Goal: Task Accomplishment & Management: Manage account settings

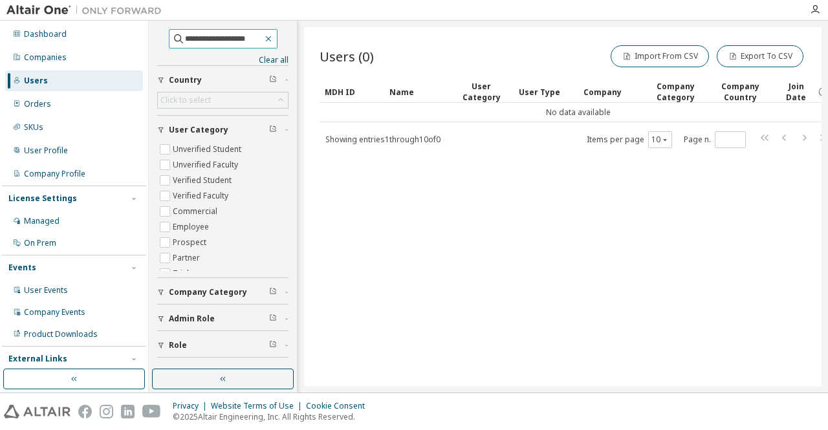
click at [274, 42] on icon "button" at bounding box center [268, 39] width 10 height 10
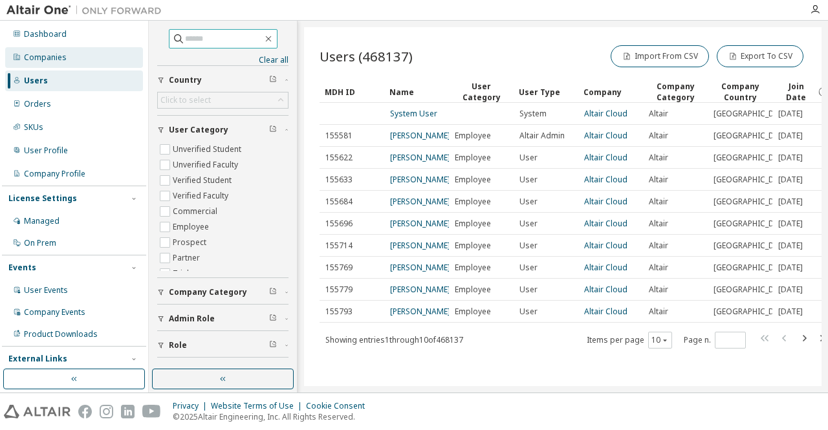
click at [76, 56] on div "Companies" at bounding box center [74, 57] width 138 height 21
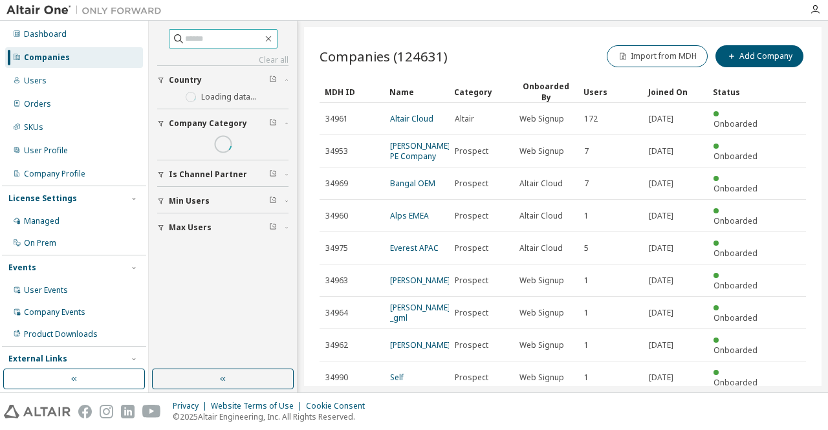
click at [190, 33] on input "text" at bounding box center [224, 38] width 78 height 13
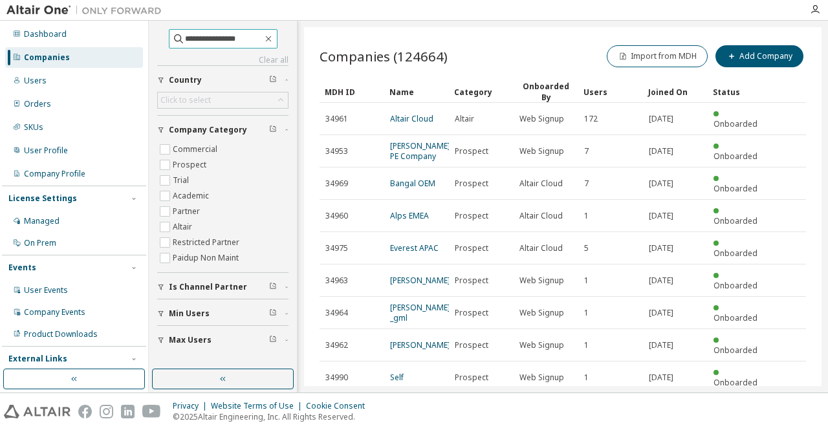
type input "**********"
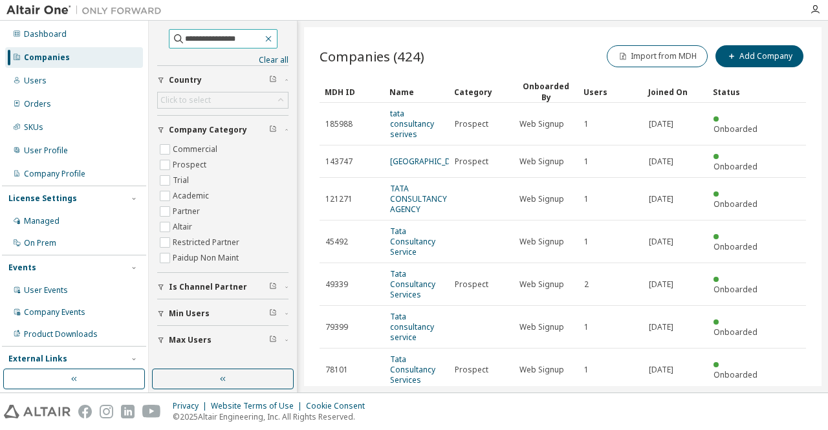
click at [274, 37] on icon "button" at bounding box center [268, 39] width 10 height 10
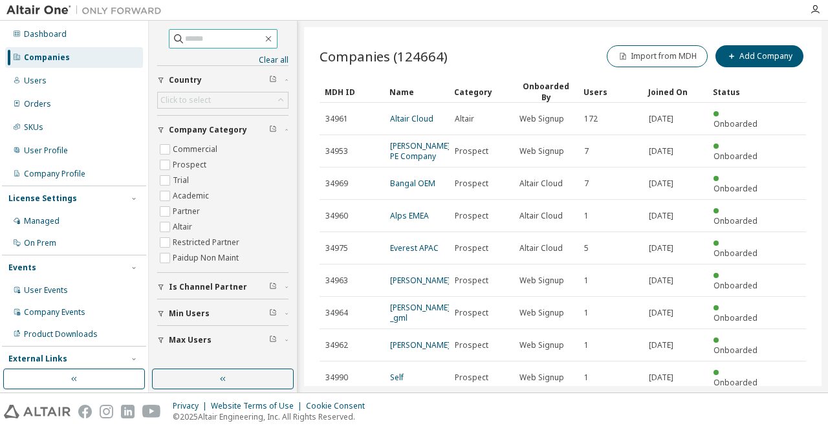
click at [206, 39] on input "text" at bounding box center [224, 38] width 78 height 13
paste input "********"
type input "********"
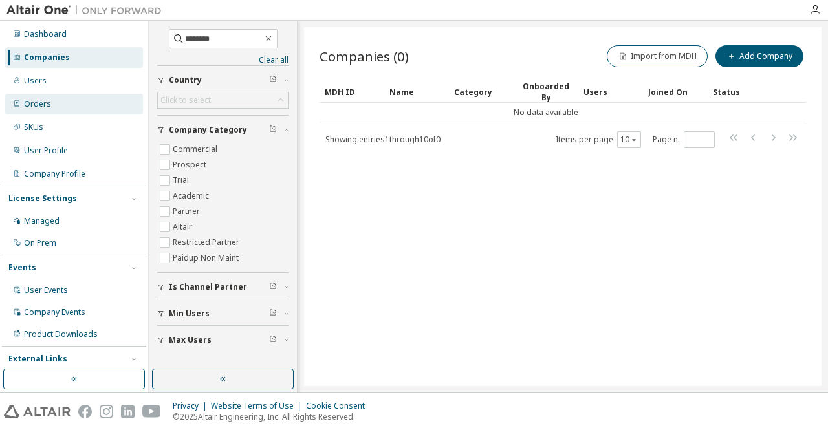
click at [44, 106] on div "Orders" at bounding box center [37, 104] width 27 height 10
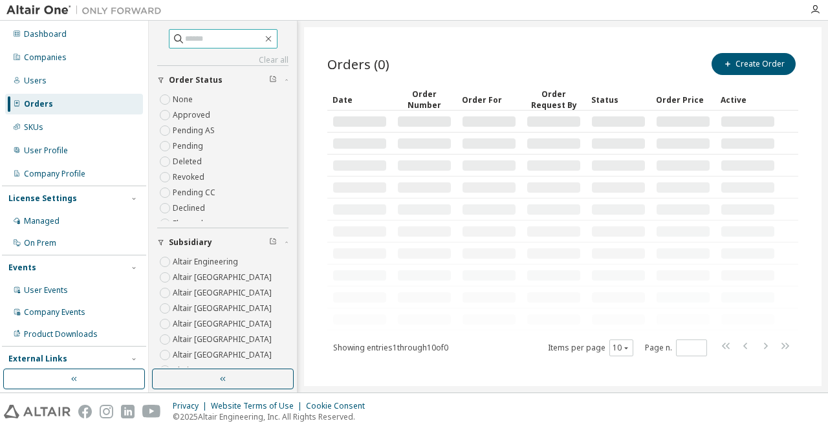
click at [197, 42] on input "text" at bounding box center [224, 38] width 78 height 13
paste input "********"
type input "********"
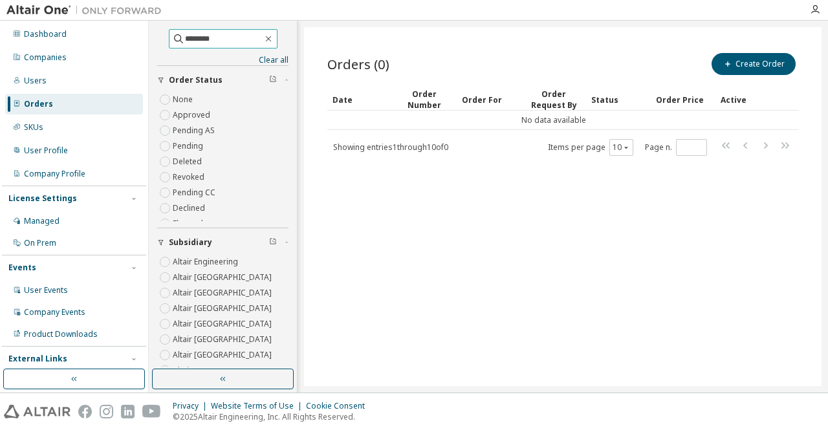
click at [234, 39] on input "********" at bounding box center [224, 38] width 78 height 13
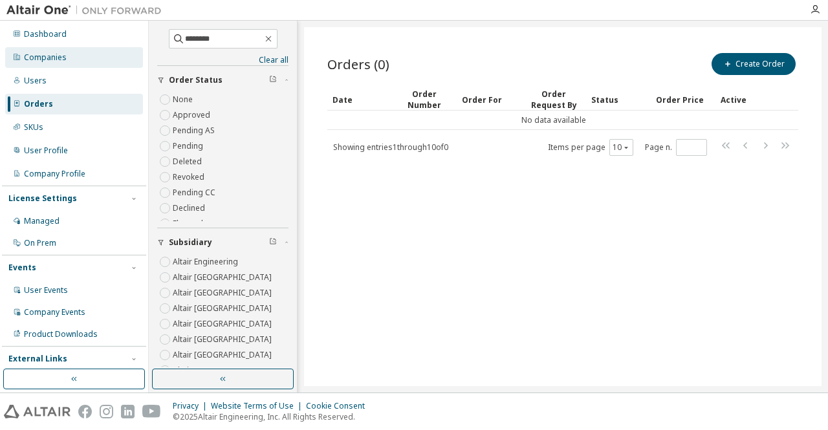
click at [53, 58] on div "Companies" at bounding box center [45, 57] width 43 height 10
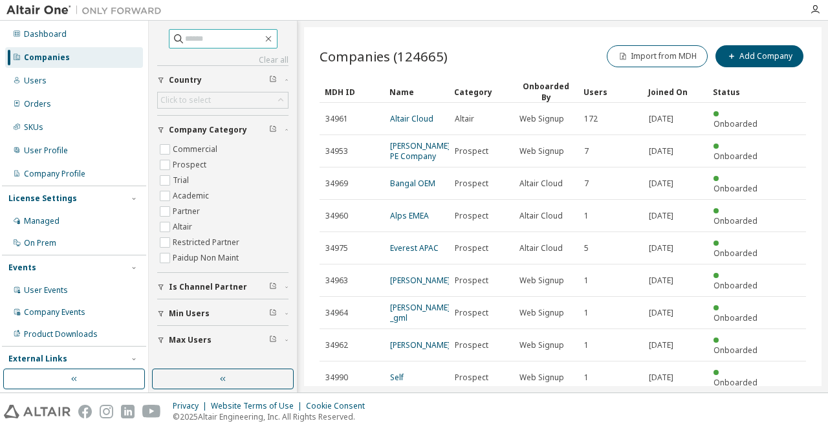
click at [226, 40] on input "text" at bounding box center [224, 38] width 78 height 13
paste input "**********"
type input "**********"
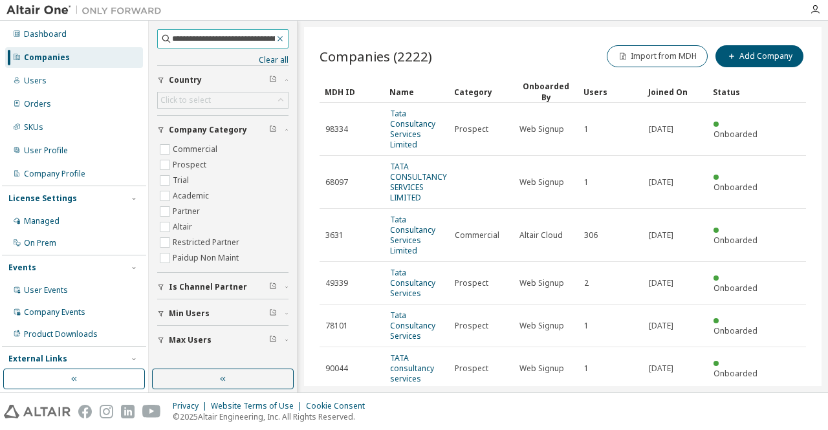
click at [281, 39] on icon "button" at bounding box center [280, 38] width 5 height 5
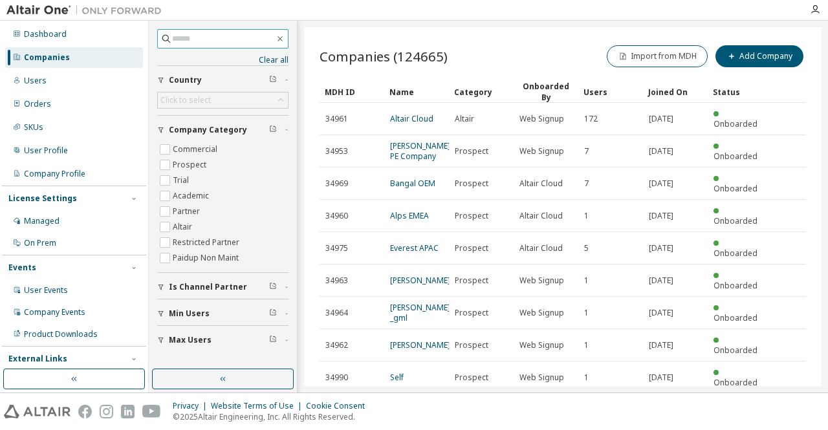
click at [221, 38] on input "text" at bounding box center [223, 38] width 103 height 13
paste input "****"
type input "****"
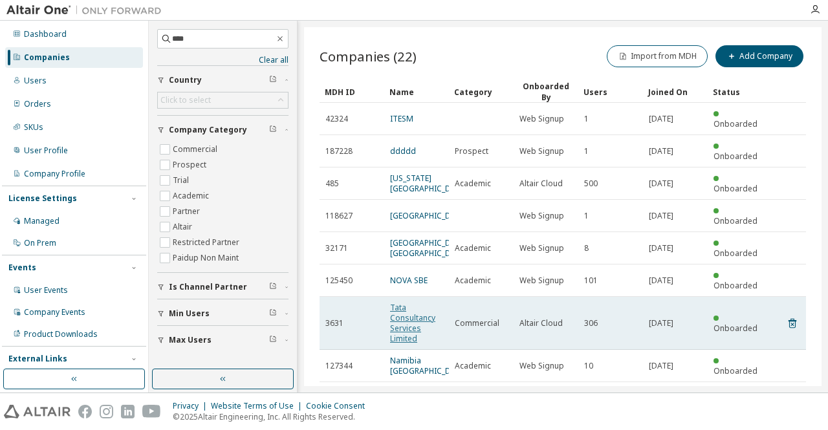
click at [414, 302] on link "Tata Consultancy Services Limited" at bounding box center [412, 323] width 45 height 42
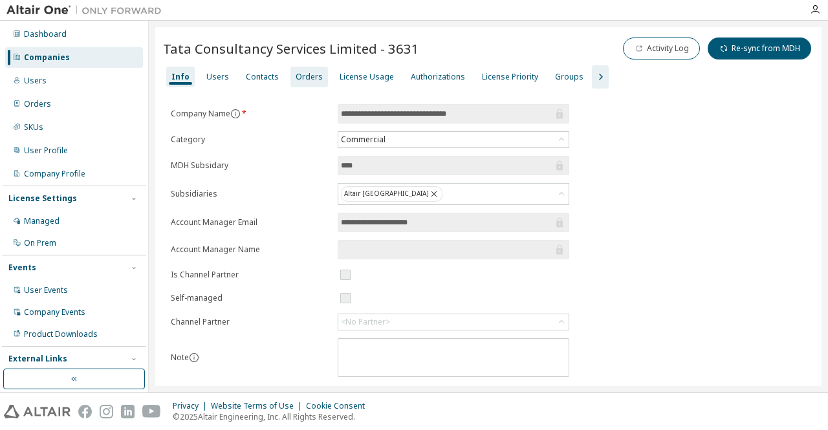
click at [300, 78] on div "Orders" at bounding box center [309, 77] width 27 height 10
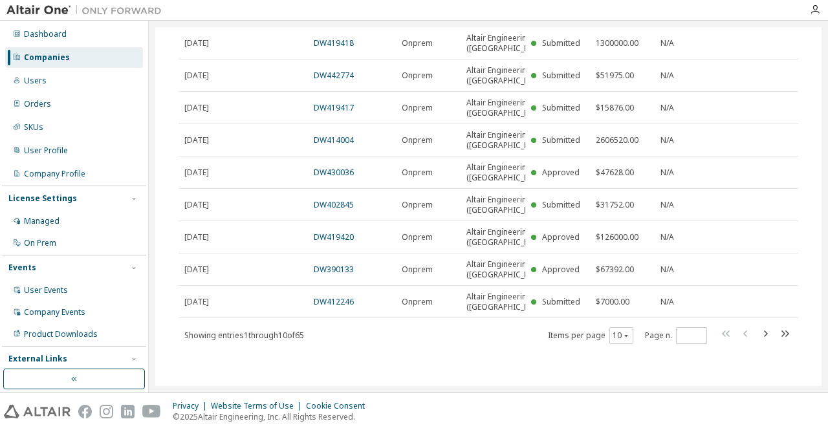
scroll to position [239, 0]
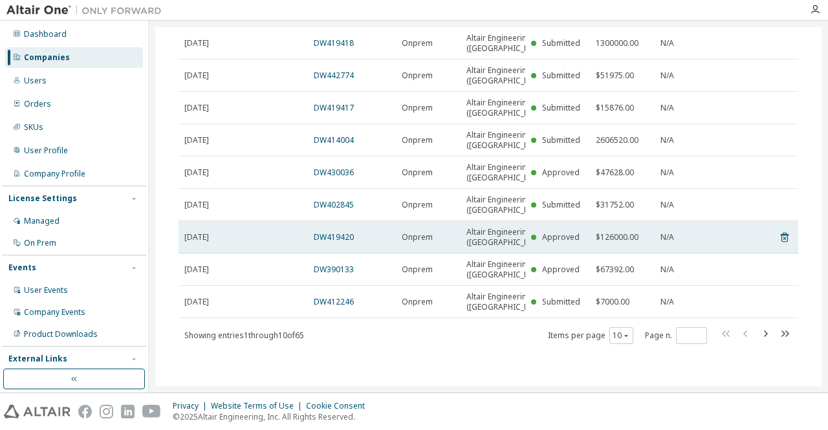
click at [731, 222] on tr "[DATE] DW419420 Onprem Altair Engineering ([GEOGRAPHIC_DATA]) Approved $126000.…" at bounding box center [489, 237] width 620 height 32
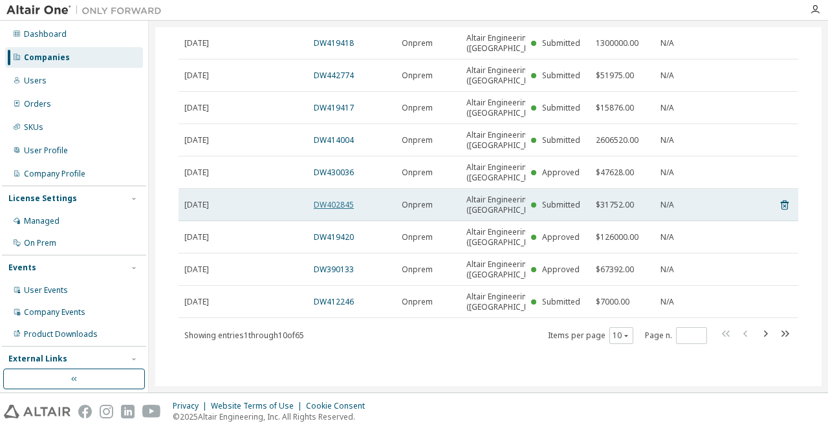
click at [333, 199] on link "DW402845" at bounding box center [334, 204] width 40 height 11
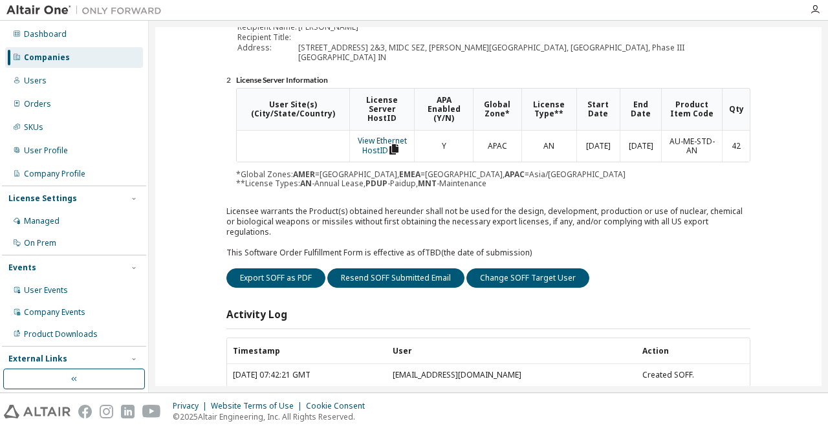
scroll to position [215, 0]
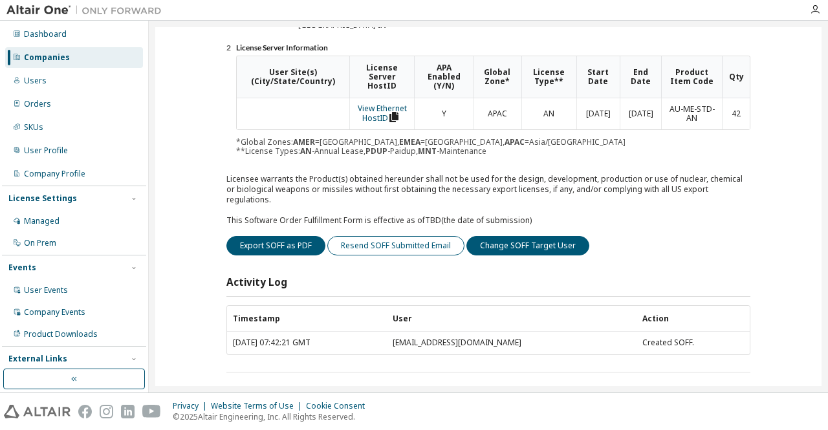
click at [397, 237] on button "Resend SOFF Submitted Email" at bounding box center [395, 245] width 137 height 19
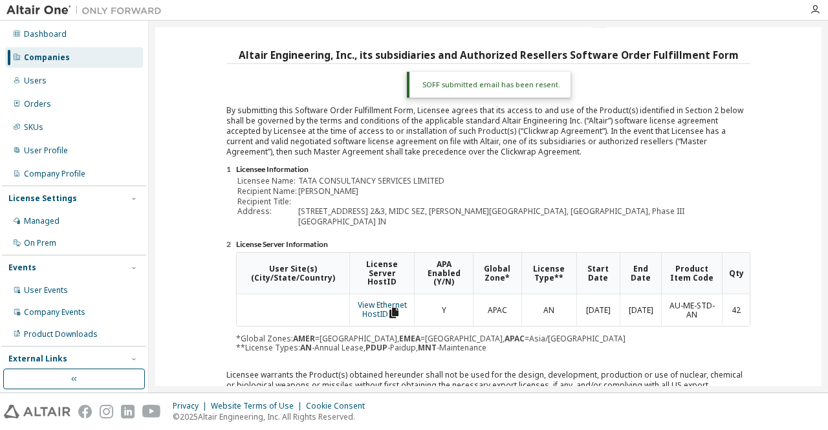
scroll to position [248, 0]
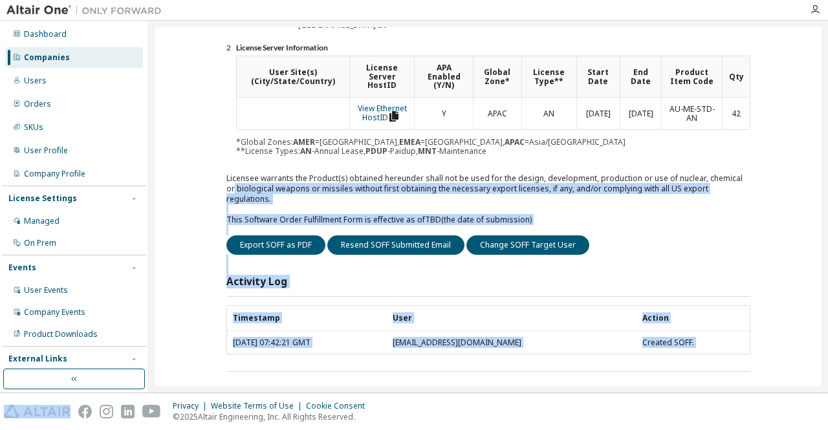
drag, startPoint x: 828, startPoint y: 372, endPoint x: 818, endPoint y: 174, distance: 198.3
click at [818, 174] on div "Tata Consultancy Services Limited - 3631 Clear Load Save Save As Field Operator…" at bounding box center [488, 207] width 679 height 372
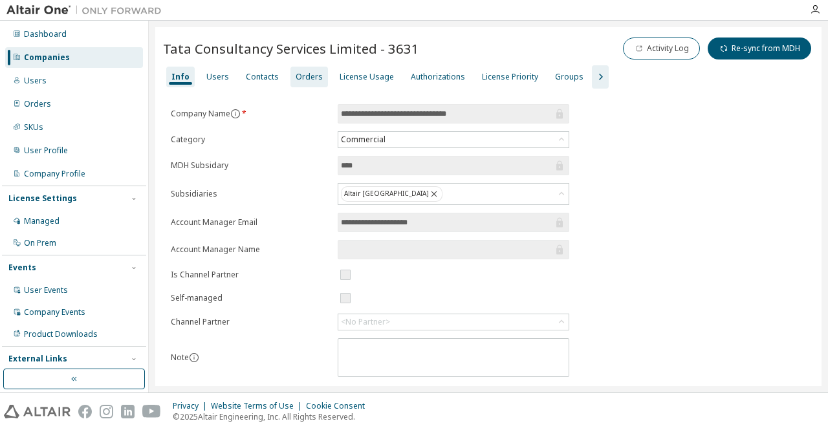
click at [307, 80] on div "Orders" at bounding box center [309, 77] width 27 height 10
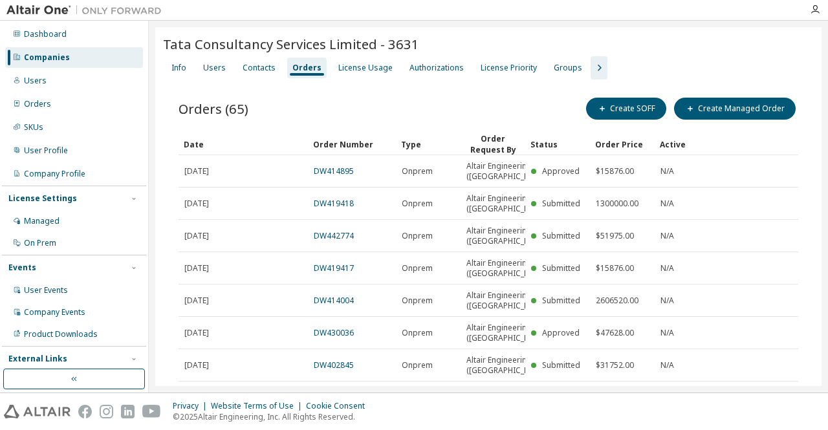
scroll to position [239, 0]
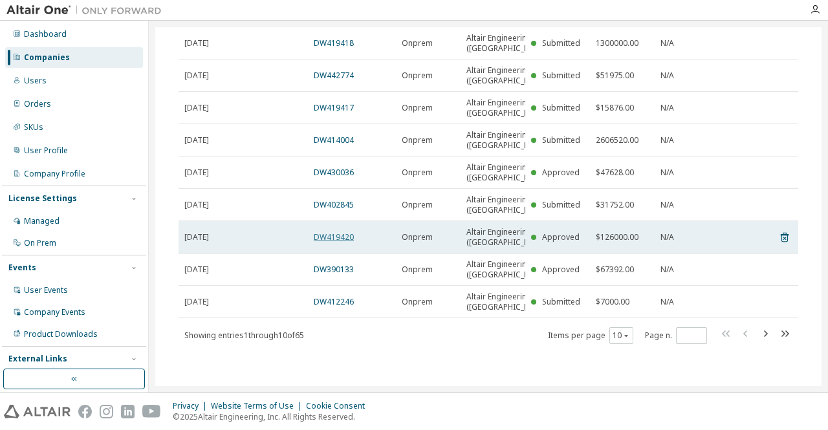
click at [343, 234] on link "DW419420" at bounding box center [334, 237] width 40 height 11
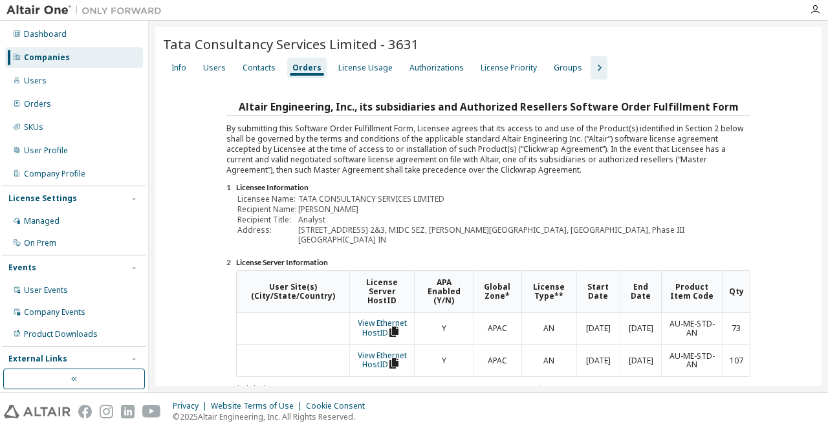
scroll to position [260, 0]
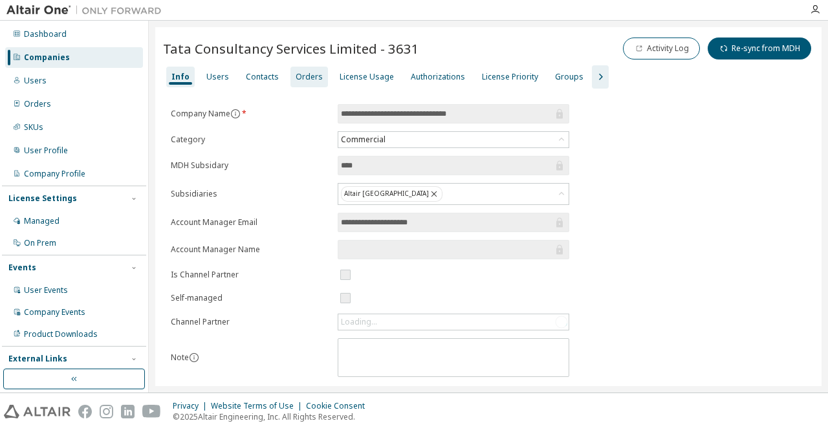
click at [311, 78] on div "Orders" at bounding box center [309, 77] width 27 height 10
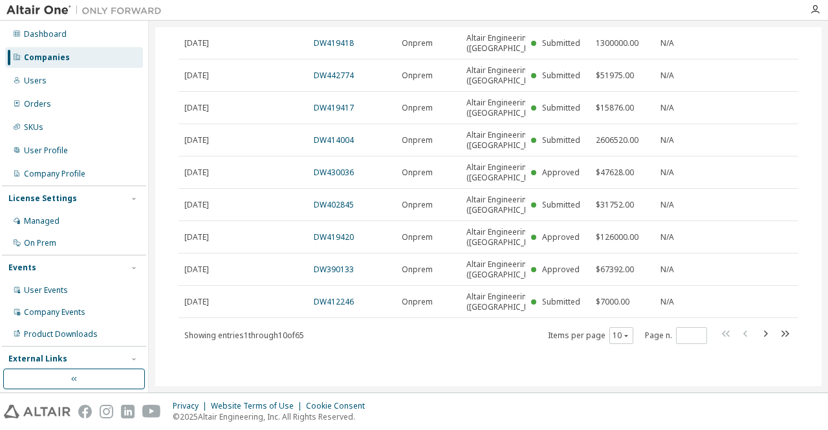
scroll to position [182, 0]
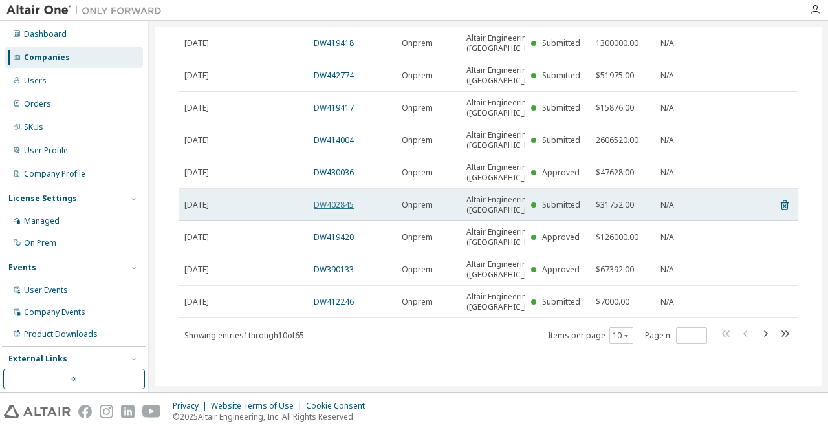
click at [338, 210] on link "DW402845" at bounding box center [334, 204] width 40 height 11
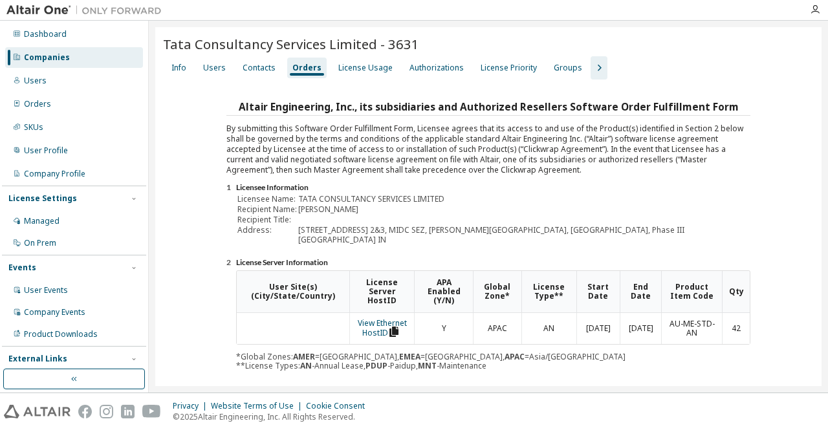
scroll to position [215, 0]
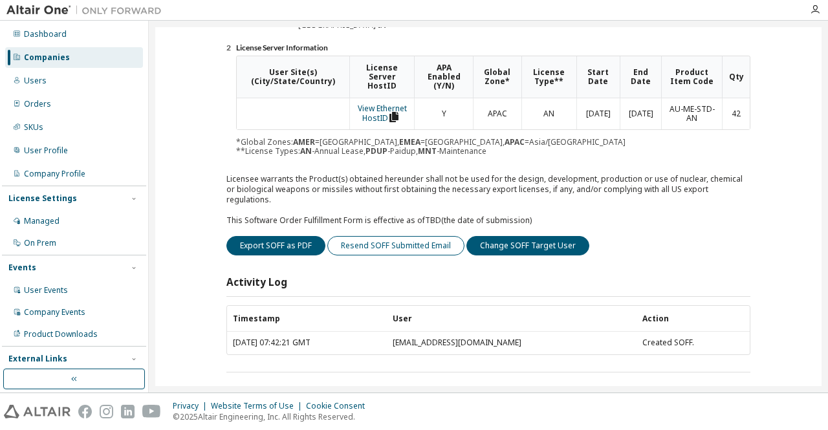
click at [396, 236] on button "Resend SOFF Submitted Email" at bounding box center [395, 245] width 137 height 19
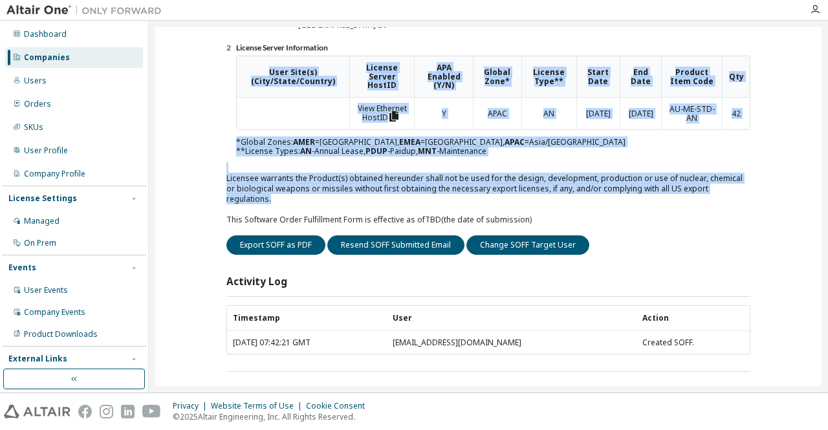
drag, startPoint x: 823, startPoint y: 187, endPoint x: 824, endPoint y: 43, distance: 143.7
click at [824, 43] on div "Tata Consultancy Services Limited - 3631 Clear Load Save Save As Field Operator…" at bounding box center [488, 207] width 679 height 372
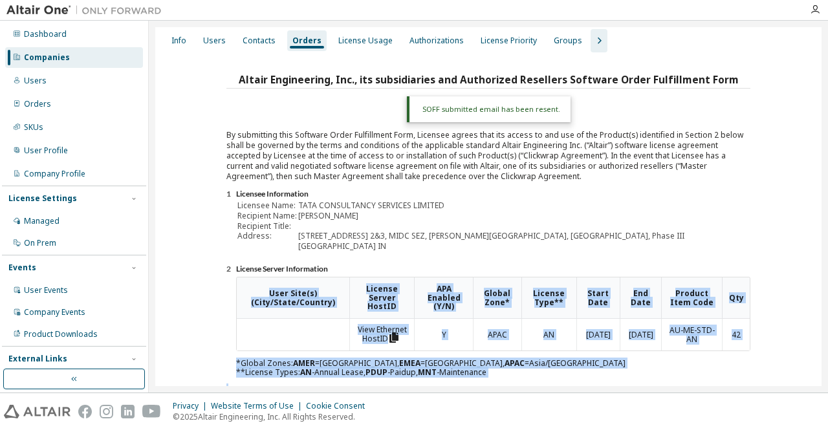
scroll to position [0, 0]
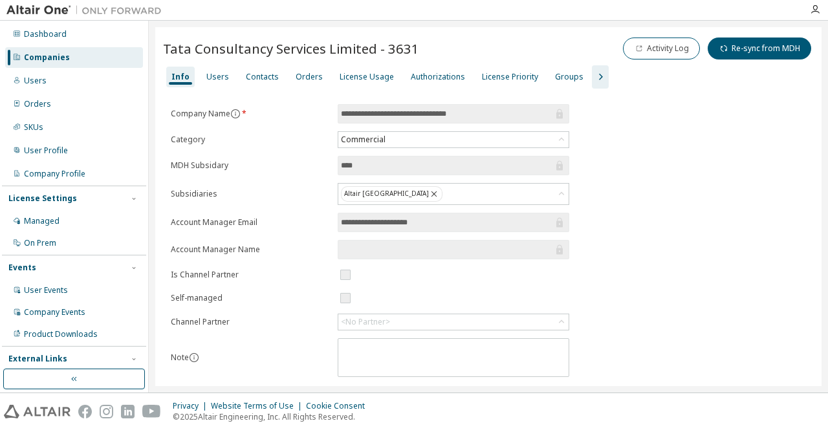
scroll to position [221, 0]
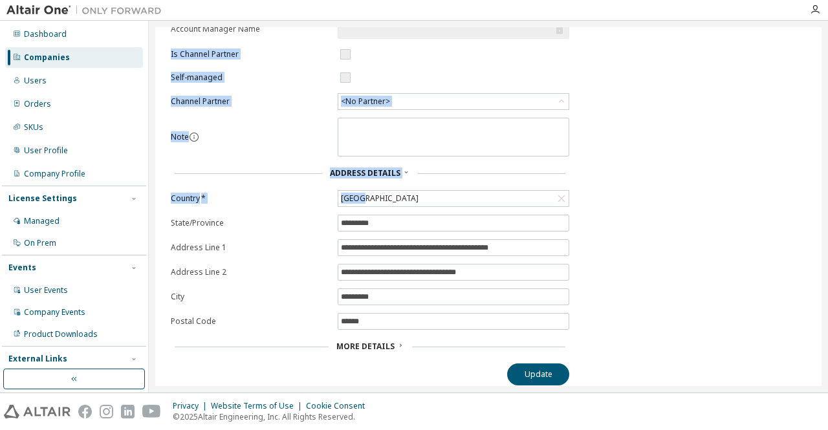
drag, startPoint x: 826, startPoint y: 206, endPoint x: 804, endPoint y: -3, distance: 210.2
click at [804, 0] on html "**********" at bounding box center [414, 215] width 828 height 430
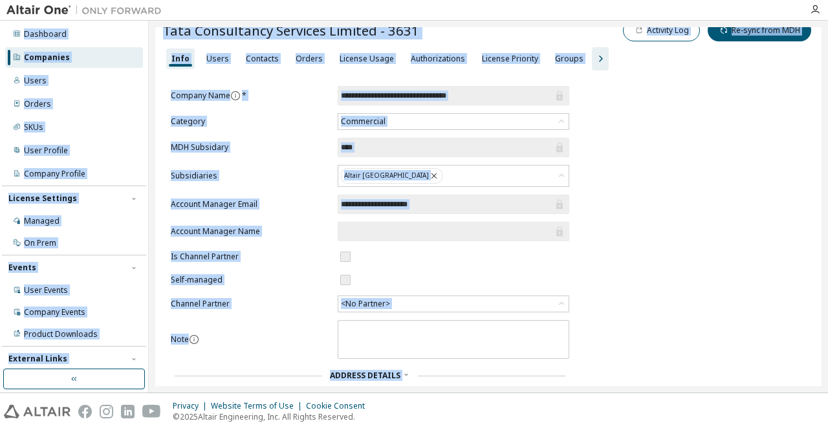
scroll to position [0, 0]
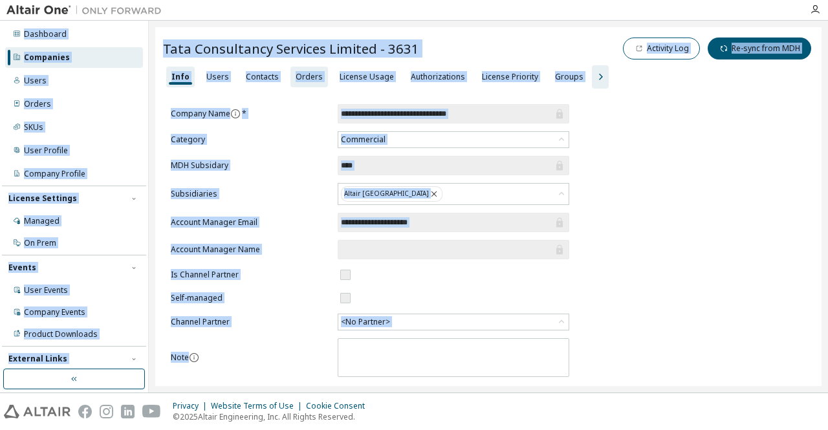
click at [300, 80] on div "Orders" at bounding box center [309, 77] width 27 height 10
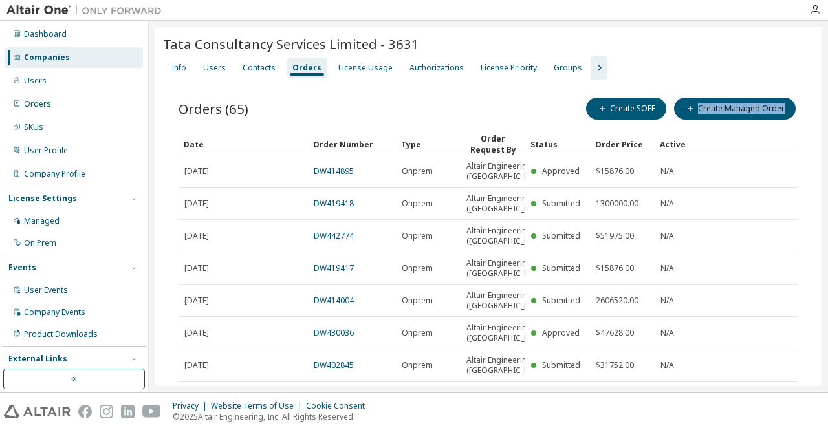
drag, startPoint x: 822, startPoint y: 114, endPoint x: 814, endPoint y: 96, distance: 20.0
click at [814, 96] on div "Tata Consultancy Services Limited - 3631 Clear Load Save Save As Field Operator…" at bounding box center [488, 207] width 679 height 372
drag, startPoint x: 814, startPoint y: 96, endPoint x: 814, endPoint y: 111, distance: 14.9
click at [814, 111] on div "Tata Consultancy Services Limited - 3631 Clear Load Save Save As Field Operator…" at bounding box center [488, 287] width 667 height 520
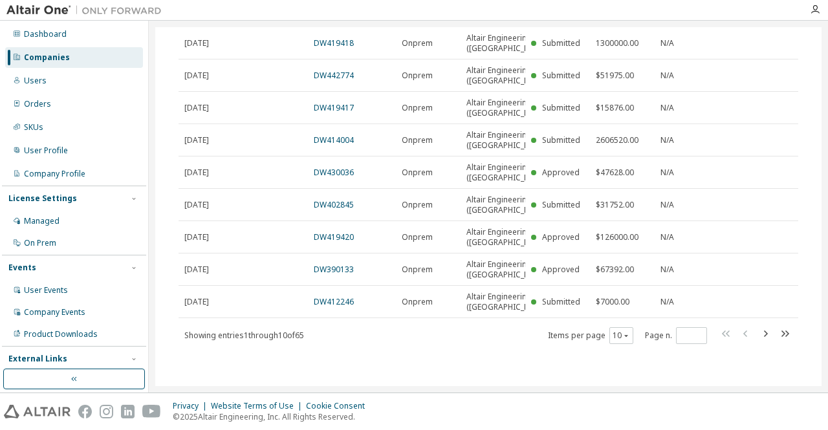
scroll to position [185, 0]
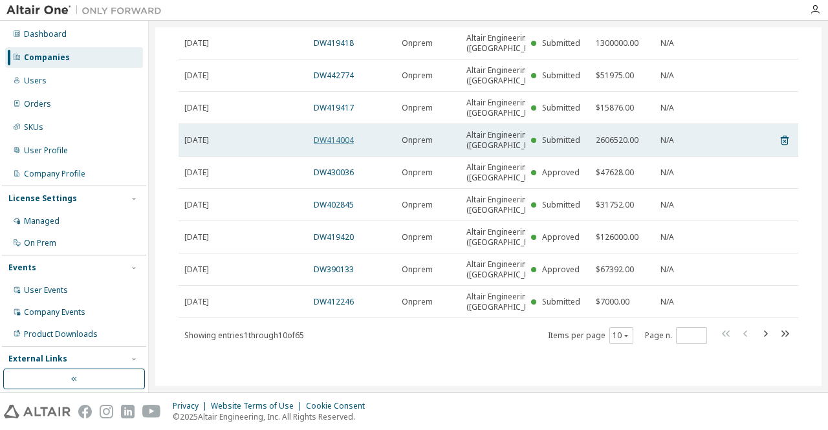
click at [324, 146] on link "DW414004" at bounding box center [334, 140] width 40 height 11
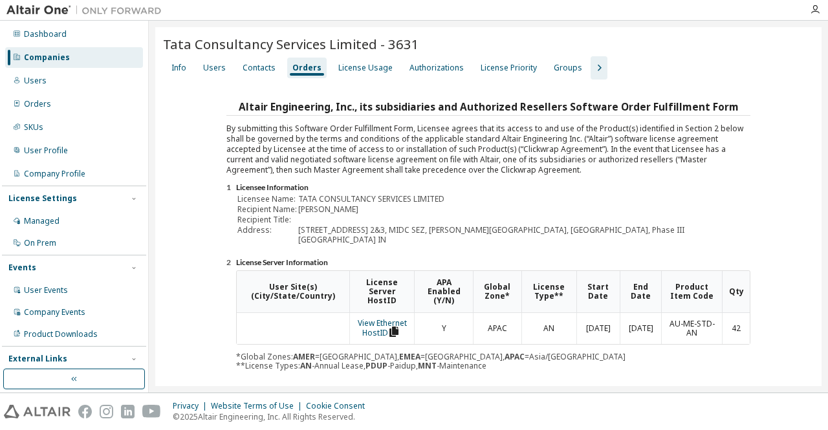
scroll to position [215, 0]
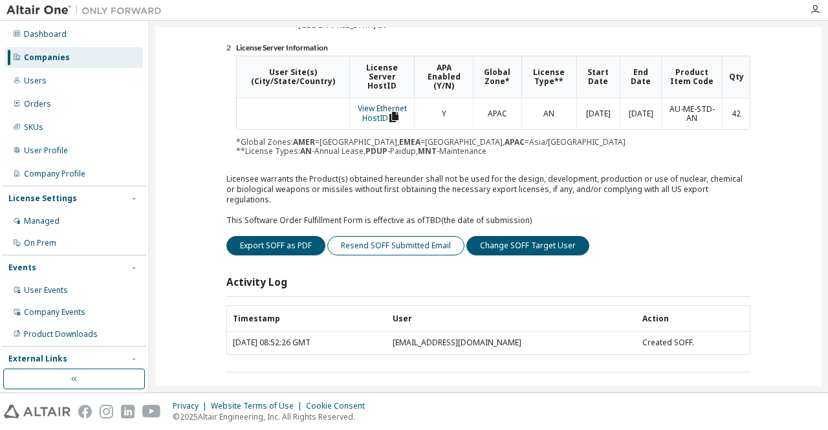
click at [377, 236] on button "Resend SOFF Submitted Email" at bounding box center [395, 245] width 137 height 19
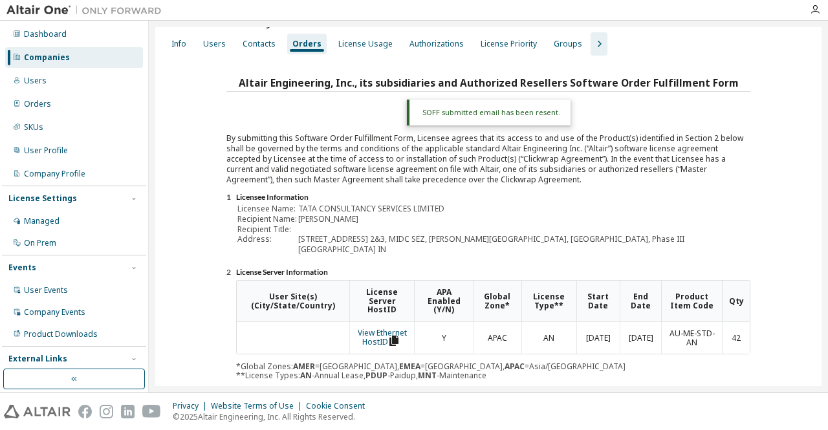
scroll to position [23, 0]
click at [304, 43] on div "Orders" at bounding box center [306, 44] width 29 height 10
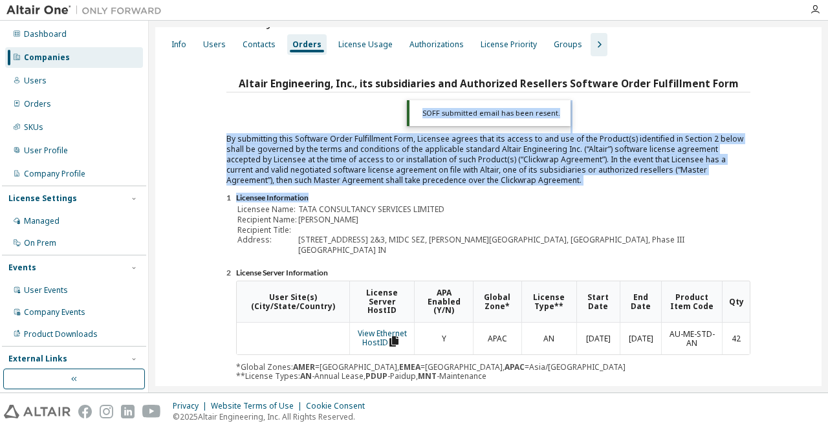
drag, startPoint x: 814, startPoint y: 107, endPoint x: 824, endPoint y: 250, distance: 144.0
click at [824, 250] on div "Tata Consultancy Services Limited - 3631 Clear Load Save Save As Field Operator…" at bounding box center [488, 207] width 679 height 372
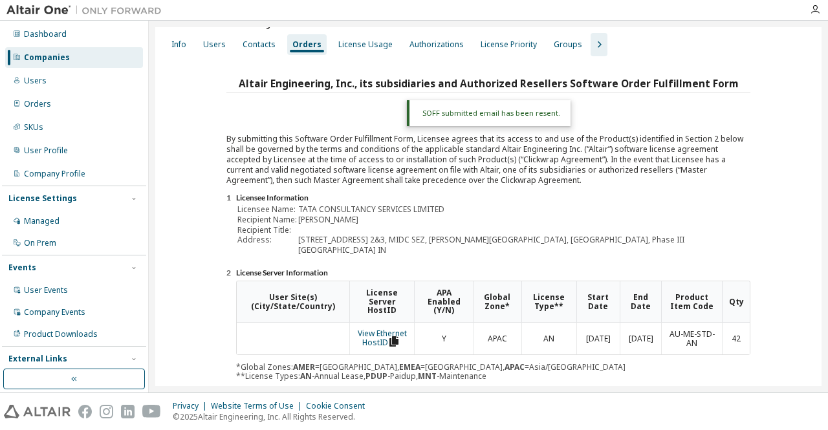
click at [795, 85] on div "Altair Engineering, Inc., its subsidiaries and Authorized Resellers Software Or…" at bounding box center [488, 336] width 651 height 524
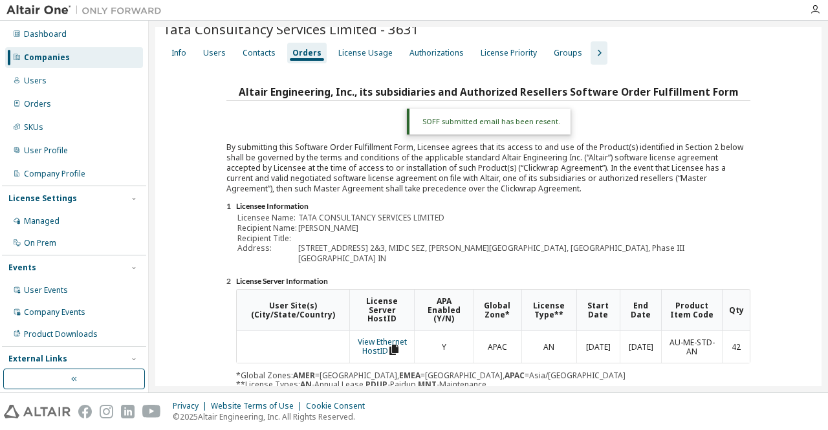
scroll to position [0, 0]
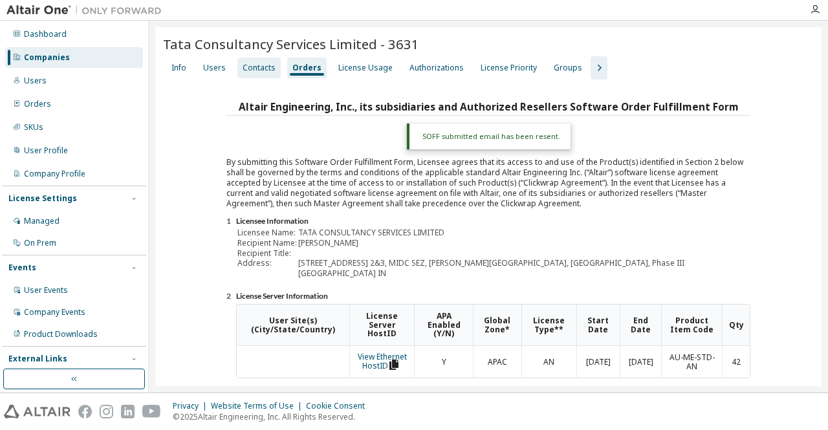
click at [256, 69] on div "Contacts" at bounding box center [259, 68] width 33 height 10
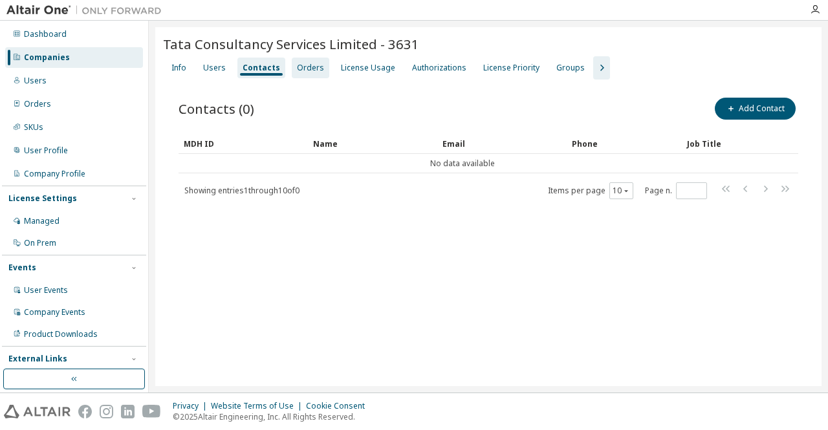
click at [297, 67] on div "Orders" at bounding box center [310, 68] width 27 height 10
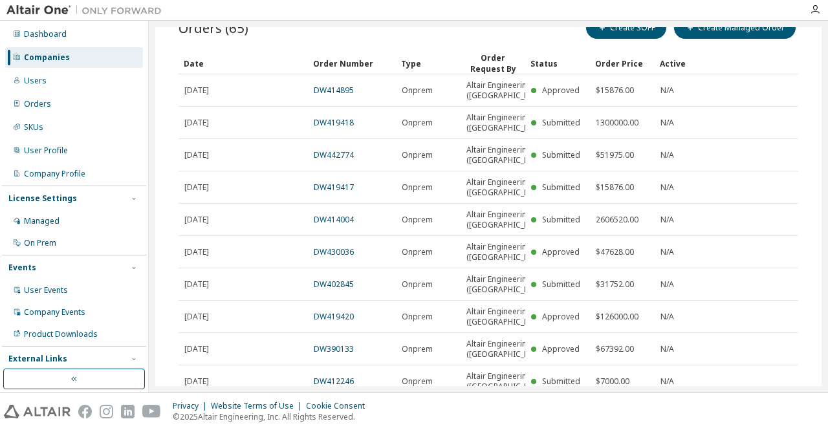
scroll to position [72, 0]
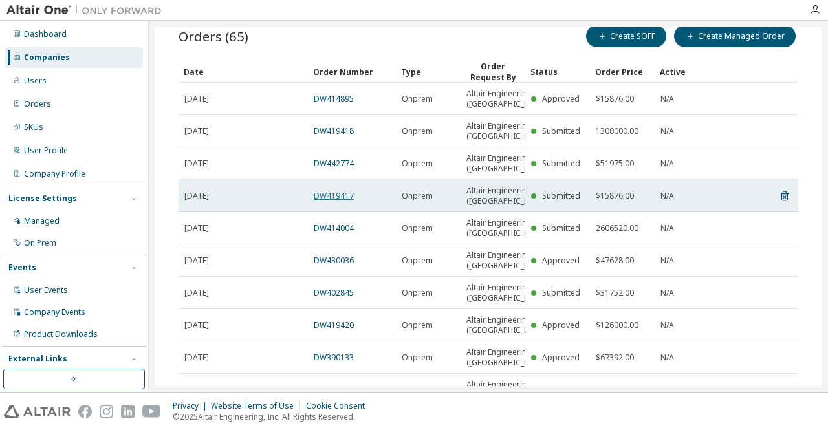
click at [335, 201] on link "DW419417" at bounding box center [334, 195] width 40 height 11
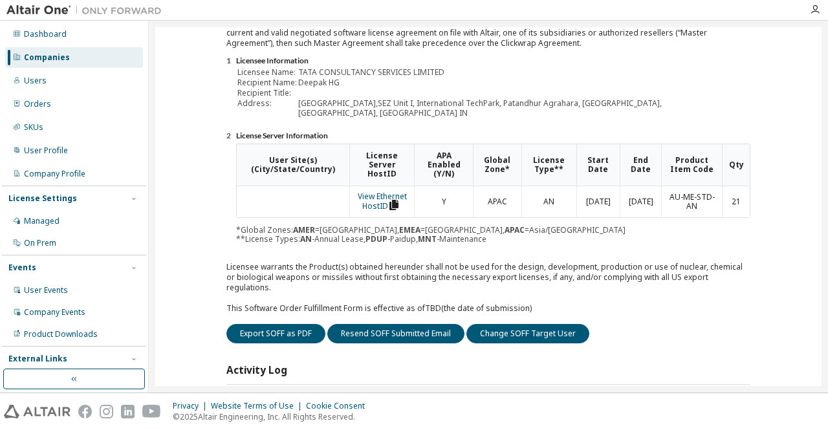
scroll to position [134, 0]
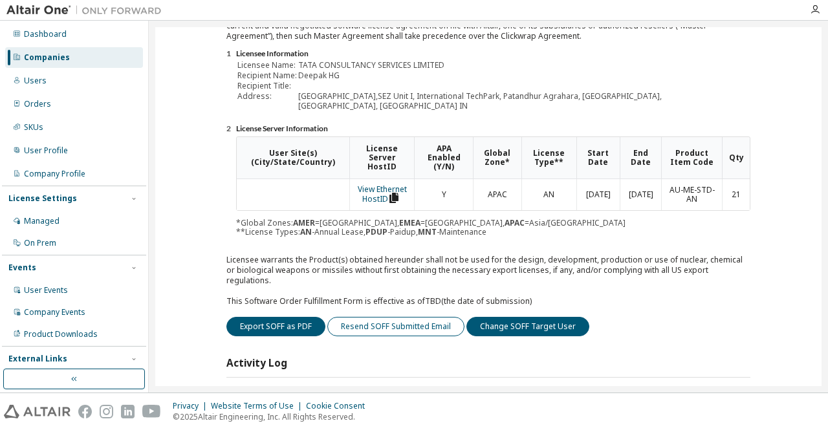
click at [395, 317] on button "Resend SOFF Submitted Email" at bounding box center [395, 326] width 137 height 19
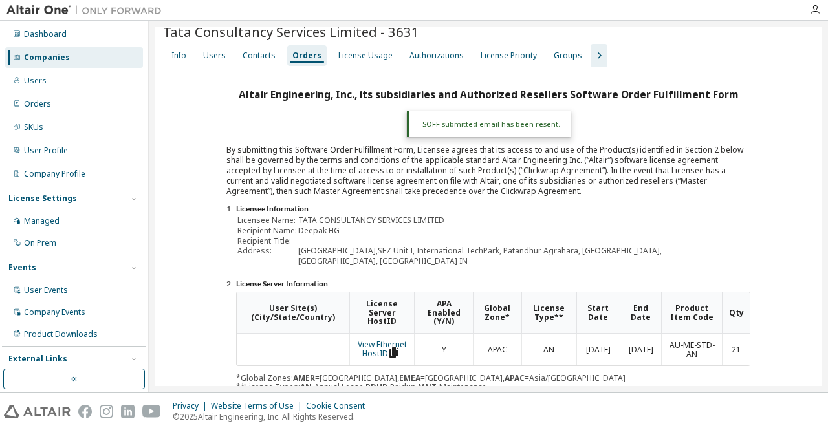
scroll to position [0, 0]
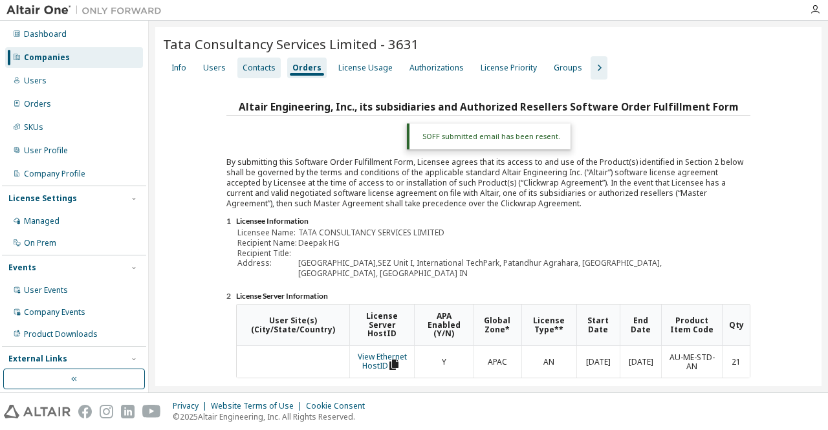
click at [260, 71] on div "Contacts" at bounding box center [259, 68] width 33 height 10
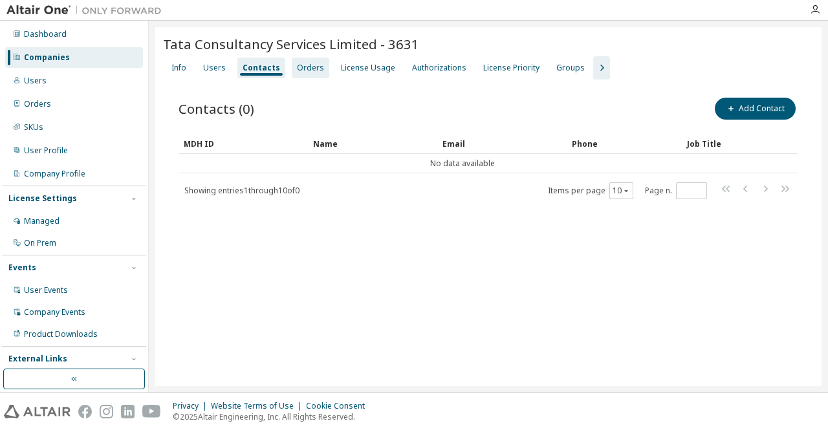
click at [303, 68] on div "Orders" at bounding box center [310, 68] width 27 height 10
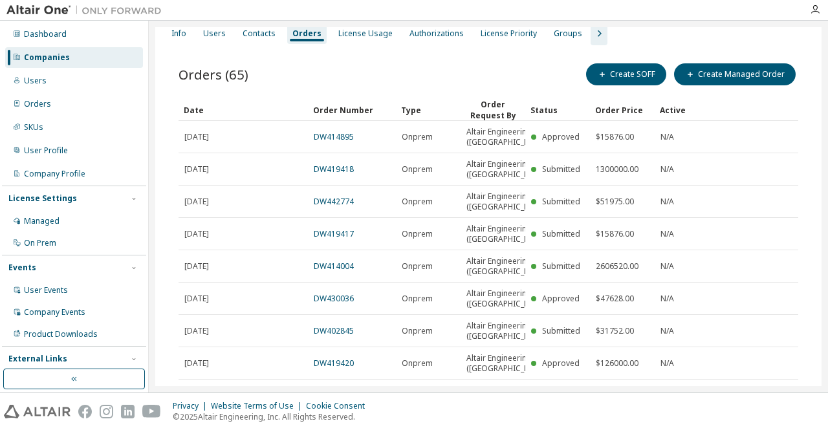
scroll to position [35, 0]
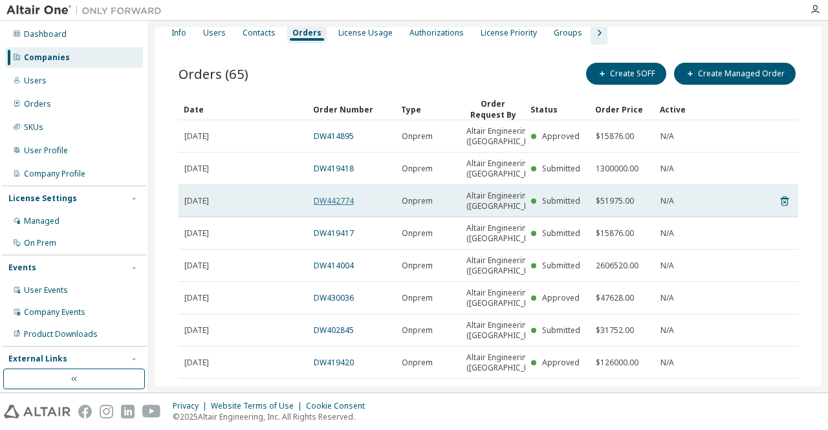
click at [331, 206] on link "DW442774" at bounding box center [334, 200] width 40 height 11
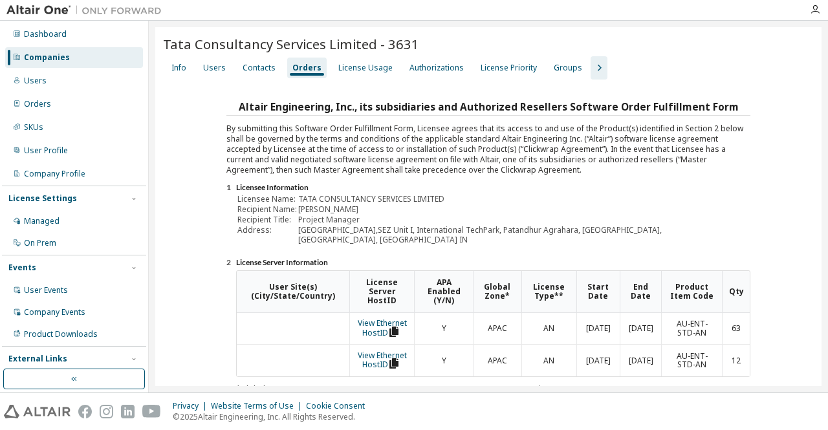
scroll to position [247, 0]
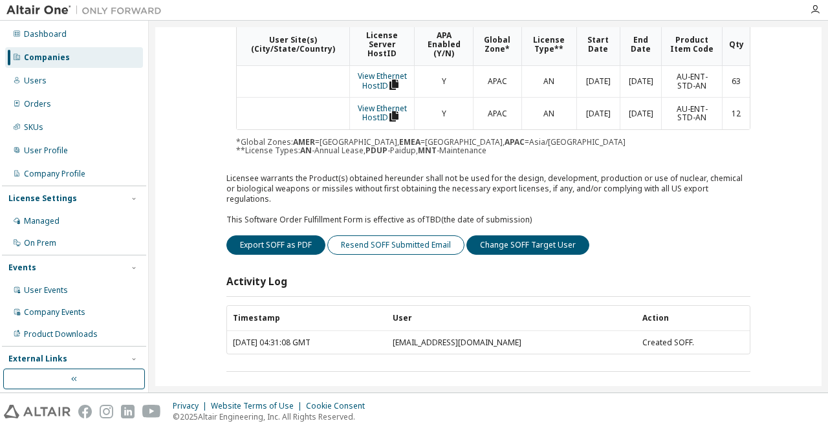
click at [378, 236] on button "Resend SOFF Submitted Email" at bounding box center [395, 245] width 137 height 19
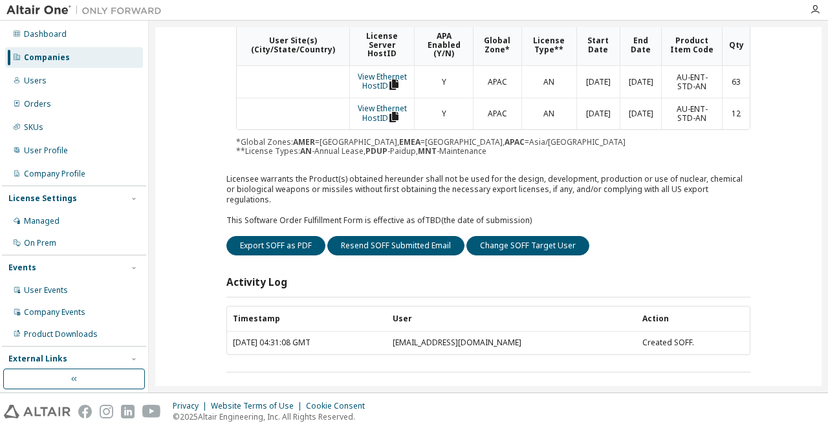
scroll to position [0, 0]
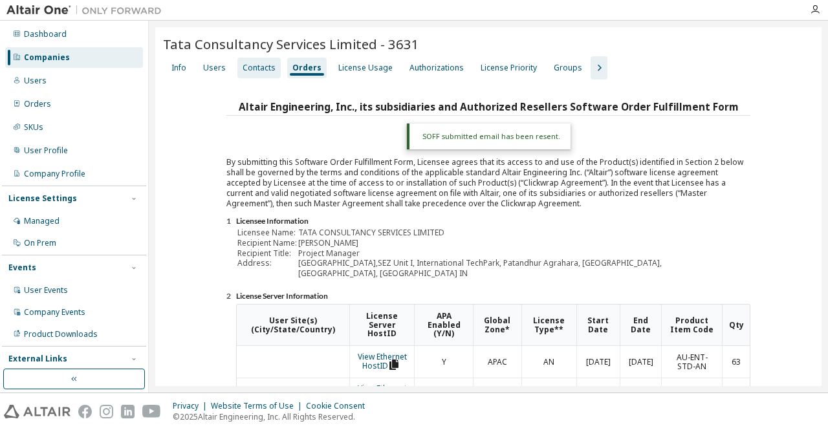
click at [256, 67] on div "Contacts" at bounding box center [259, 68] width 33 height 10
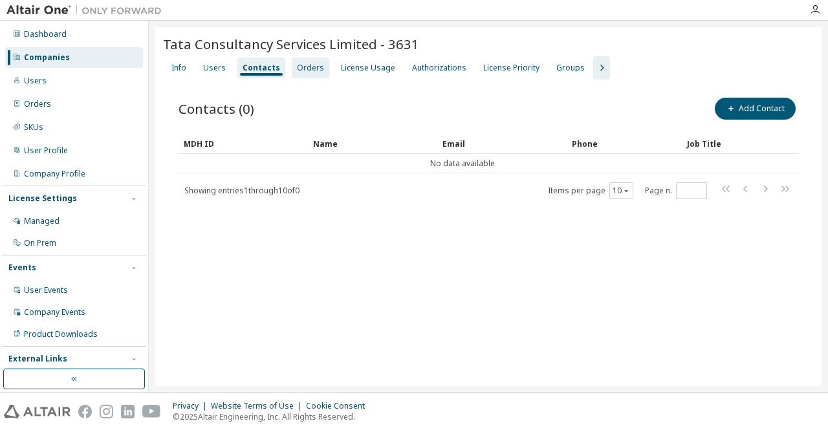
click at [297, 72] on div "Orders" at bounding box center [310, 68] width 27 height 10
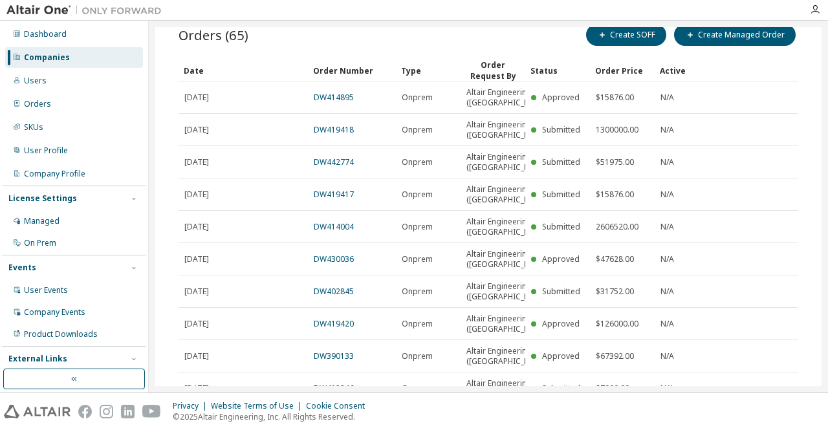
scroll to position [65, 0]
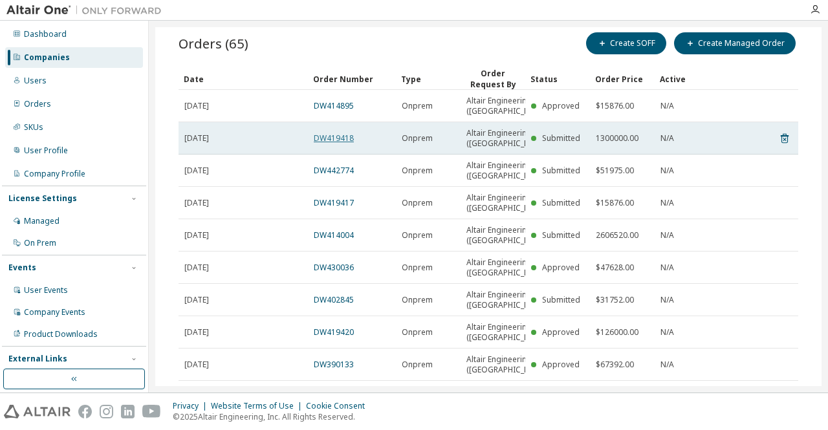
click at [335, 144] on link "DW419418" at bounding box center [334, 138] width 40 height 11
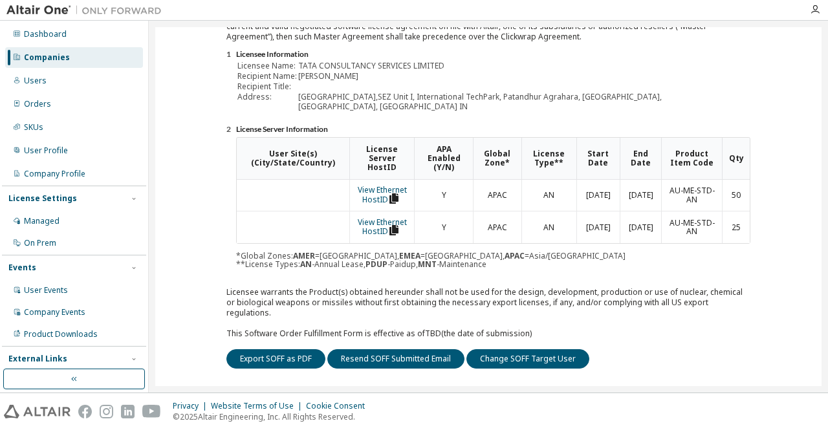
scroll to position [159, 0]
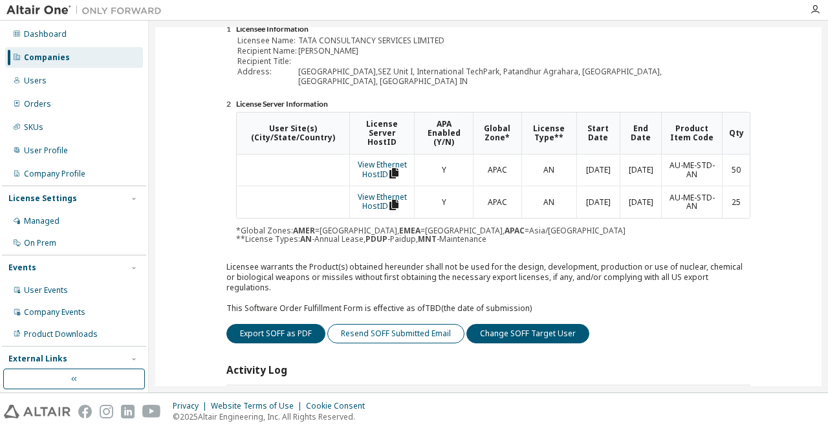
click at [378, 325] on button "Resend SOFF Submitted Email" at bounding box center [395, 333] width 137 height 19
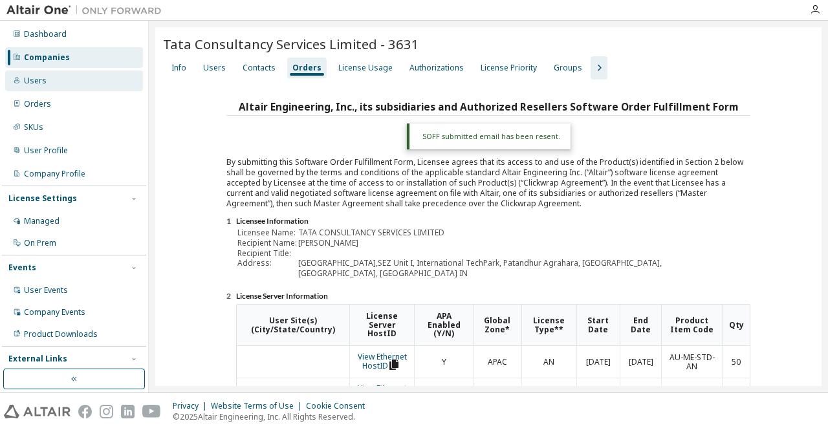
click at [76, 77] on div "Users" at bounding box center [74, 81] width 138 height 21
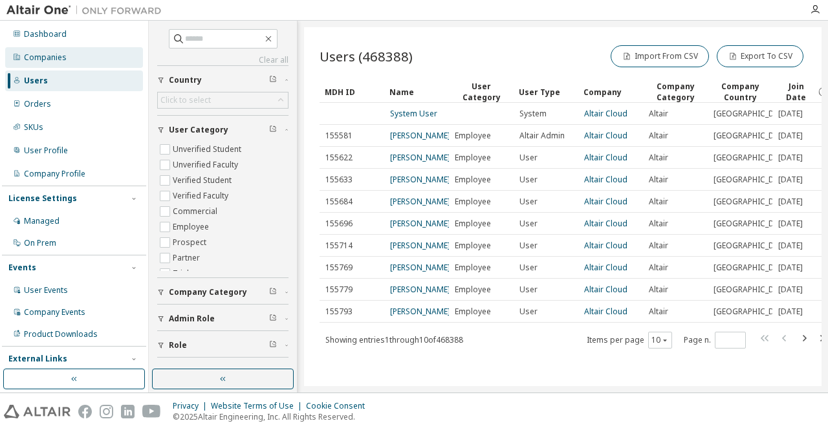
click at [74, 63] on div "Companies" at bounding box center [74, 57] width 138 height 21
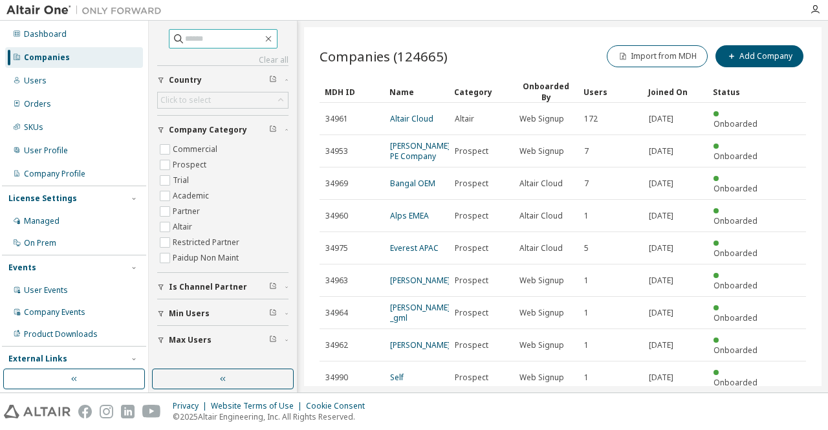
click at [203, 37] on input "text" at bounding box center [224, 38] width 78 height 13
paste input "******"
type input "******"
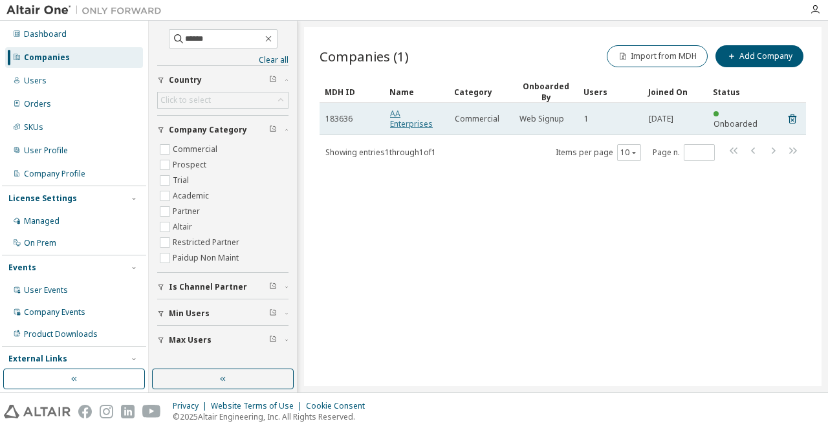
click at [418, 125] on link "AA Enterprises" at bounding box center [411, 118] width 43 height 21
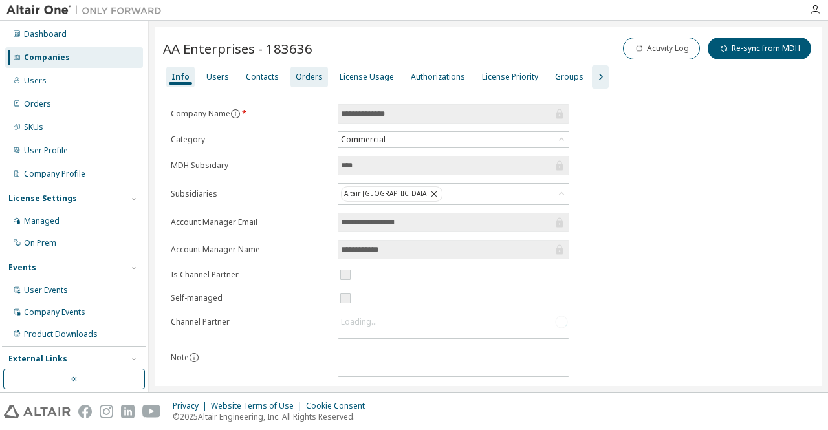
click at [312, 75] on div "Orders" at bounding box center [309, 77] width 27 height 10
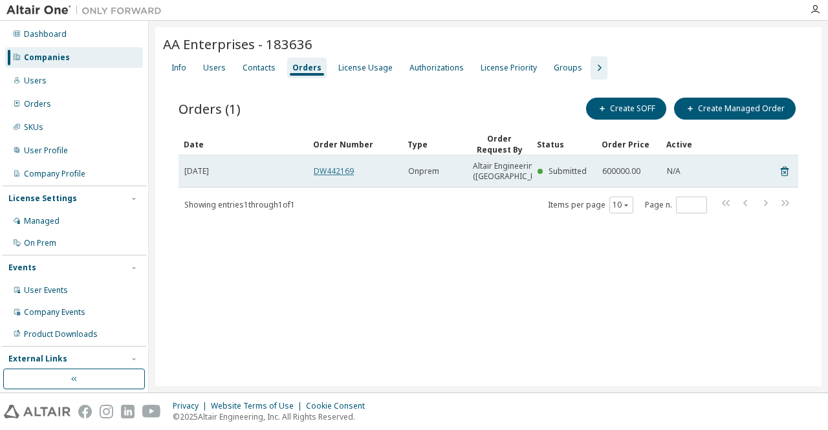
click at [335, 177] on link "DW442169" at bounding box center [334, 171] width 40 height 11
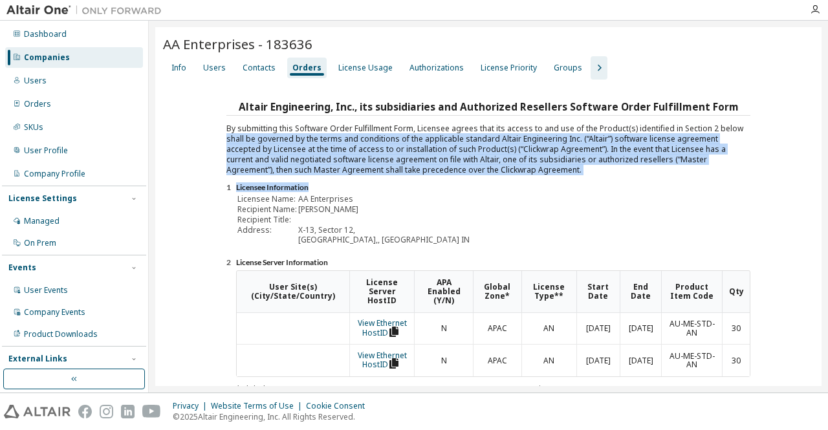
drag, startPoint x: 824, startPoint y: 125, endPoint x: 828, endPoint y: 178, distance: 53.2
click at [828, 178] on div "AA Enterprises - 183636 Clear Load Save Save As Field Operator Value Select fil…" at bounding box center [488, 207] width 679 height 372
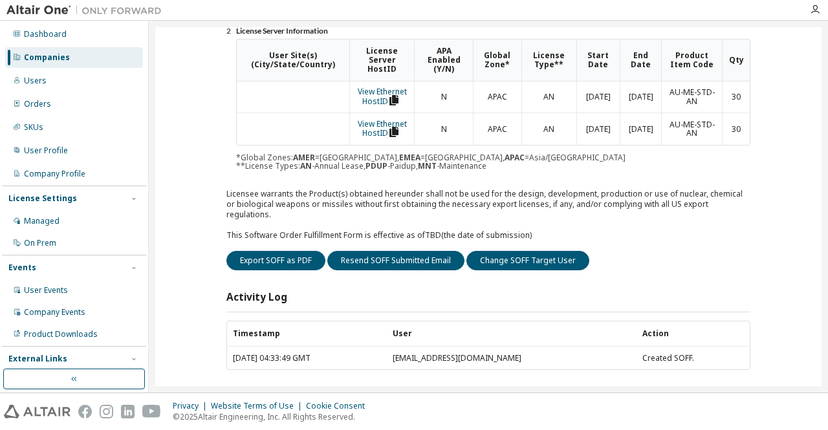
scroll to position [234, 0]
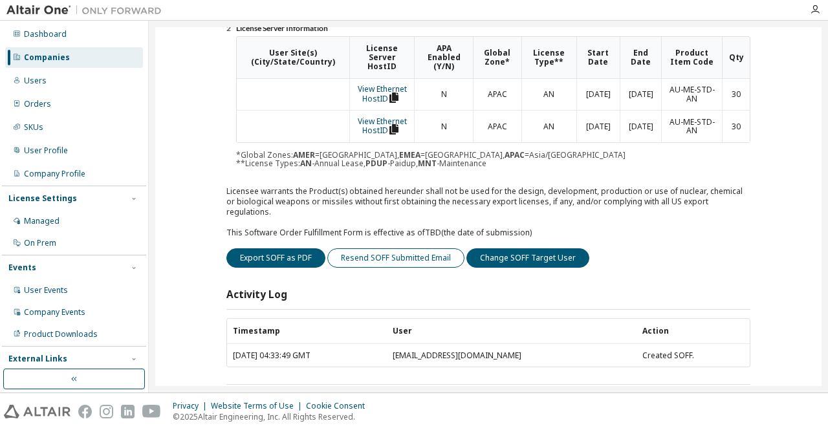
click at [392, 248] on button "Resend SOFF Submitted Email" at bounding box center [395, 257] width 137 height 19
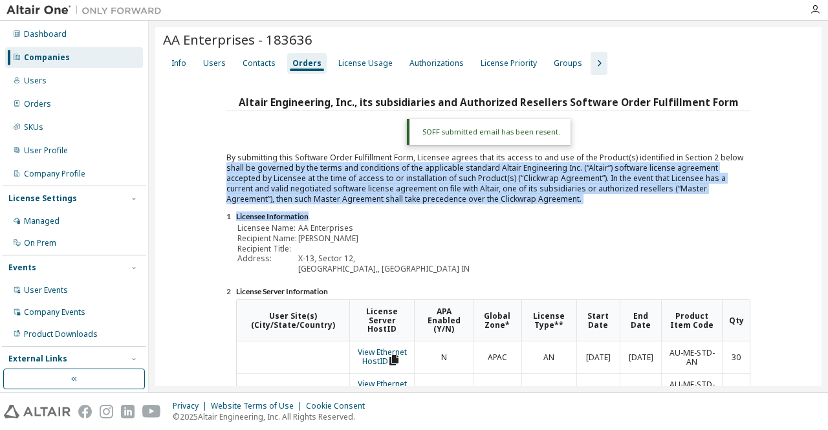
scroll to position [0, 0]
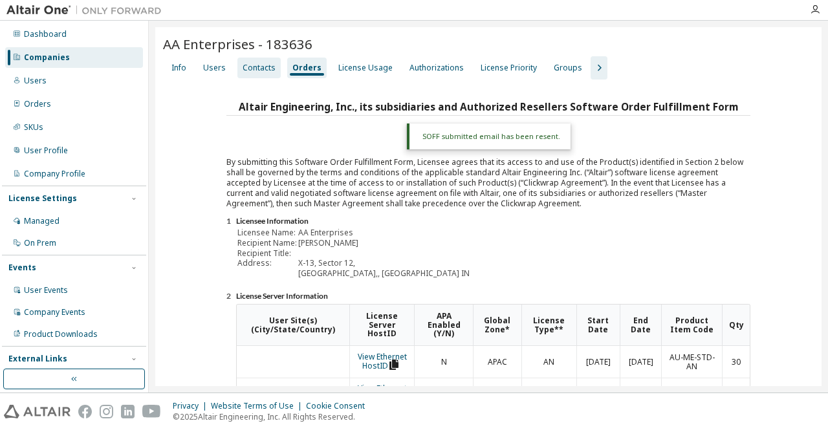
click at [259, 73] on div "Contacts" at bounding box center [258, 68] width 43 height 21
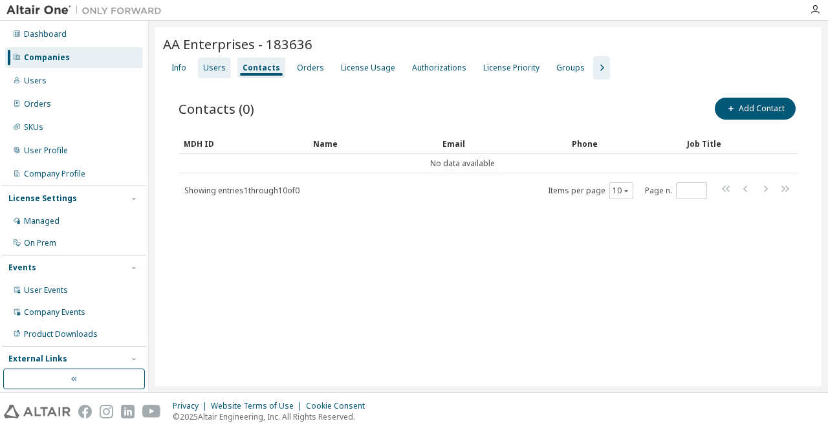
click at [226, 68] on div "Users" at bounding box center [214, 68] width 33 height 21
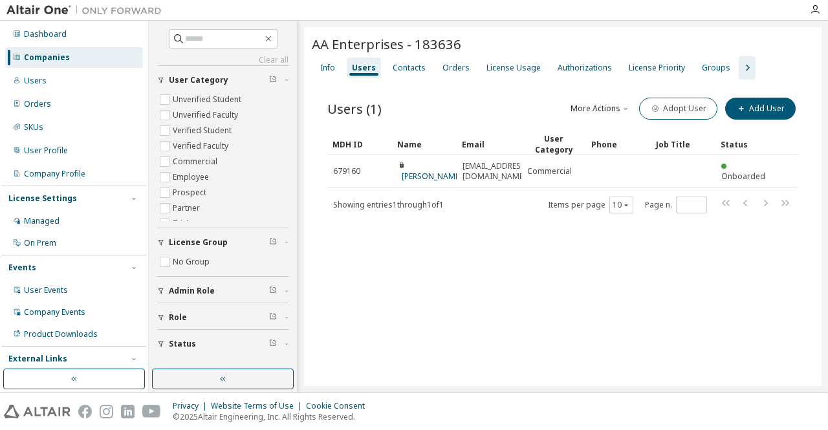
click at [518, 253] on div "AA Enterprises - 183636 Clear Load Save Save As Field Operator Value Select fil…" at bounding box center [563, 206] width 518 height 359
click at [55, 83] on div "Users" at bounding box center [74, 81] width 138 height 21
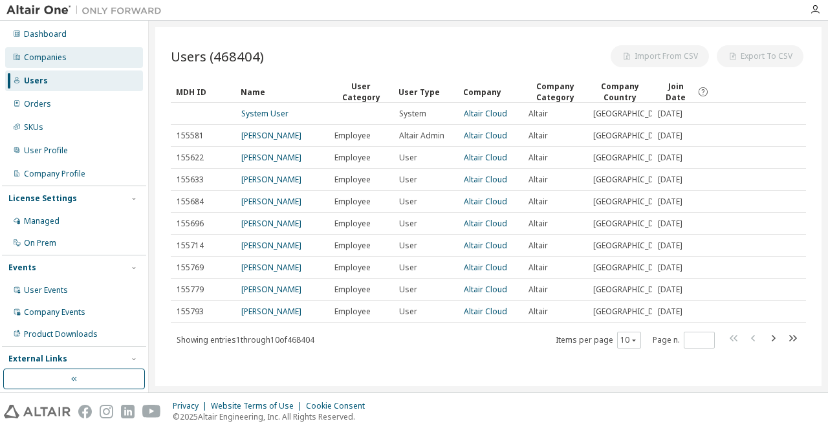
click at [61, 54] on div "Companies" at bounding box center [45, 57] width 43 height 10
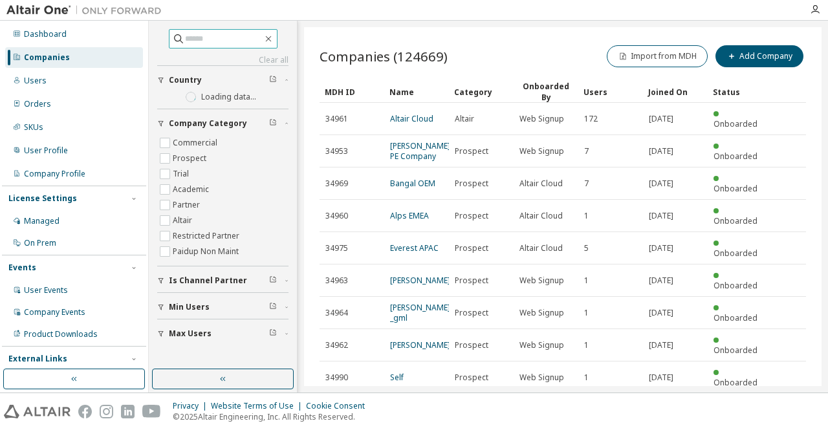
click at [241, 36] on input "text" at bounding box center [224, 38] width 78 height 13
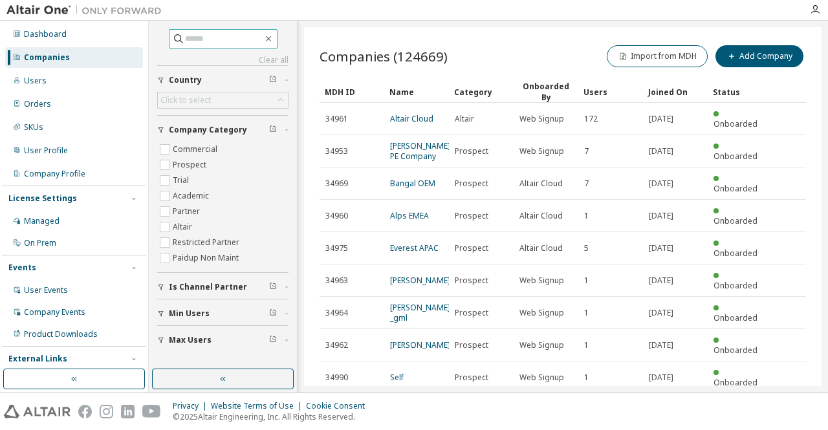
paste input "*****"
type input "*****"
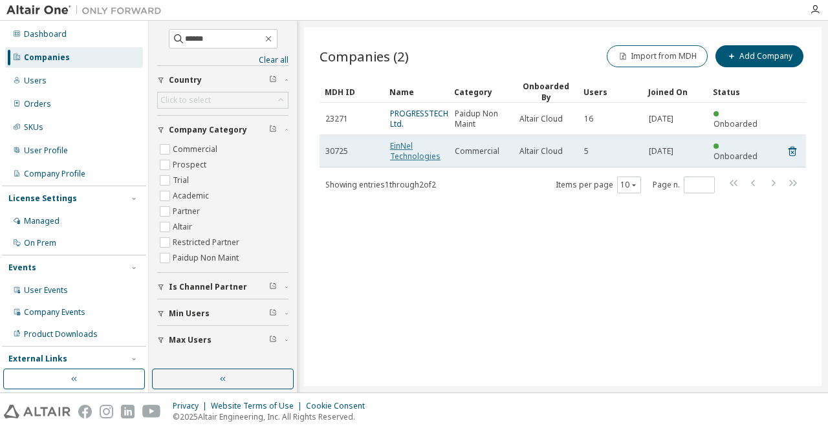
click at [413, 155] on link "EinNel Technologies" at bounding box center [415, 150] width 50 height 21
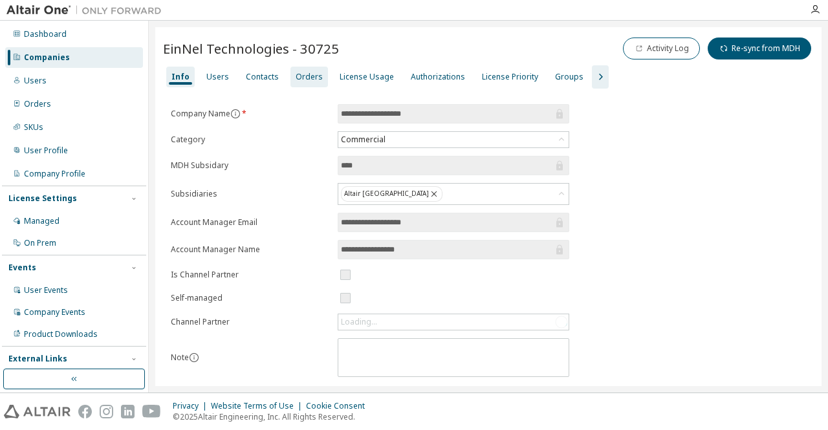
click at [300, 80] on div "Orders" at bounding box center [309, 77] width 27 height 10
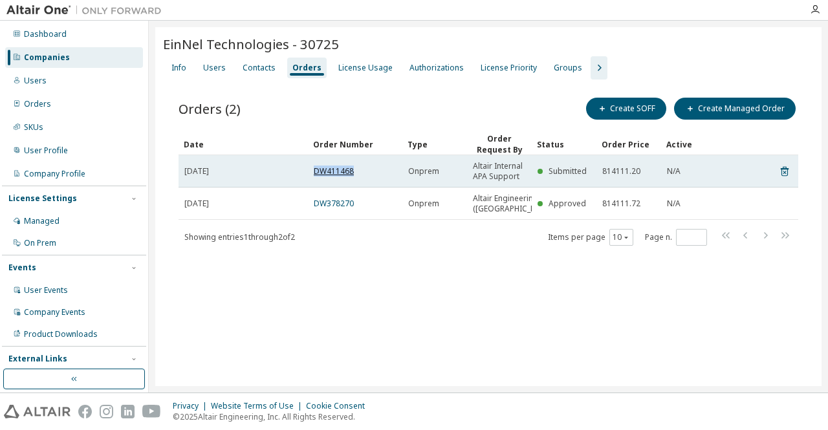
drag, startPoint x: 369, startPoint y: 171, endPoint x: 313, endPoint y: 171, distance: 55.7
click at [314, 171] on div "DW411468" at bounding box center [355, 171] width 83 height 10
copy link "DW411468"
click at [346, 171] on link "DW411468" at bounding box center [334, 171] width 40 height 11
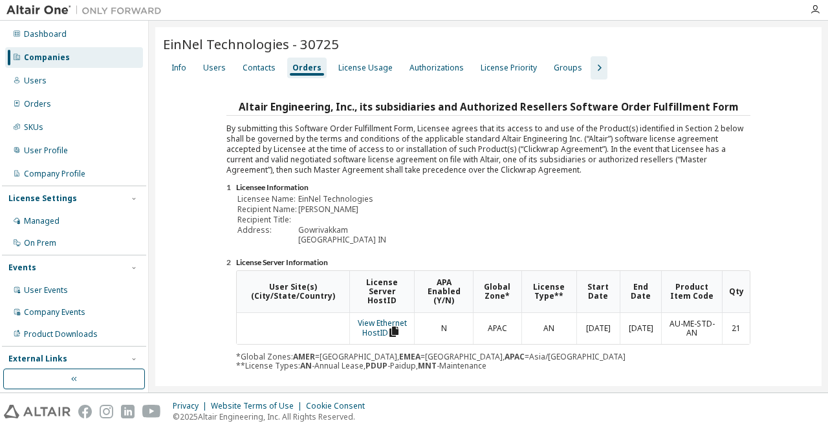
scroll to position [164, 0]
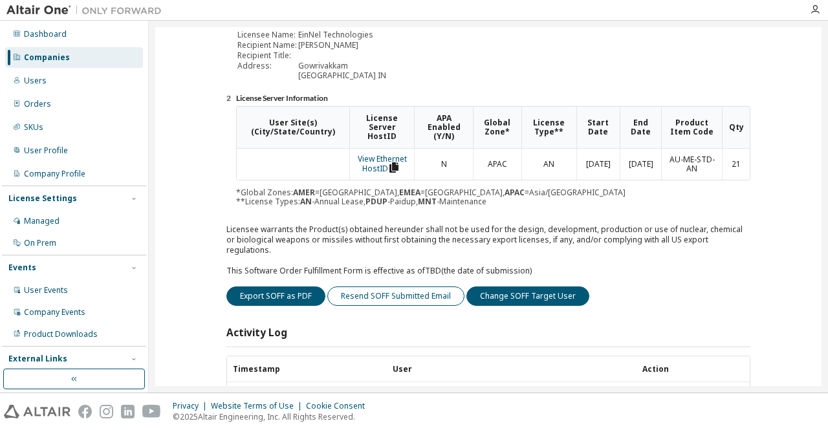
click at [358, 289] on button "Resend SOFF Submitted Email" at bounding box center [395, 296] width 137 height 19
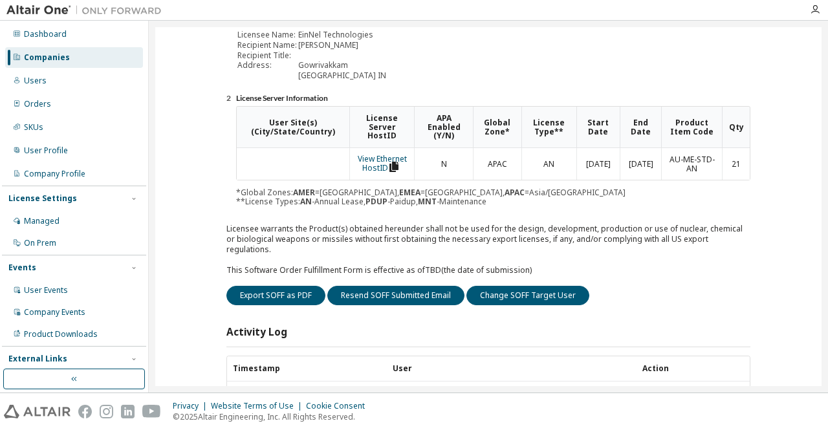
scroll to position [0, 0]
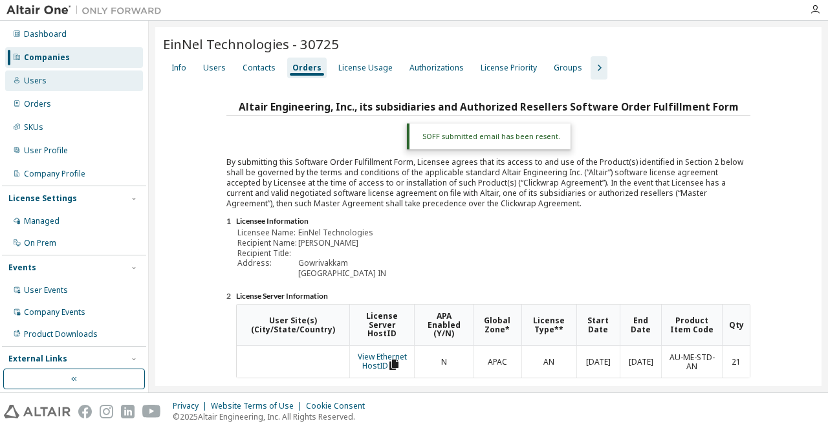
click at [45, 85] on div "Users" at bounding box center [74, 81] width 138 height 21
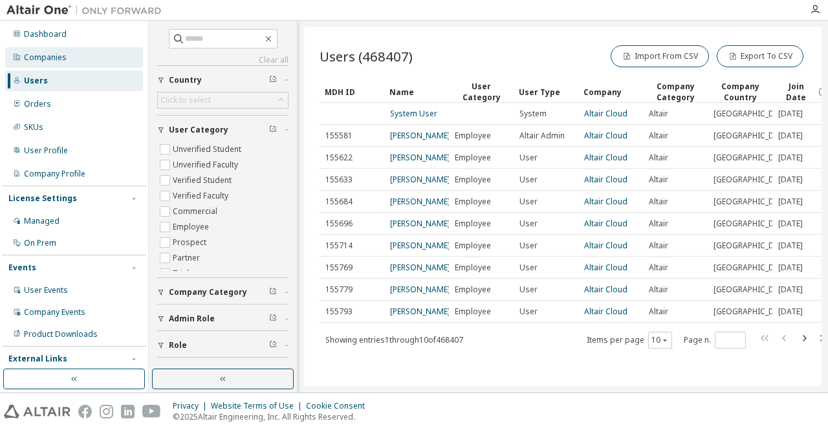
click at [29, 52] on div "Companies" at bounding box center [45, 57] width 43 height 10
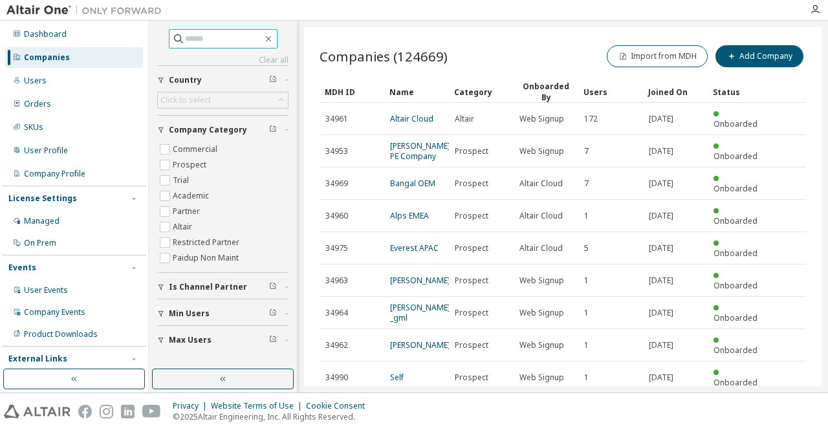
click at [192, 39] on input "text" at bounding box center [224, 38] width 78 height 13
paste input "****"
click at [191, 39] on input "****" at bounding box center [224, 38] width 78 height 13
type input "****"
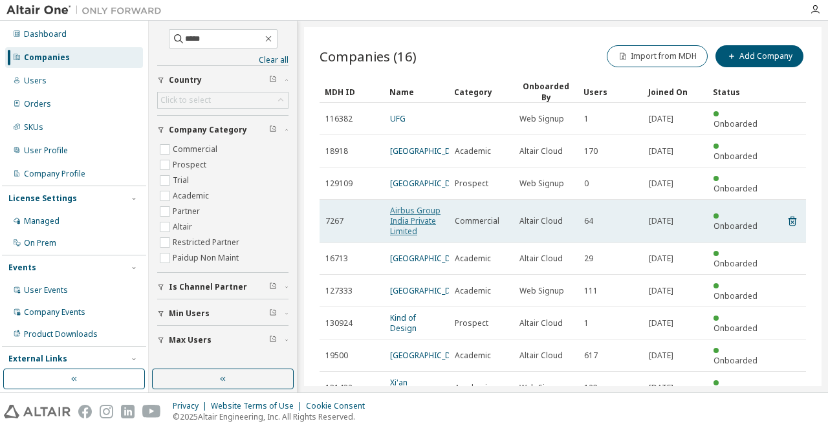
click at [417, 226] on link "Airbus Group India Private Limited" at bounding box center [415, 221] width 50 height 32
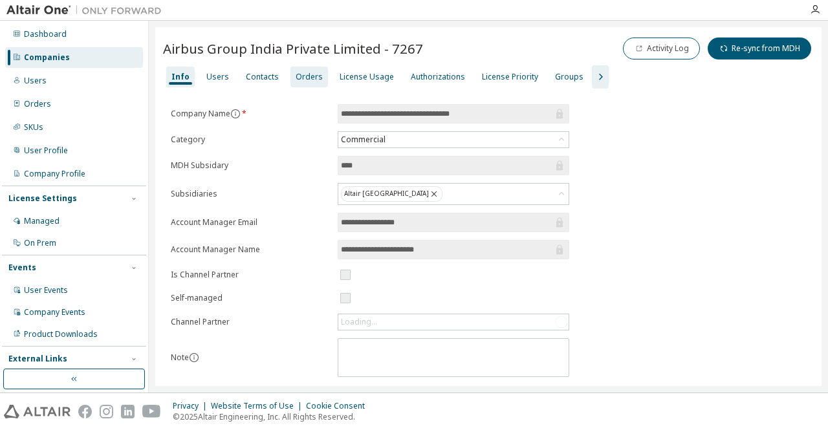
click at [303, 77] on div "Orders" at bounding box center [309, 77] width 27 height 10
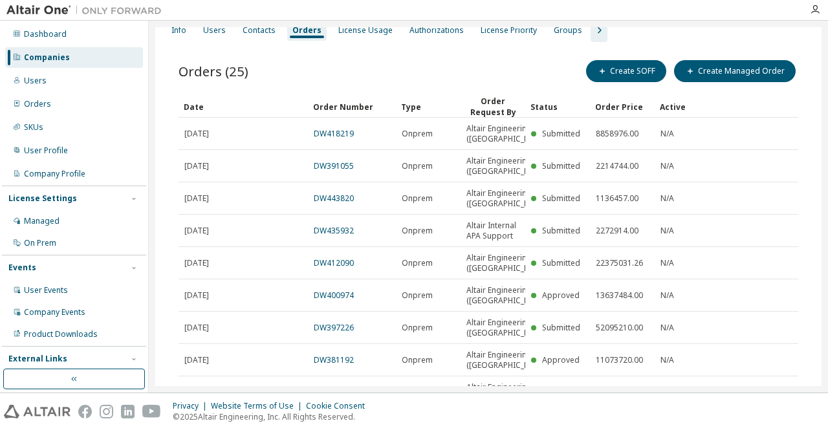
scroll to position [44, 0]
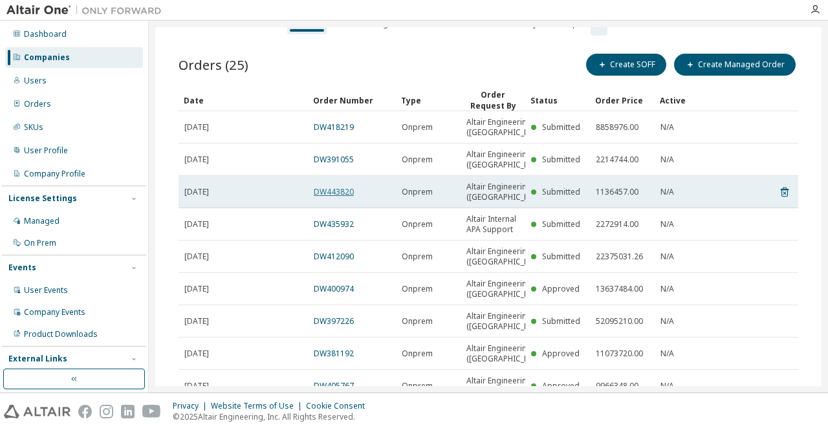
click at [338, 197] on link "DW443820" at bounding box center [334, 191] width 40 height 11
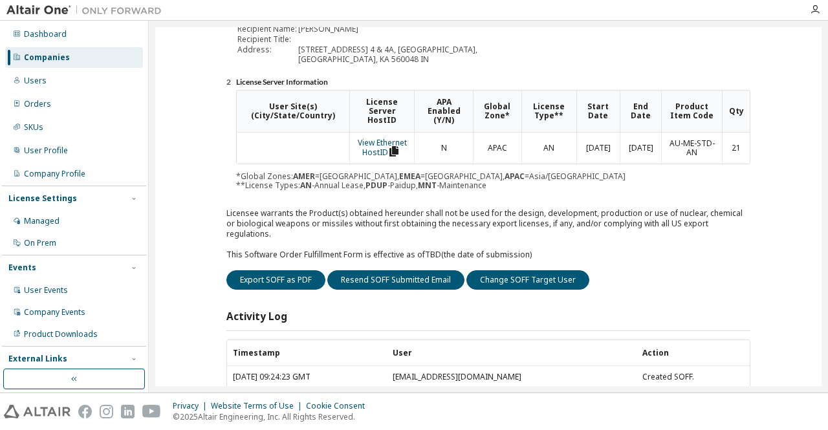
scroll to position [215, 0]
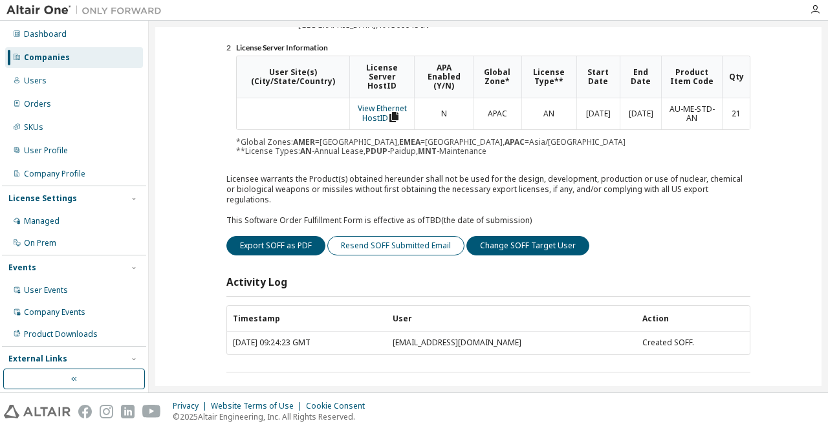
click at [377, 237] on button "Resend SOFF Submitted Email" at bounding box center [395, 245] width 137 height 19
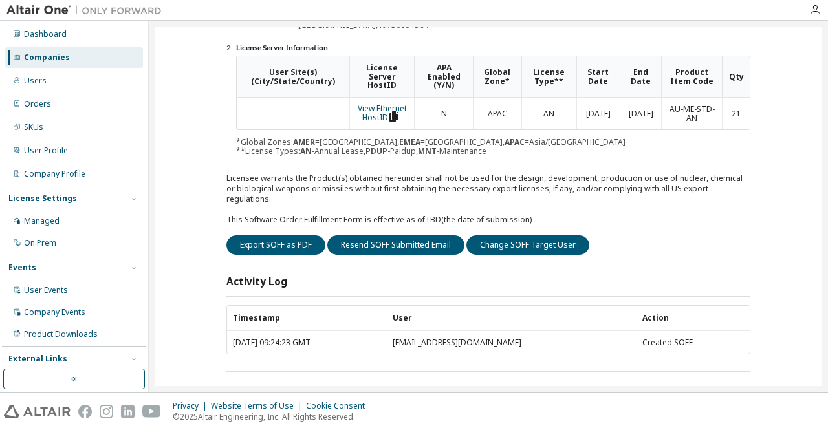
scroll to position [13, 0]
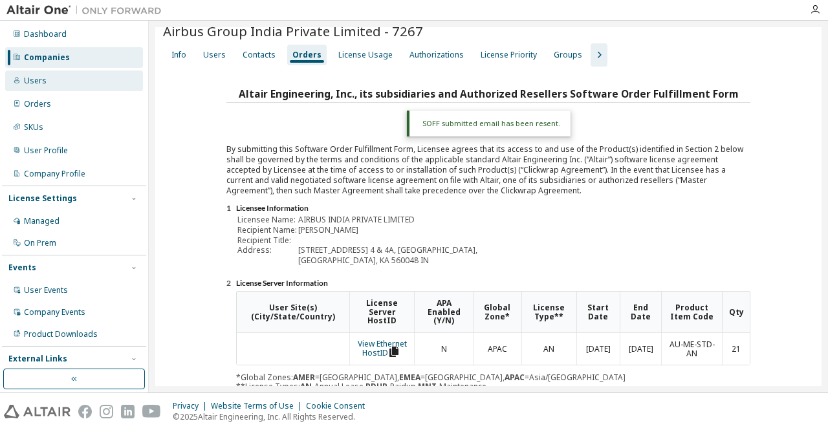
click at [59, 90] on div "Users" at bounding box center [74, 81] width 138 height 21
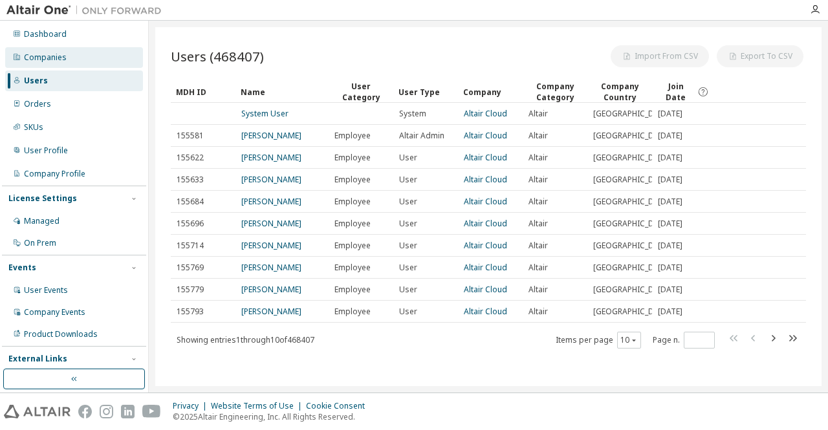
click at [63, 67] on div "Companies" at bounding box center [74, 57] width 138 height 21
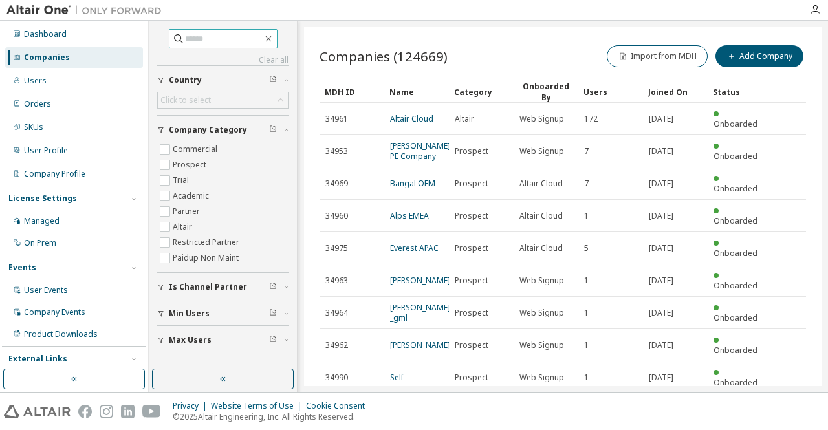
click at [212, 39] on input "text" at bounding box center [224, 38] width 78 height 13
paste input "*****"
type input "*****"
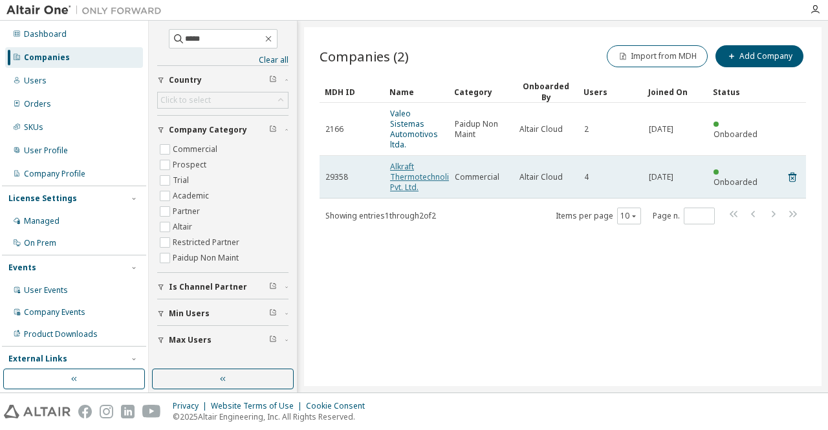
click at [404, 162] on link "Alkraft Thermotechnoligies Pvt. Ltd." at bounding box center [427, 177] width 75 height 32
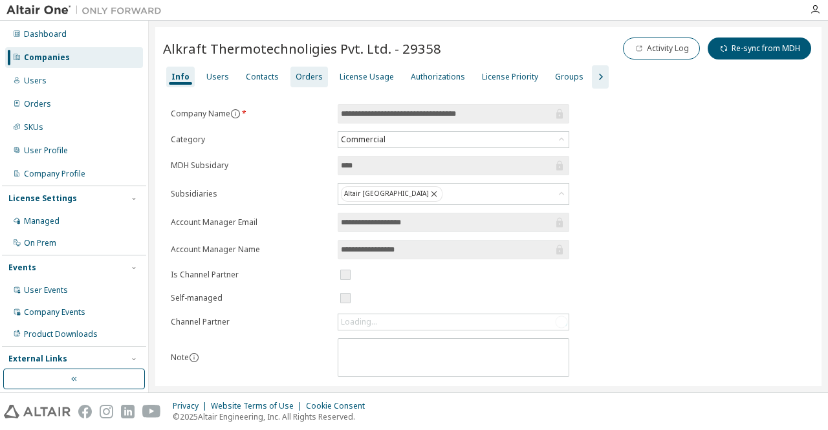
click at [292, 83] on div "Orders" at bounding box center [310, 77] width 38 height 21
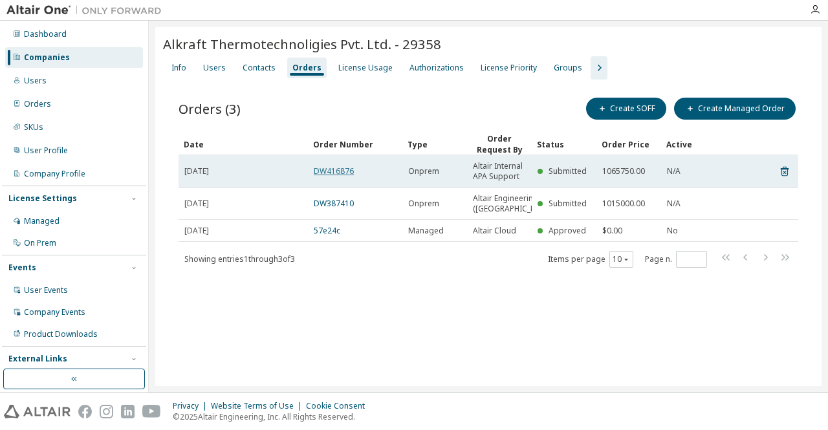
click at [331, 173] on link "DW416876" at bounding box center [334, 171] width 40 height 11
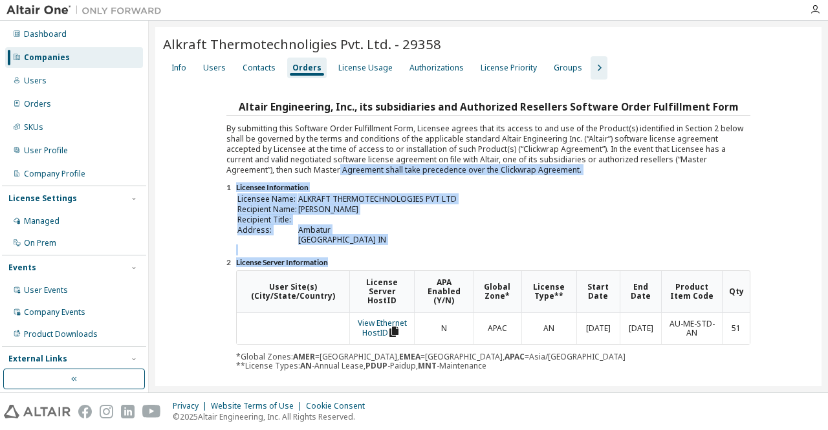
drag, startPoint x: 823, startPoint y: 160, endPoint x: 828, endPoint y: 297, distance: 137.3
click at [828, 297] on div "Alkraft Thermotechnoligies Pvt. Ltd. - 29358 Clear Load Save Save As Field Oper…" at bounding box center [488, 207] width 679 height 372
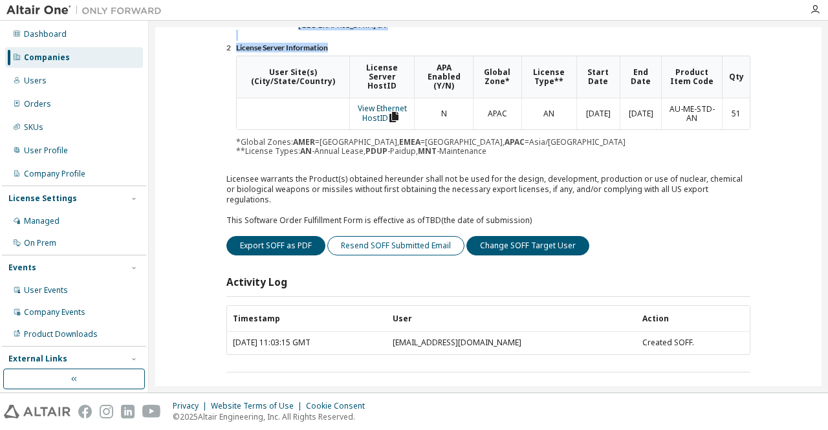
click at [374, 239] on button "Resend SOFF Submitted Email" at bounding box center [395, 245] width 137 height 19
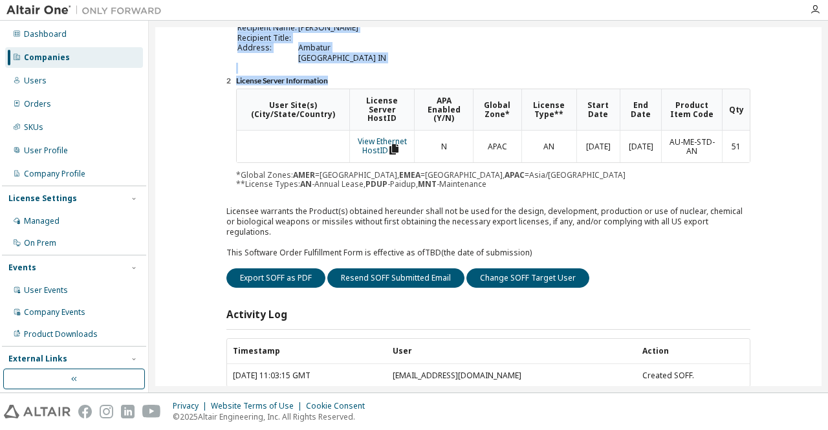
scroll to position [248, 0]
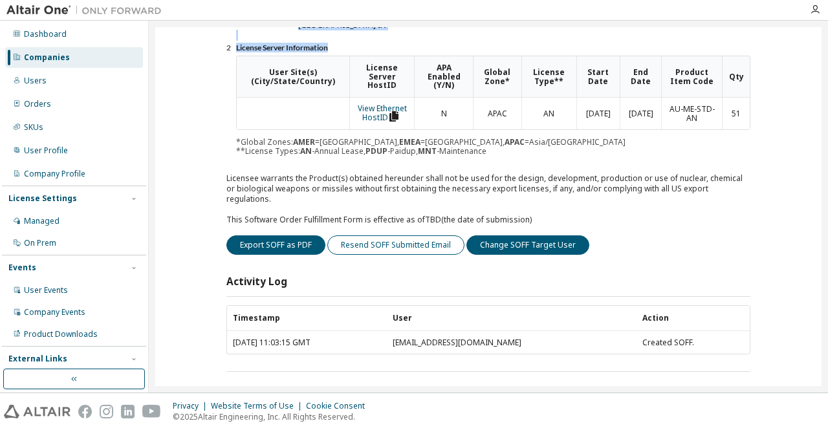
click at [371, 236] on button "Resend SOFF Submitted Email" at bounding box center [395, 245] width 137 height 19
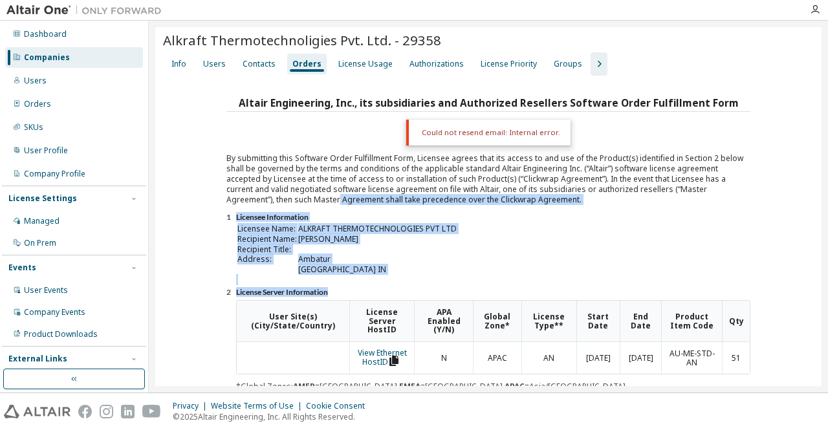
click at [538, 237] on div "Licensee Name: ALKRAFT THERMOTECHNOLOGIES PVT LTD Recipient Name: [PERSON_NAME]…" at bounding box center [493, 253] width 514 height 61
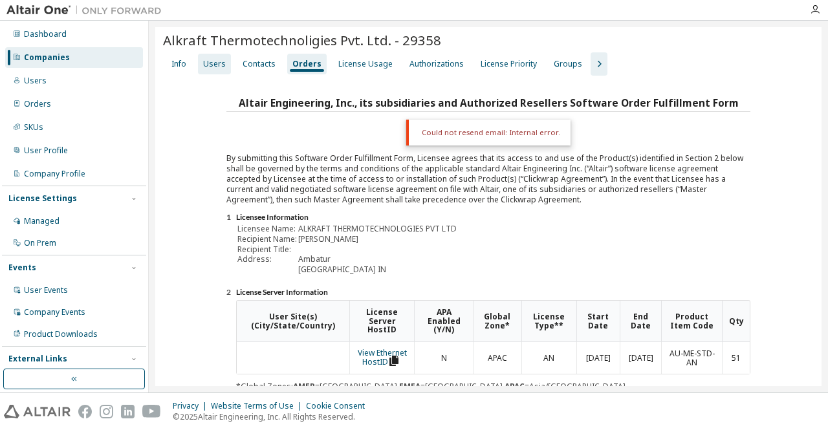
click at [216, 63] on div "Users" at bounding box center [214, 64] width 23 height 10
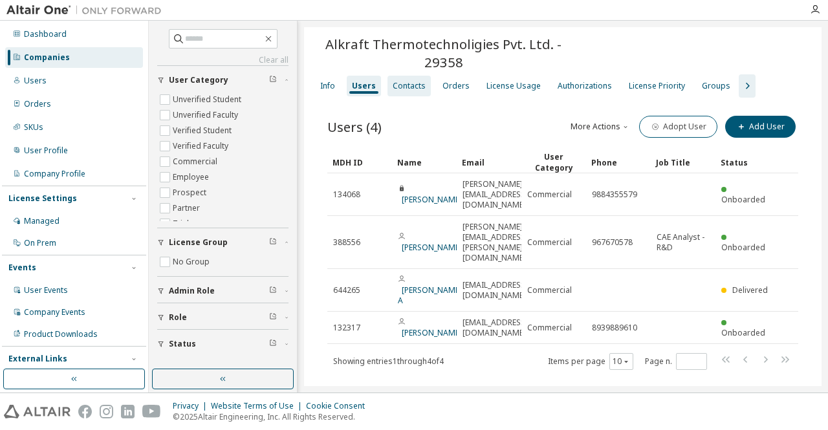
click at [410, 89] on div "Contacts" at bounding box center [409, 86] width 33 height 10
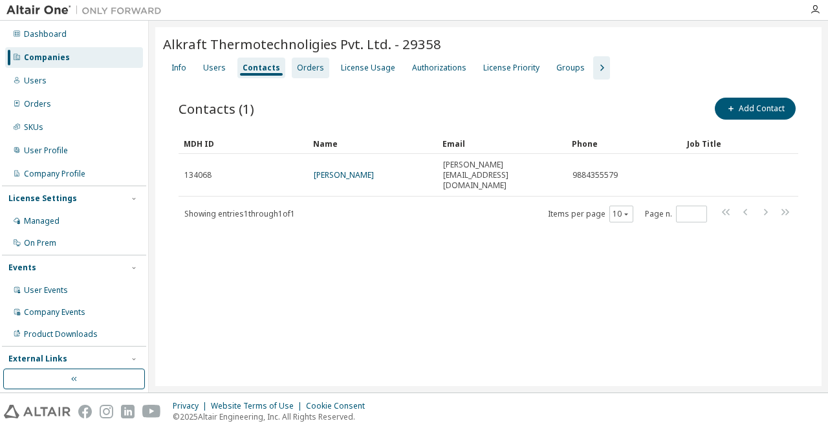
click at [303, 71] on div "Orders" at bounding box center [310, 68] width 27 height 10
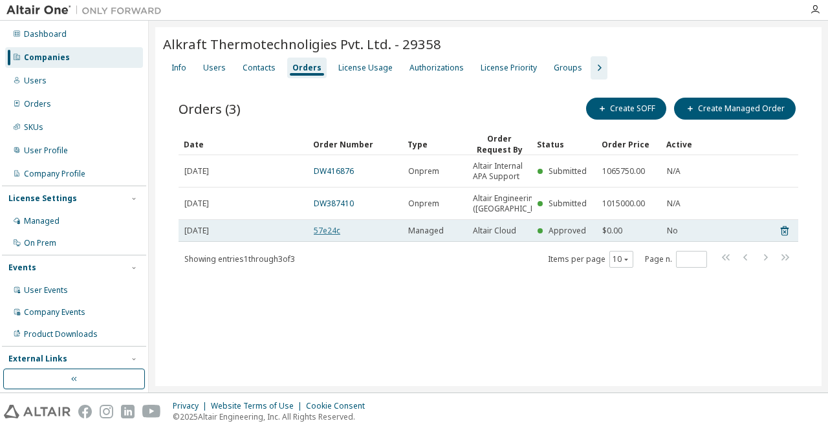
click at [330, 236] on link "57e24c" at bounding box center [327, 230] width 27 height 11
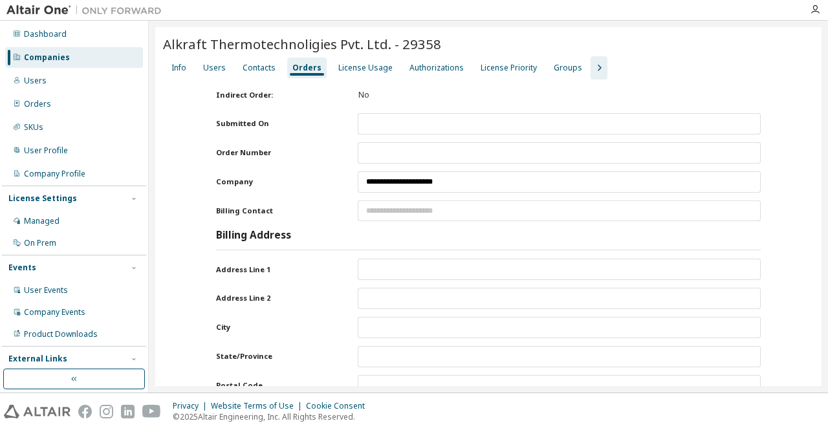
type input "**********"
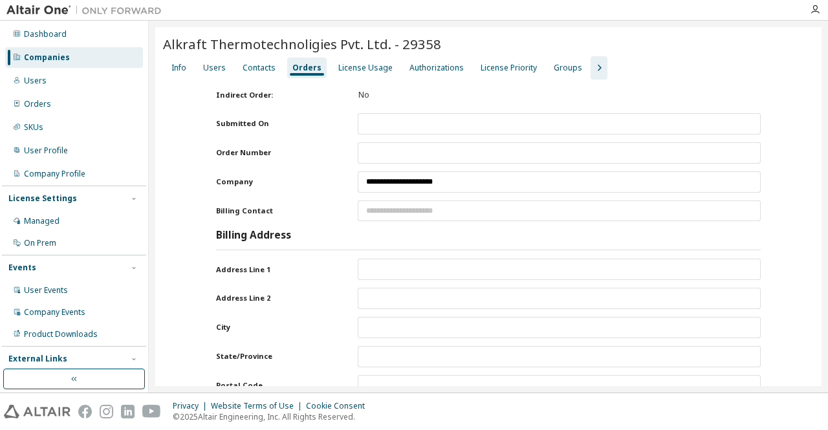
type input "*****"
type input "*******"
type input "*********"
type input "******"
type input "*****"
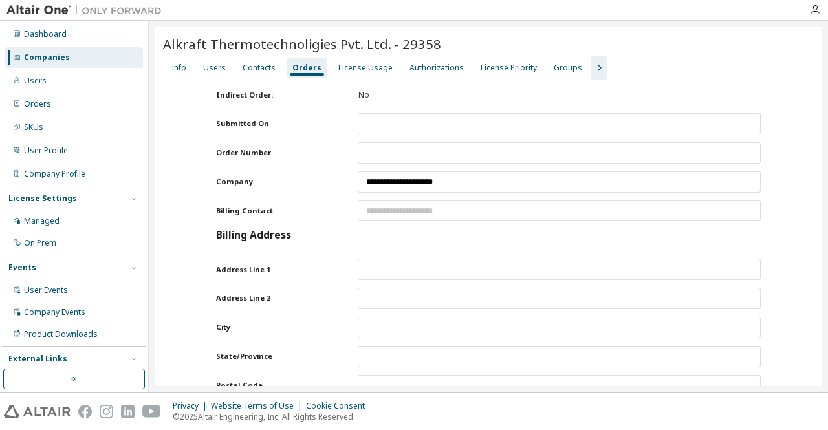
type input "**********"
type input "*****"
type input "*******"
type input "*********"
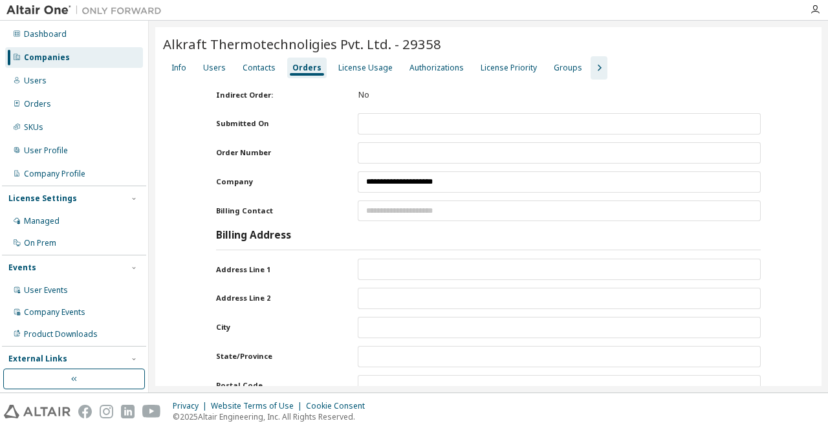
type input "******"
type input "*****"
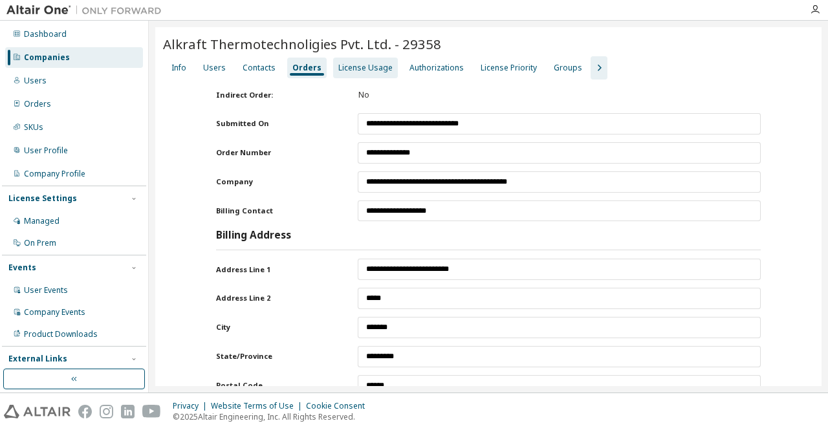
click at [342, 65] on div "License Usage" at bounding box center [365, 68] width 54 height 10
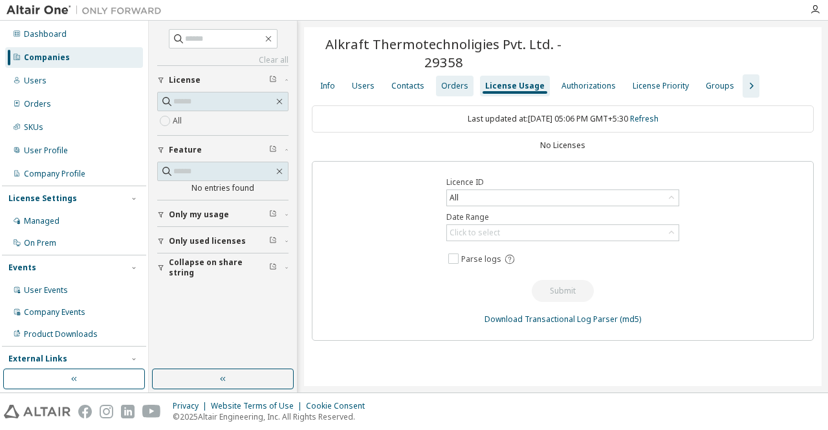
click at [465, 83] on div "Orders" at bounding box center [455, 86] width 38 height 21
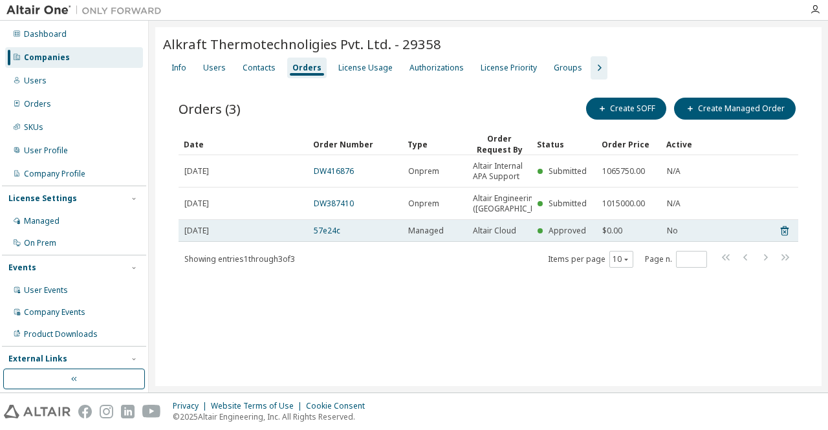
click at [432, 236] on span "Managed" at bounding box center [426, 231] width 36 height 10
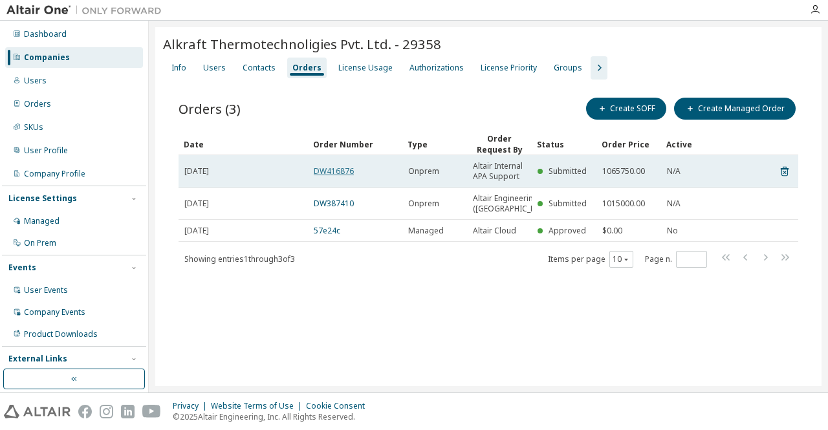
click at [338, 172] on link "DW416876" at bounding box center [334, 171] width 40 height 11
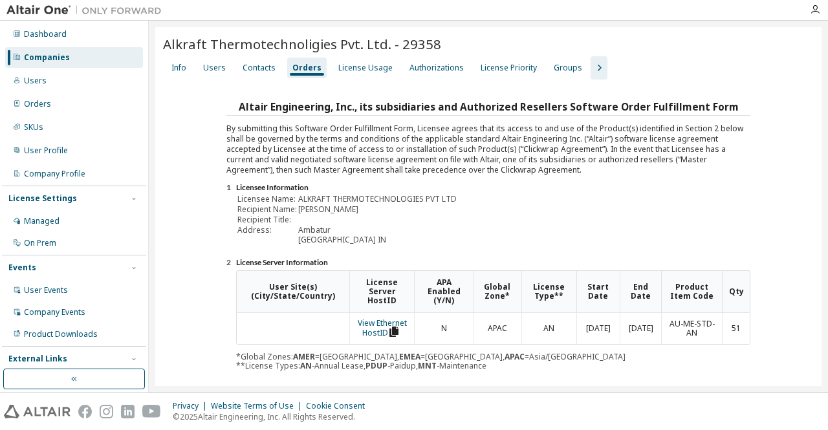
scroll to position [215, 0]
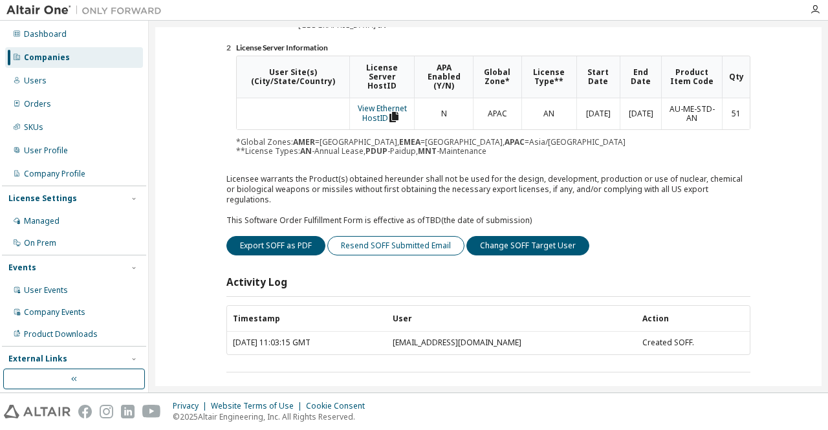
click at [393, 236] on button "Resend SOFF Submitted Email" at bounding box center [395, 245] width 137 height 19
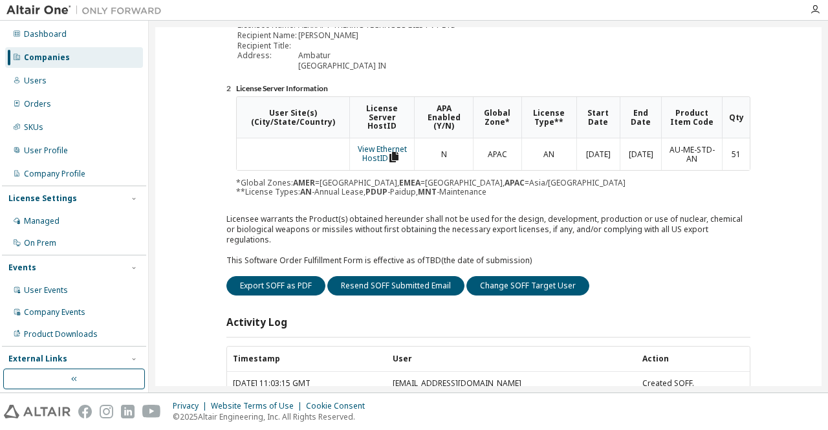
scroll to position [248, 0]
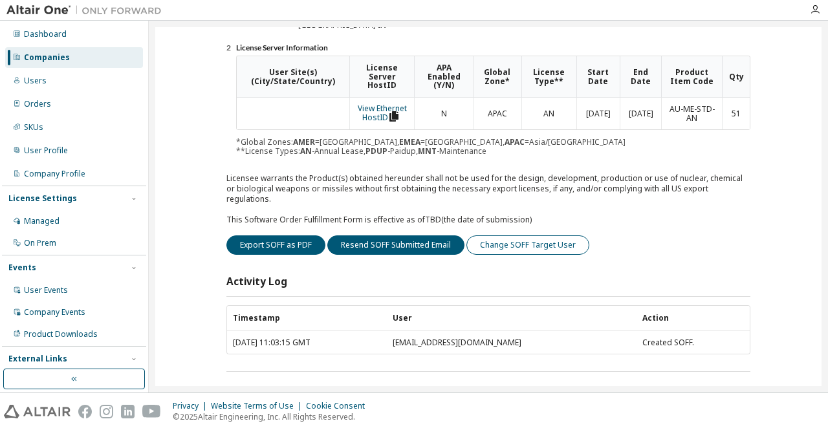
click at [545, 241] on button "Change SOFF Target User" at bounding box center [528, 245] width 123 height 19
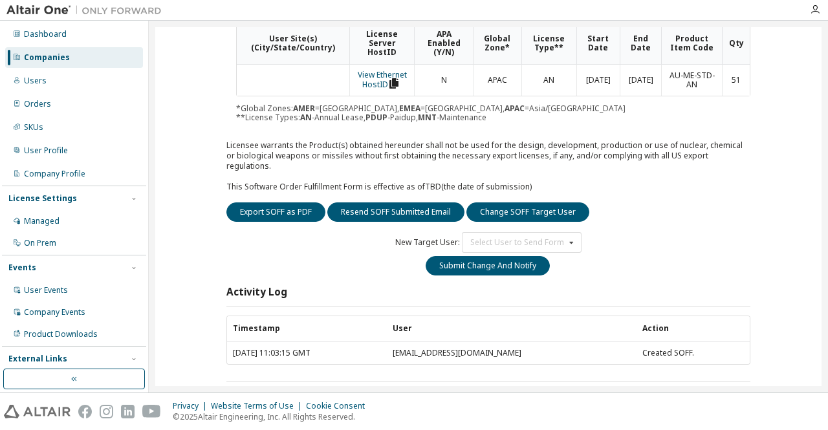
scroll to position [215, 0]
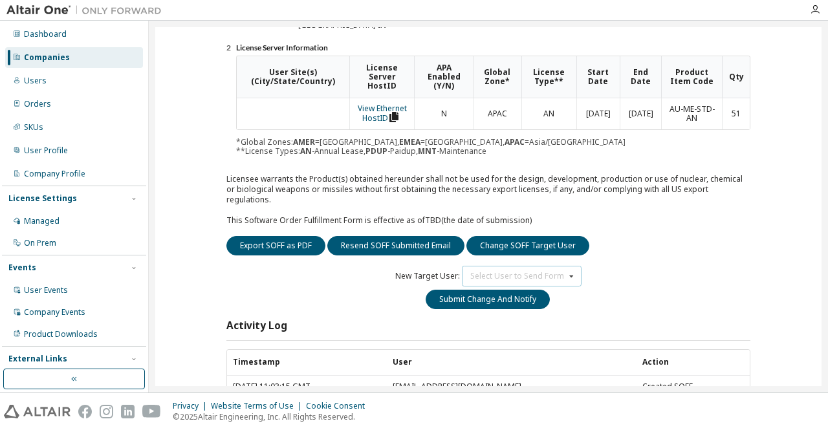
click at [570, 270] on icon at bounding box center [572, 277] width 16 height 20
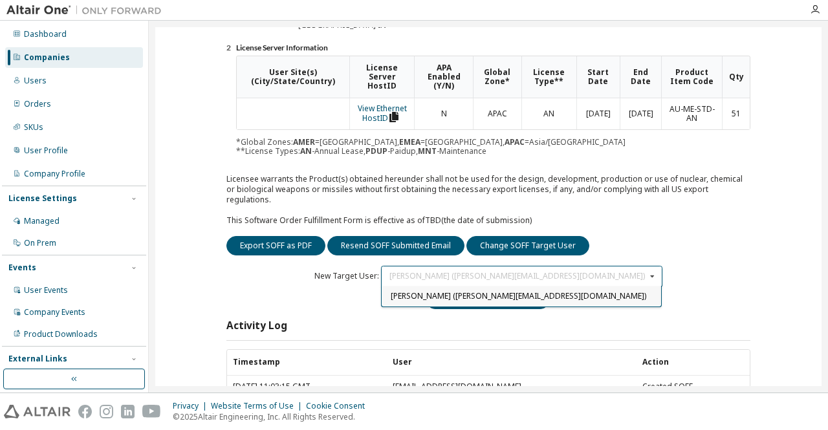
click at [505, 291] on span "[PERSON_NAME] ([PERSON_NAME][EMAIL_ADDRESS][DOMAIN_NAME])" at bounding box center [519, 296] width 256 height 11
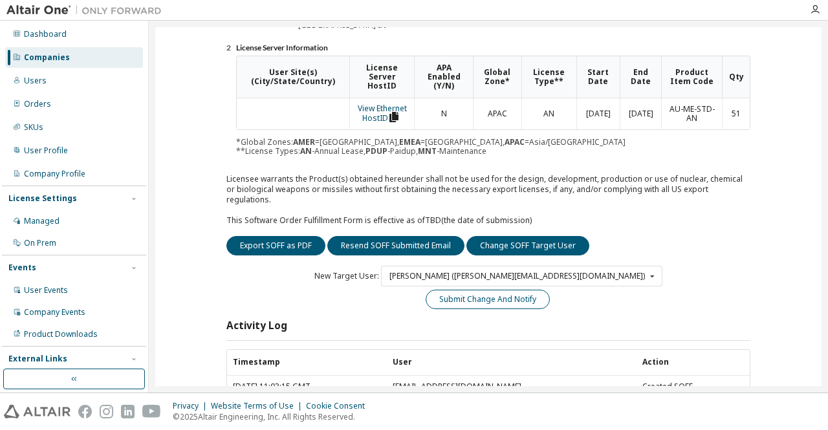
click at [480, 290] on button "Submit Change And Notify" at bounding box center [488, 299] width 124 height 19
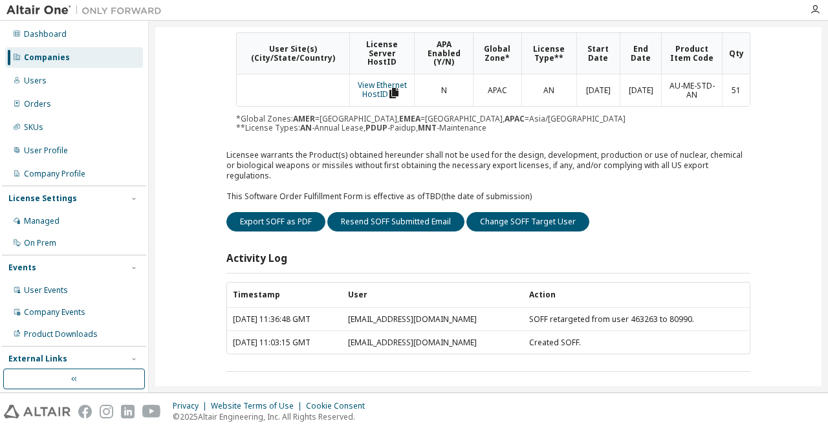
scroll to position [0, 0]
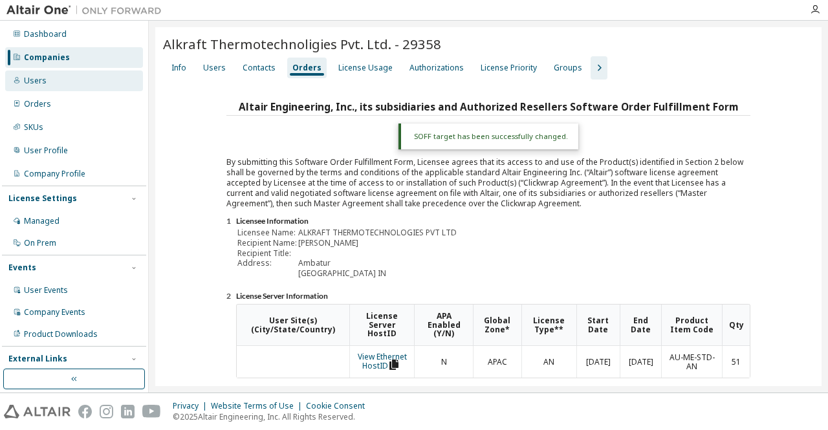
click at [35, 76] on div "Users" at bounding box center [35, 81] width 23 height 10
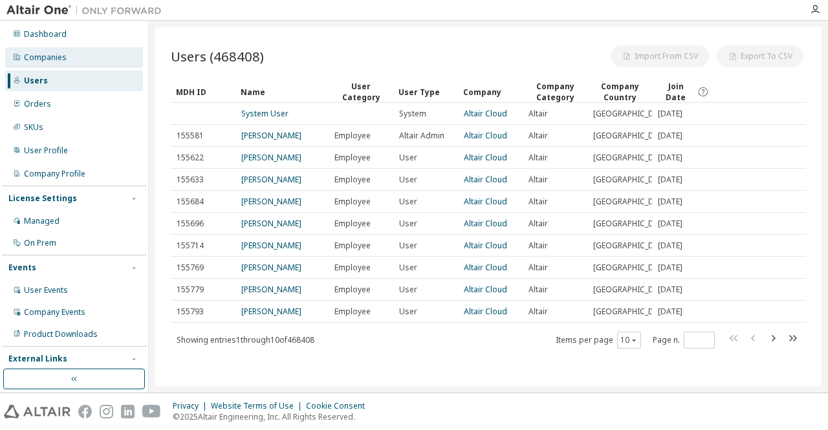
click at [52, 60] on div "Companies" at bounding box center [45, 57] width 43 height 10
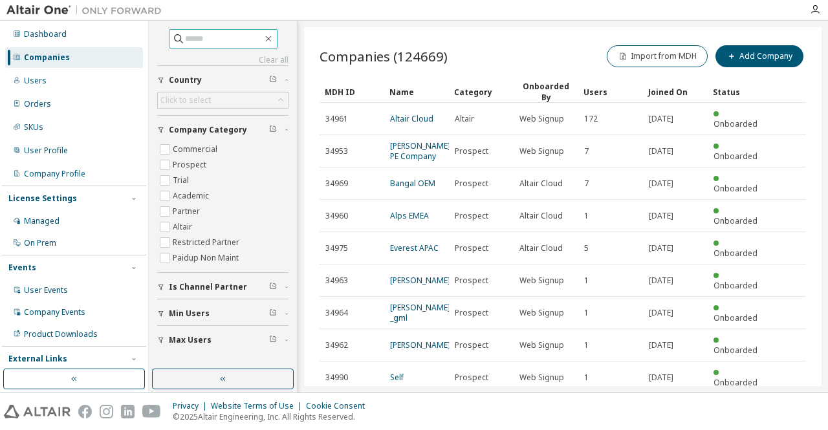
click at [247, 42] on input "text" at bounding box center [224, 38] width 78 height 13
paste input "****"
type input "****"
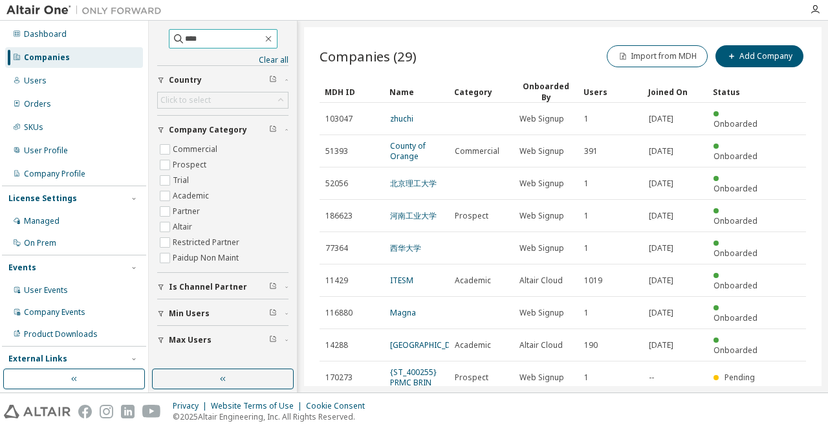
click at [212, 38] on input "****" at bounding box center [224, 38] width 78 height 13
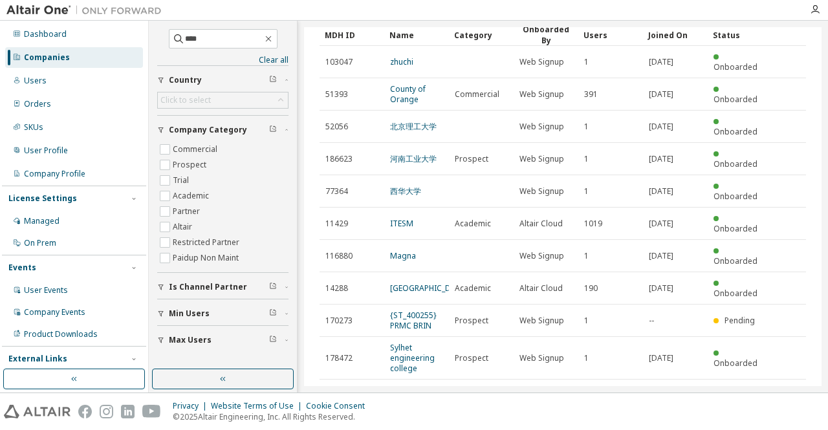
click at [766, 388] on icon "button" at bounding box center [774, 396] width 16 height 16
type input "*"
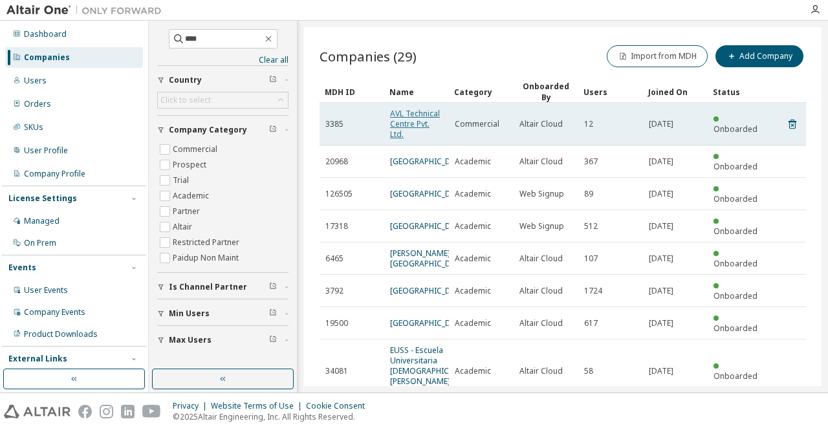
click at [405, 113] on link "AVL Technical Centre Pvt. Ltd." at bounding box center [415, 124] width 50 height 32
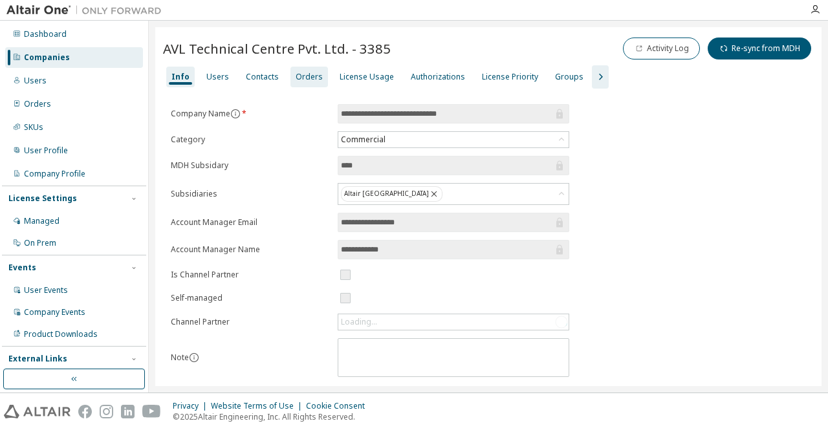
click at [300, 76] on div "Orders" at bounding box center [309, 77] width 27 height 10
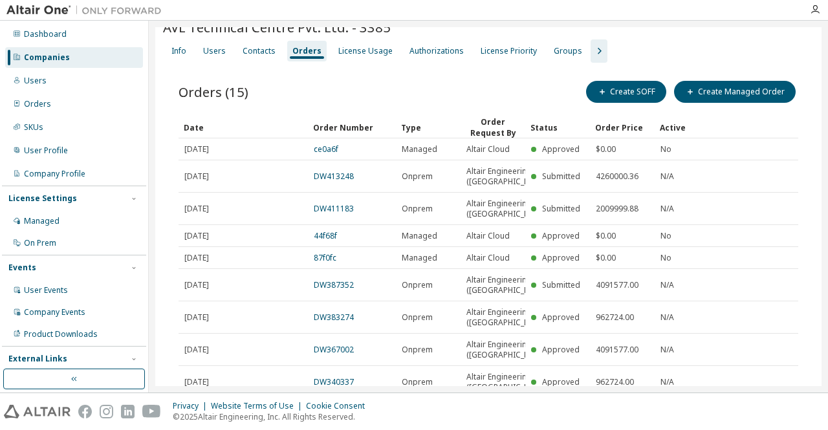
scroll to position [16, 0]
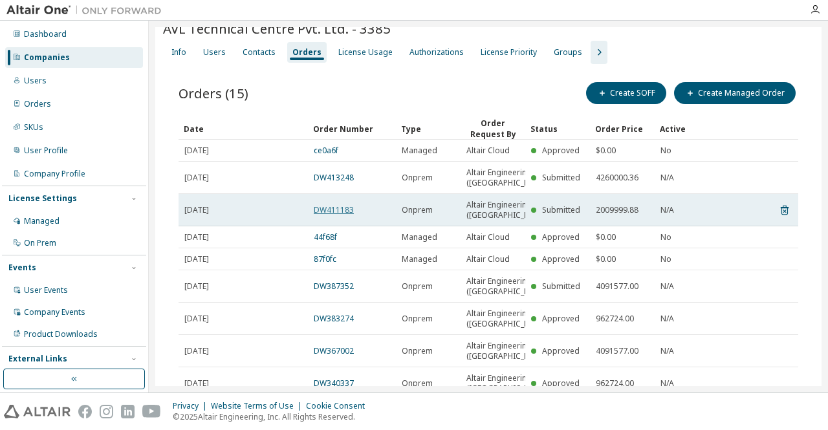
click at [325, 215] on link "DW411183" at bounding box center [334, 209] width 40 height 11
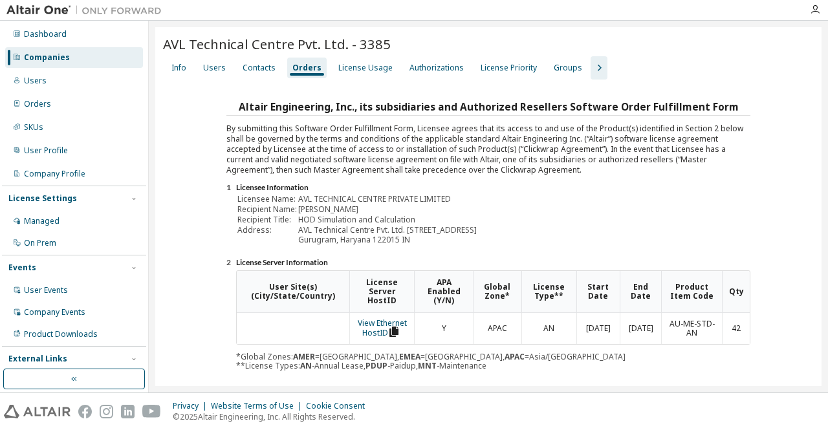
scroll to position [215, 0]
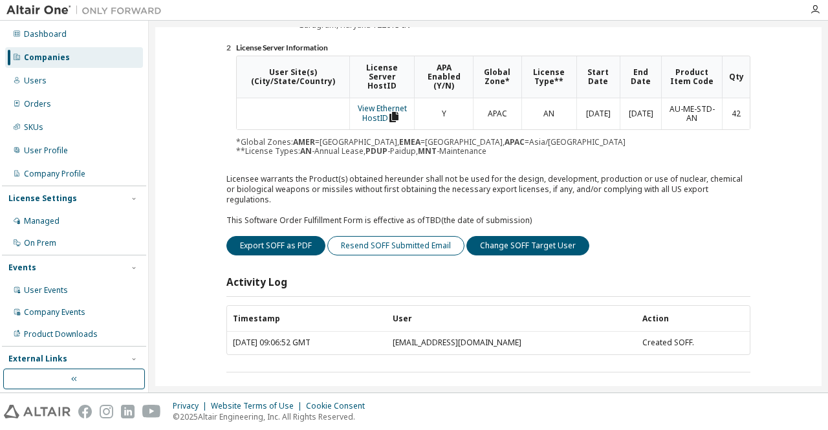
click at [388, 237] on button "Resend SOFF Submitted Email" at bounding box center [395, 245] width 137 height 19
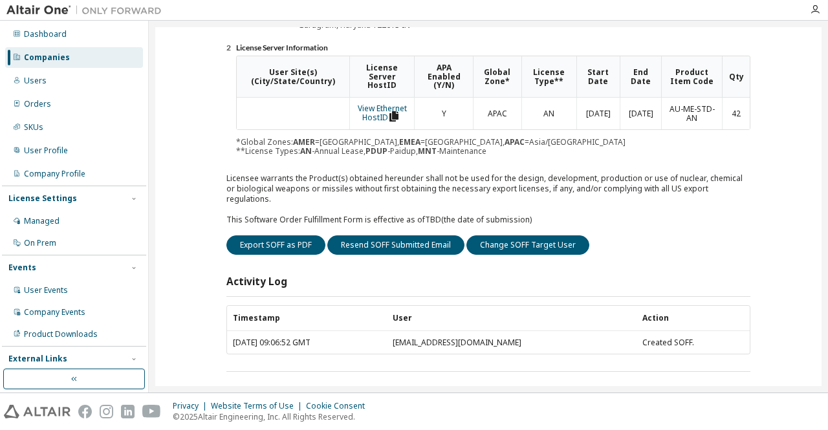
scroll to position [0, 0]
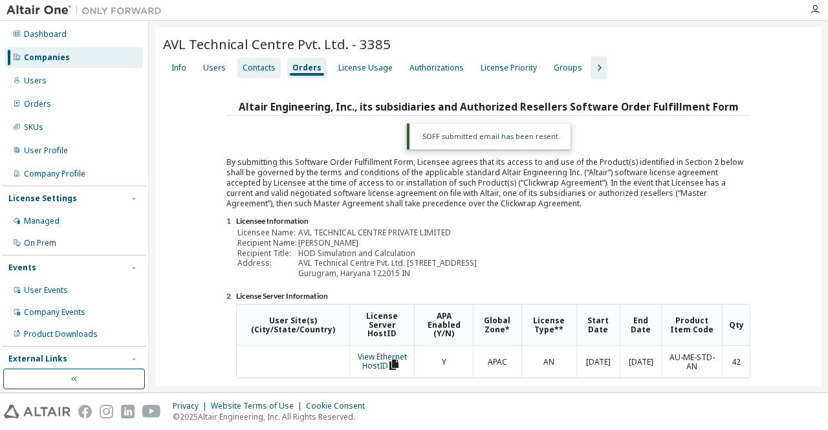
click at [258, 73] on div "Contacts" at bounding box center [258, 68] width 43 height 21
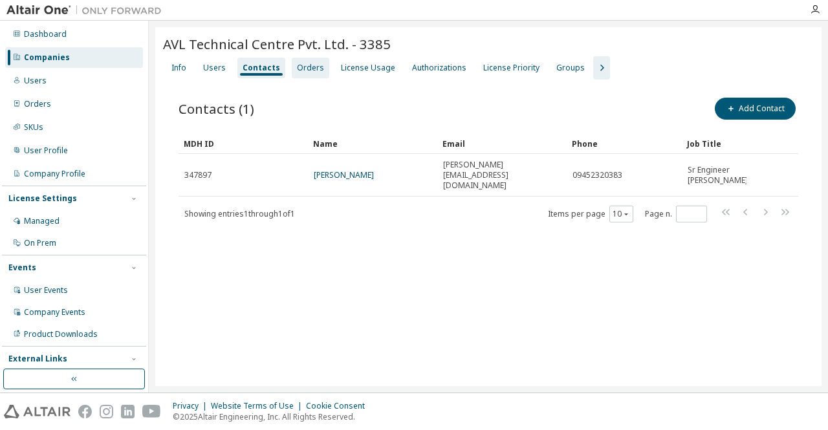
click at [298, 69] on div "Orders" at bounding box center [310, 68] width 27 height 10
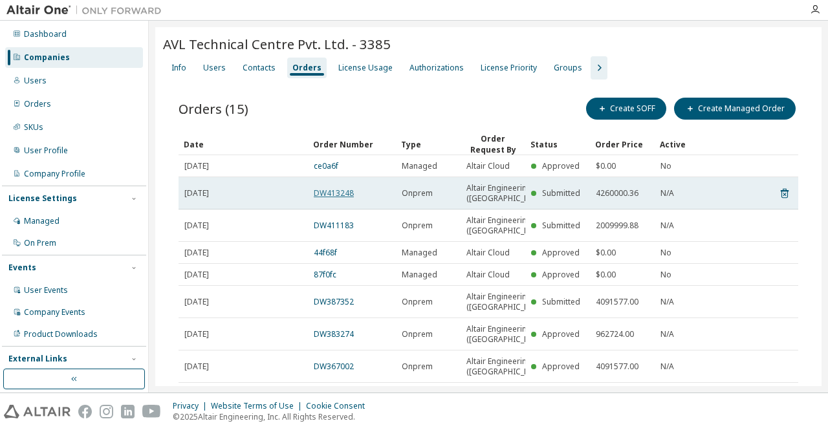
click at [342, 197] on link "DW413248" at bounding box center [334, 193] width 40 height 11
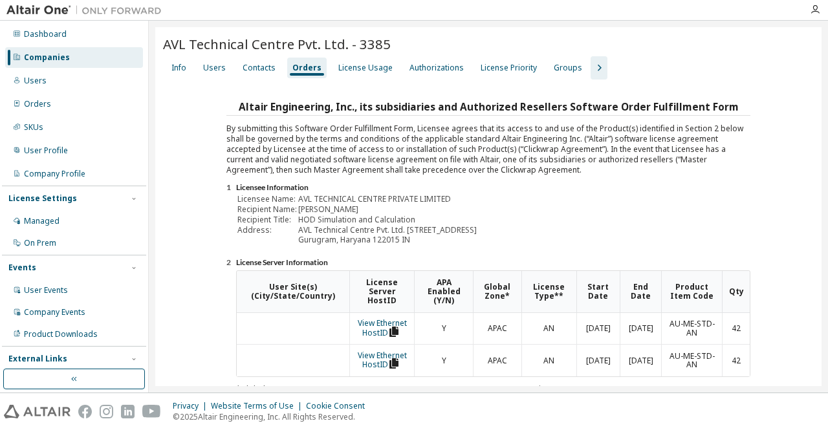
scroll to position [247, 0]
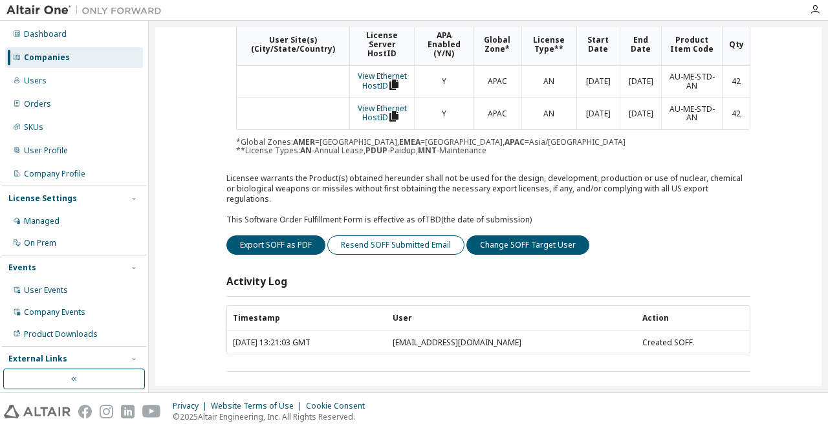
click at [384, 236] on button "Resend SOFF Submitted Email" at bounding box center [395, 245] width 137 height 19
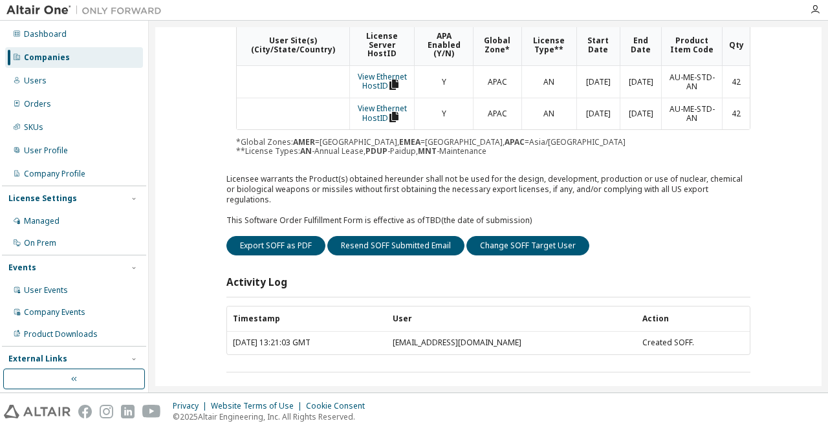
scroll to position [0, 0]
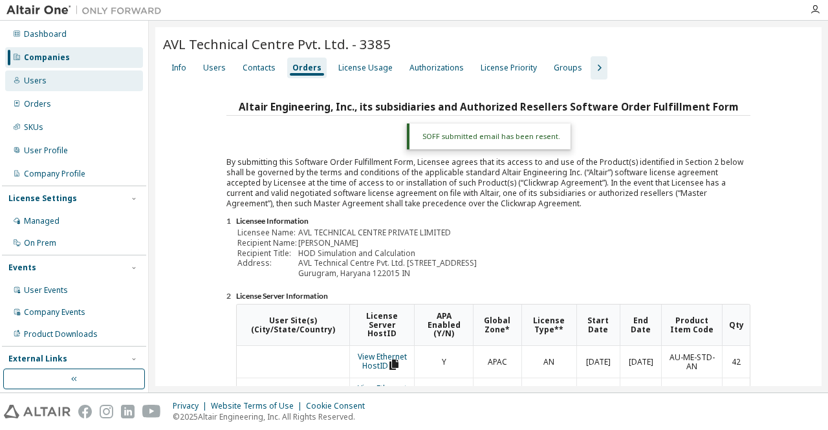
click at [41, 80] on div "Users" at bounding box center [35, 81] width 23 height 10
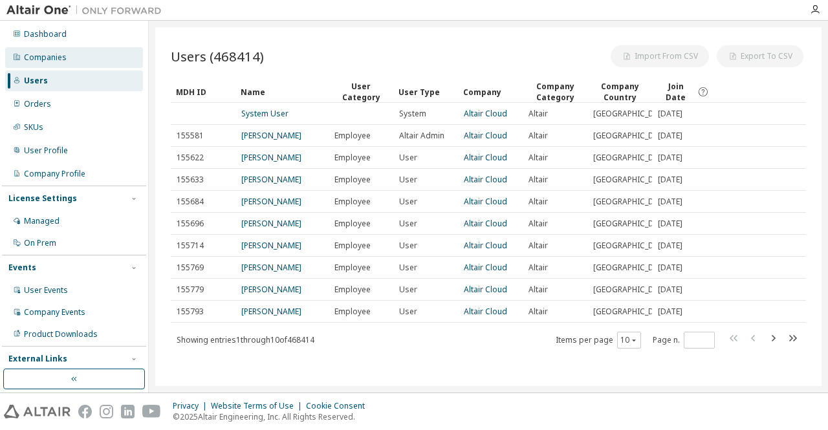
click at [45, 63] on div "Companies" at bounding box center [74, 57] width 138 height 21
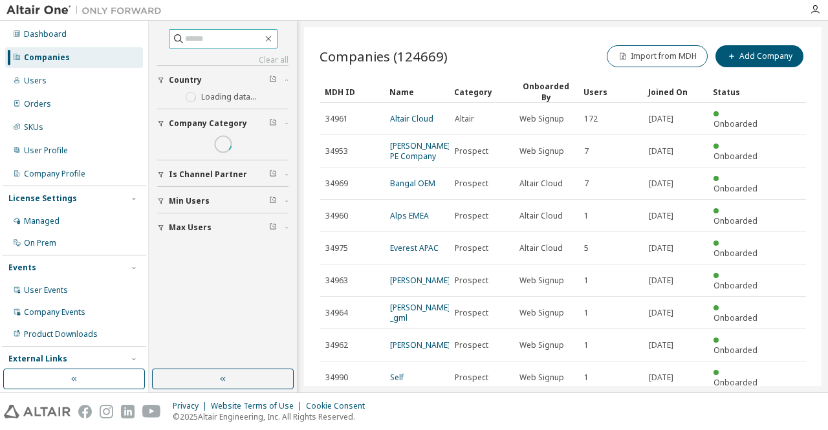
click at [190, 41] on input "text" at bounding box center [224, 38] width 78 height 13
paste input "*****"
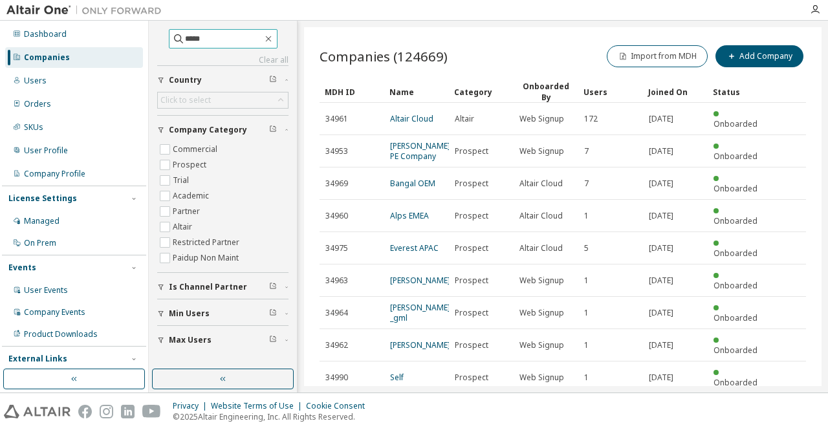
type input "*****"
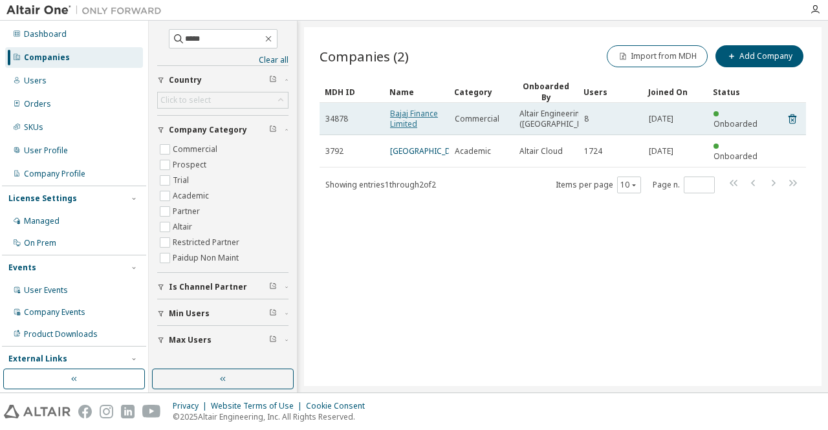
click at [411, 120] on link "Bajaj Finance Limited" at bounding box center [414, 118] width 48 height 21
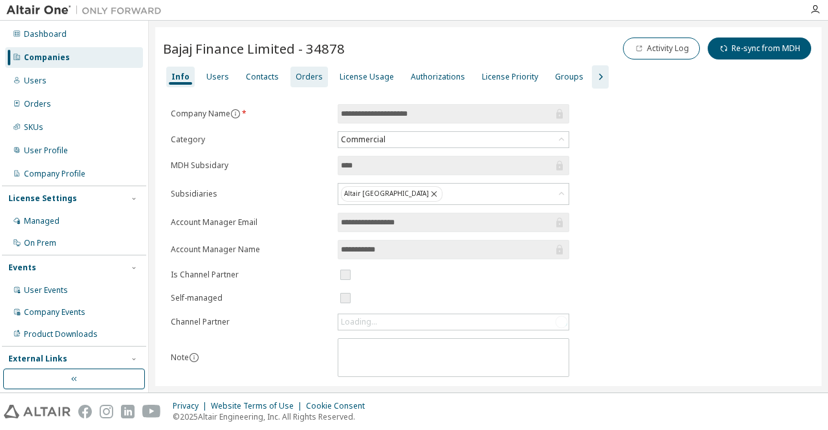
click at [302, 77] on div "Orders" at bounding box center [309, 77] width 27 height 10
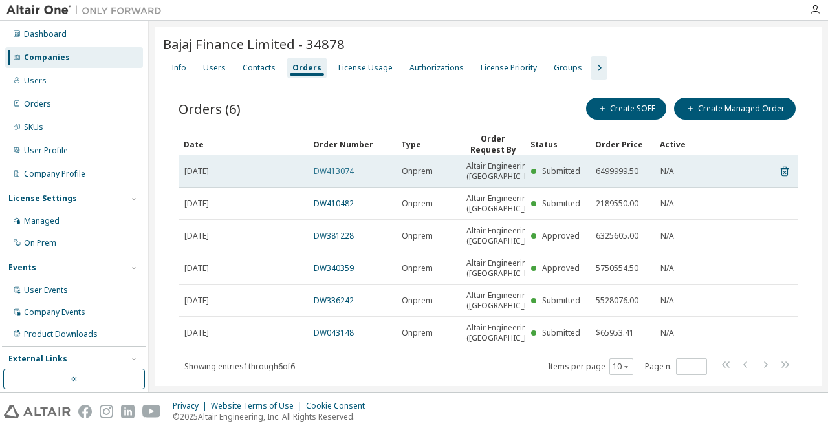
click at [329, 175] on link "DW413074" at bounding box center [334, 171] width 40 height 11
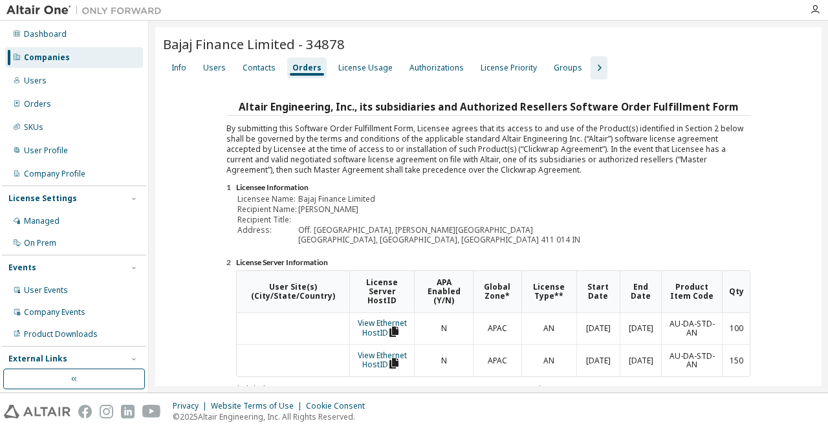
scroll to position [247, 0]
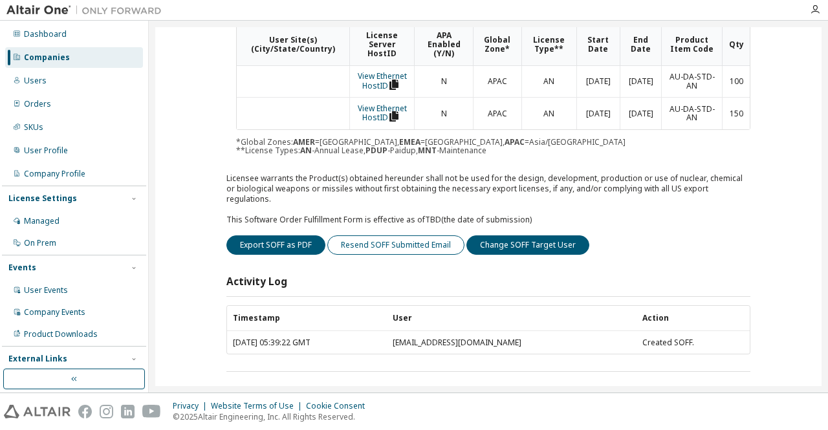
click at [397, 236] on button "Resend SOFF Submitted Email" at bounding box center [395, 245] width 137 height 19
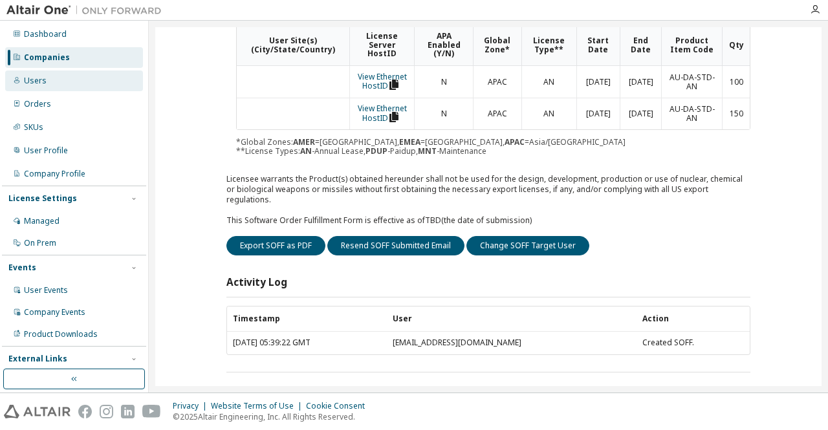
click at [41, 83] on div "Users" at bounding box center [35, 81] width 23 height 10
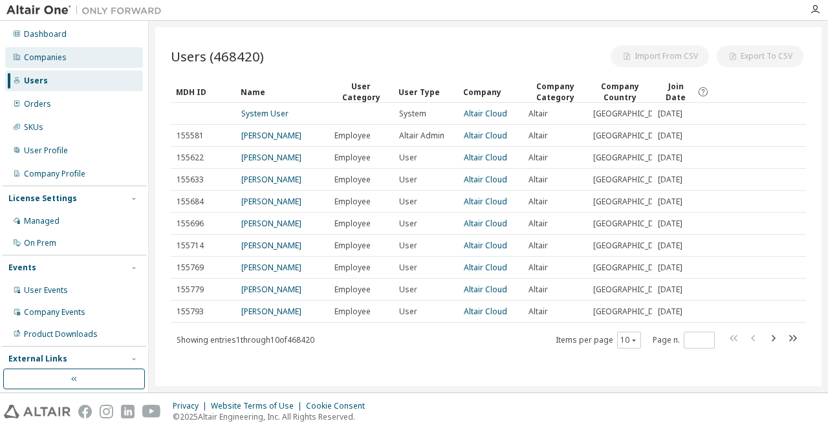
click at [60, 55] on div "Companies" at bounding box center [45, 57] width 43 height 10
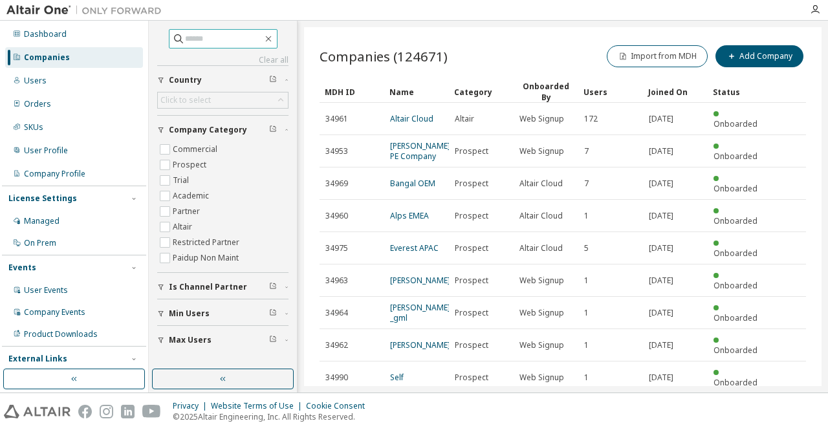
click at [203, 43] on input "text" at bounding box center [224, 38] width 78 height 13
paste input "*****"
type input "*****"
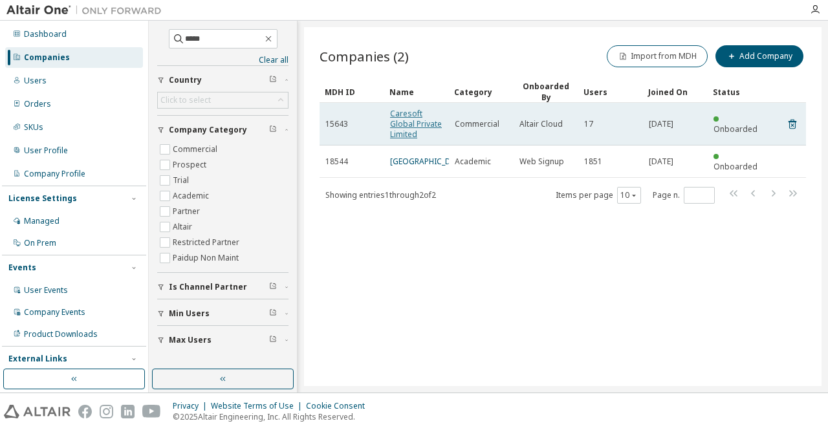
click at [409, 121] on link "Caresoft Global Private Limited" at bounding box center [416, 124] width 52 height 32
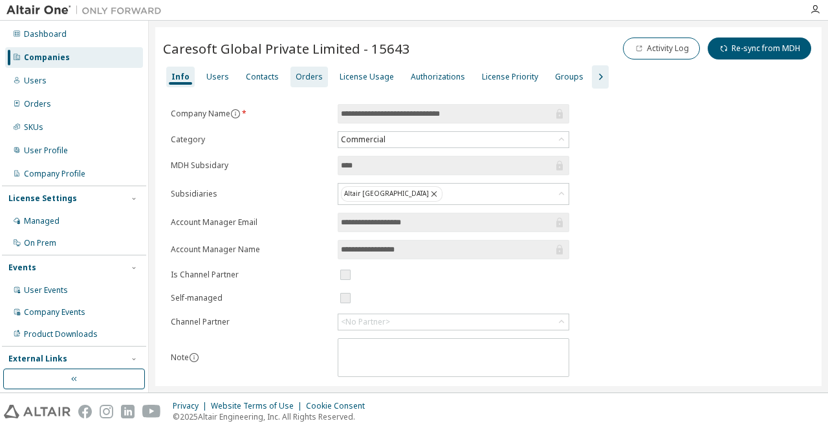
click at [302, 77] on div "Orders" at bounding box center [309, 77] width 27 height 10
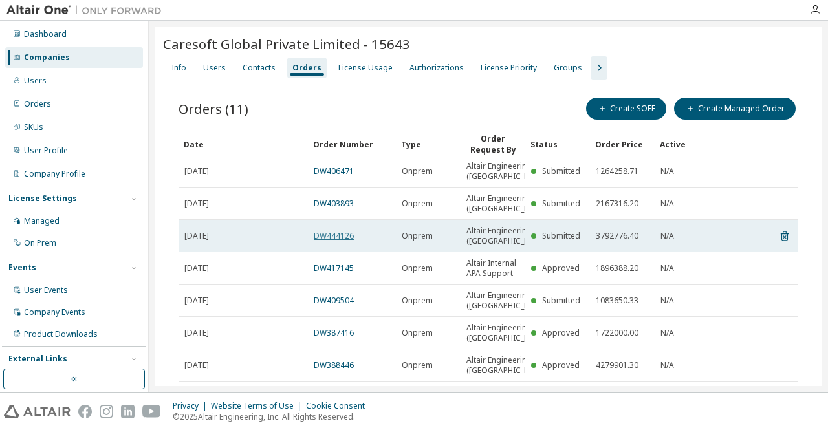
click at [340, 241] on link "DW444126" at bounding box center [334, 235] width 40 height 11
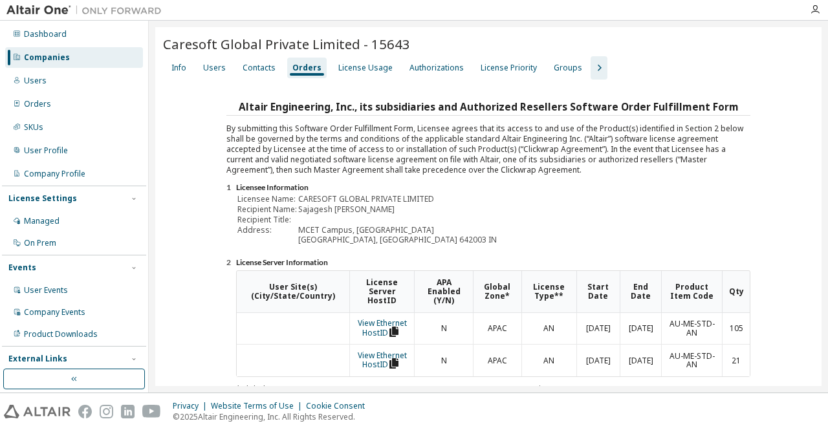
scroll to position [247, 0]
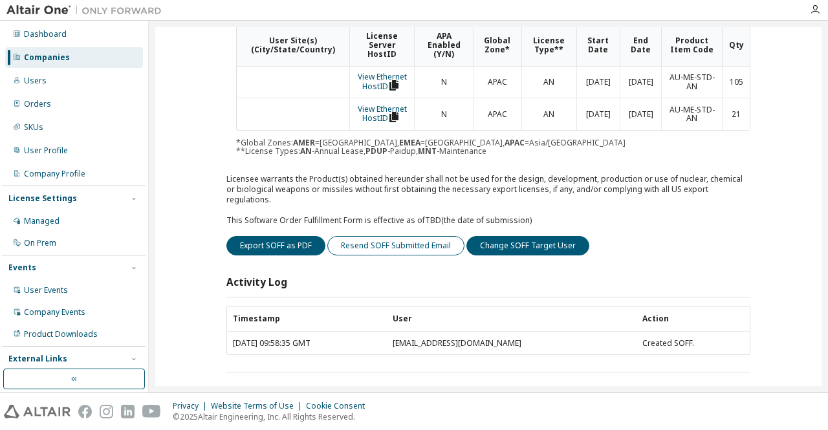
click at [364, 239] on button "Resend SOFF Submitted Email" at bounding box center [395, 245] width 137 height 19
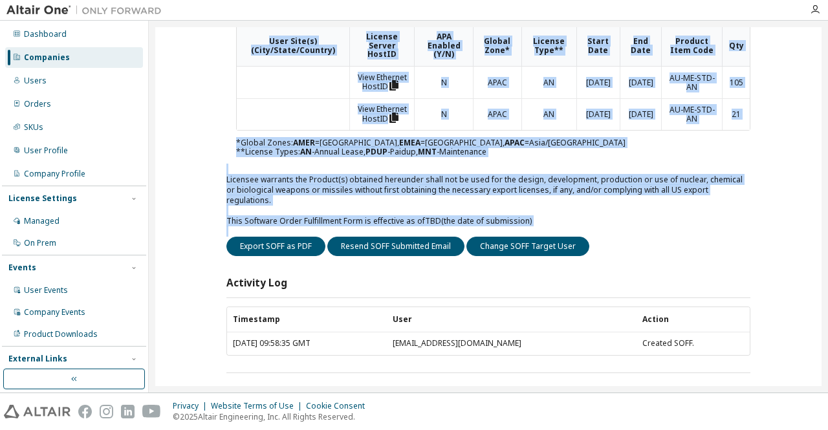
drag, startPoint x: 823, startPoint y: 228, endPoint x: 799, endPoint y: 60, distance: 170.0
click at [799, 60] on div "Caresoft Global Private Limited - 15643 Clear Load Save Save As Field Operator …" at bounding box center [488, 207] width 679 height 372
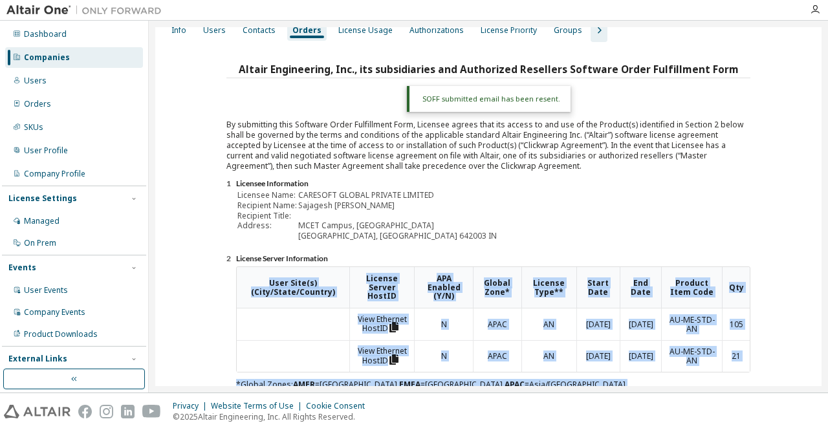
scroll to position [0, 0]
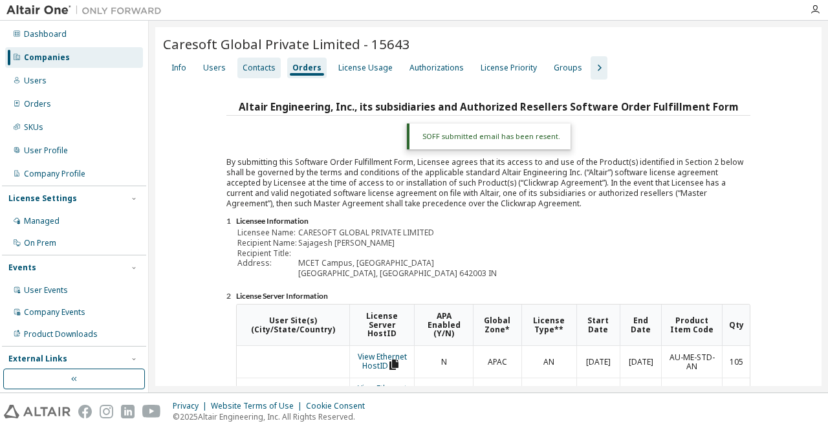
click at [243, 67] on div "Contacts" at bounding box center [259, 68] width 33 height 10
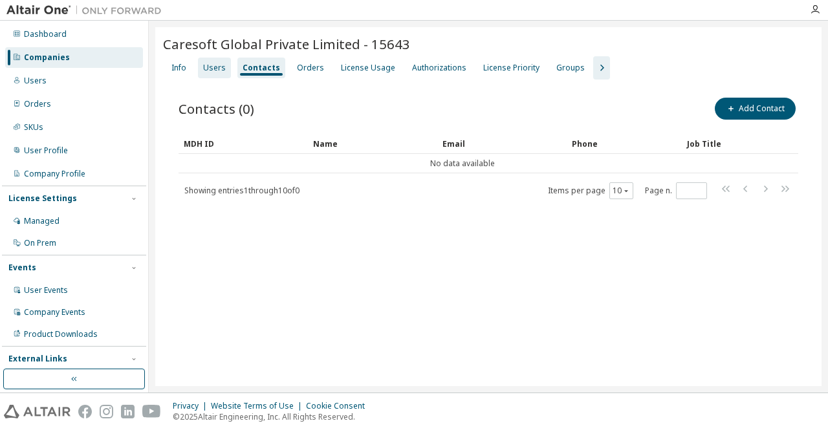
click at [203, 66] on div "Users" at bounding box center [214, 68] width 23 height 10
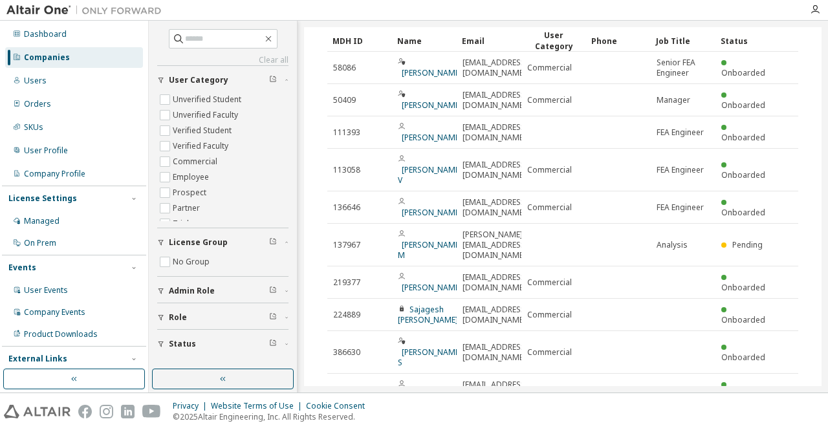
scroll to position [105, 0]
click at [84, 85] on div "Users" at bounding box center [74, 81] width 138 height 21
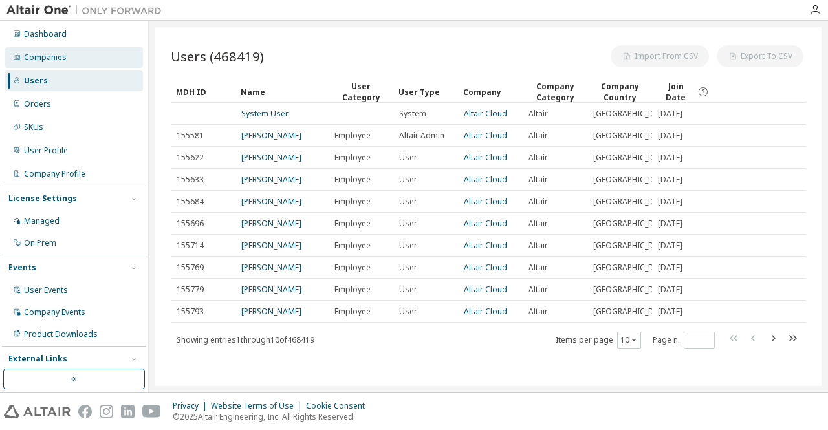
click at [66, 60] on div "Companies" at bounding box center [74, 57] width 138 height 21
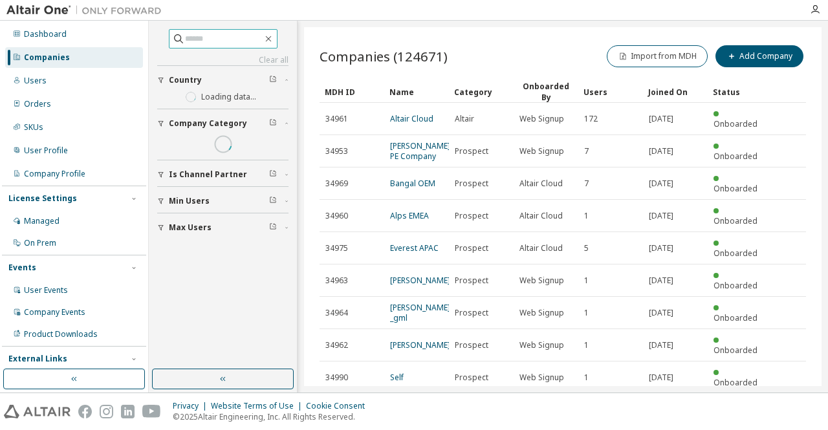
click at [201, 45] on span at bounding box center [223, 38] width 109 height 19
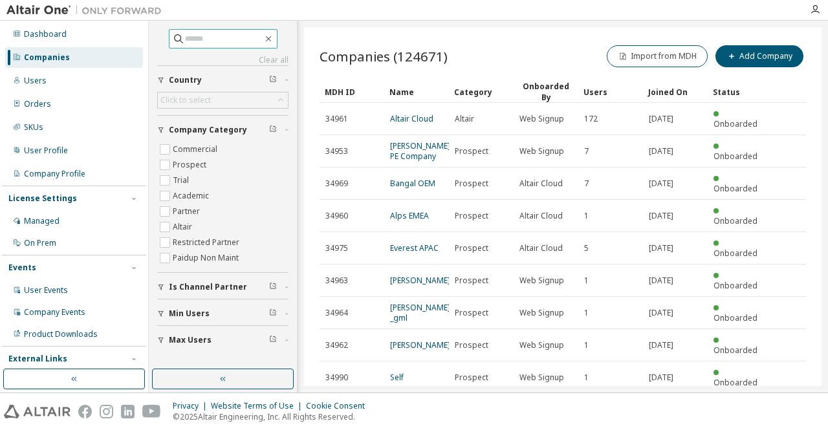
click at [202, 41] on input "text" at bounding box center [224, 38] width 78 height 13
paste input "*****"
type input "*****"
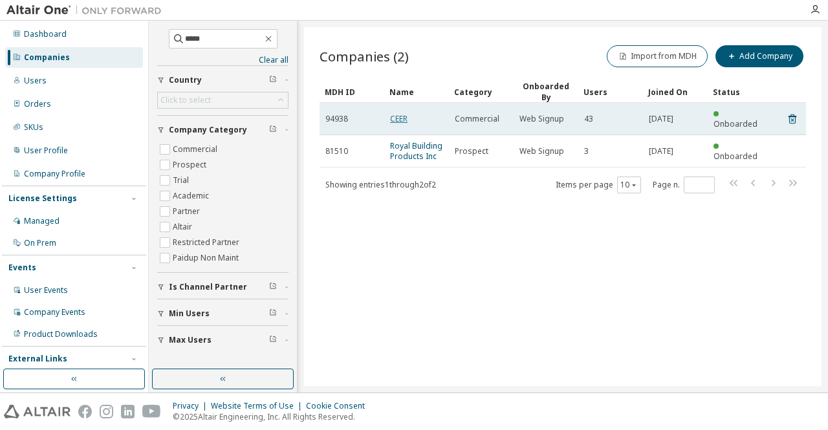
click at [399, 113] on link "CEER" at bounding box center [398, 118] width 17 height 11
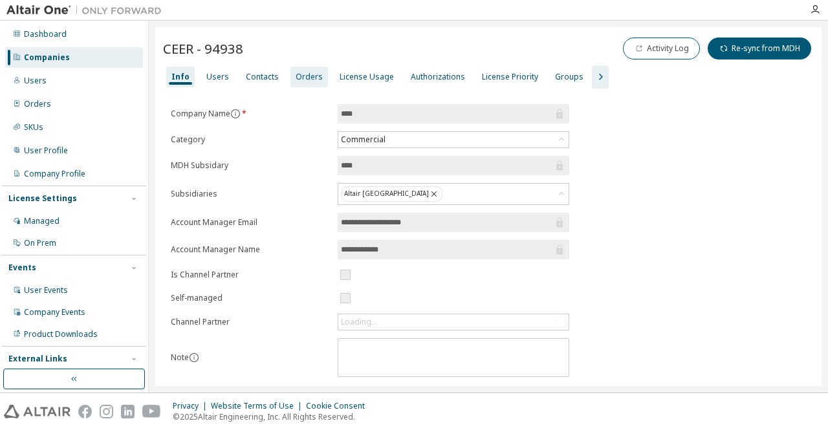
click at [304, 75] on div "Orders" at bounding box center [309, 77] width 27 height 10
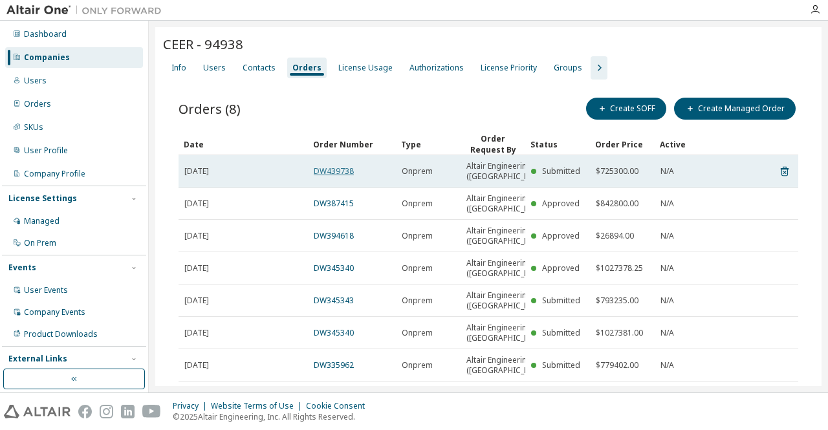
click at [343, 177] on link "DW439738" at bounding box center [334, 171] width 40 height 11
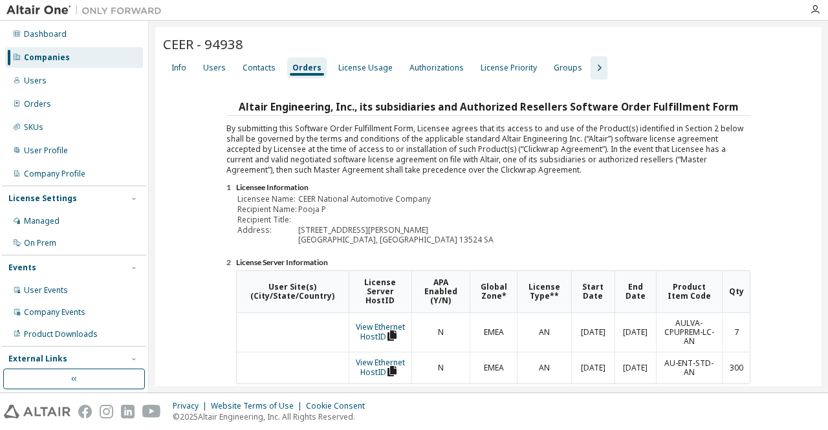
scroll to position [278, 0]
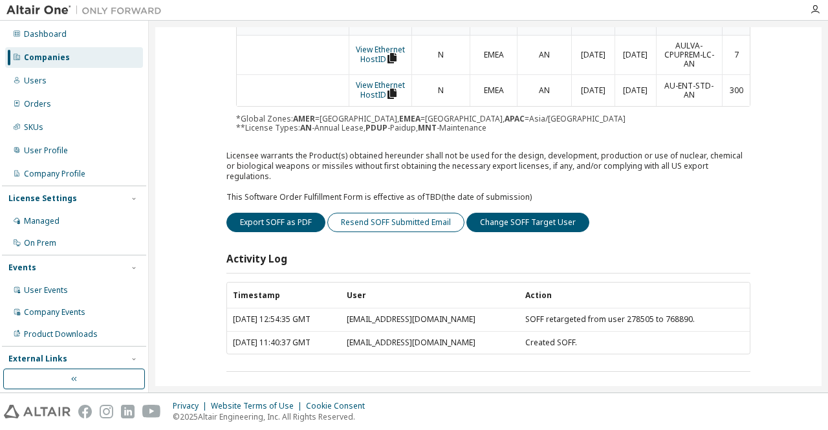
click at [412, 213] on button "Resend SOFF Submitted Email" at bounding box center [395, 222] width 137 height 19
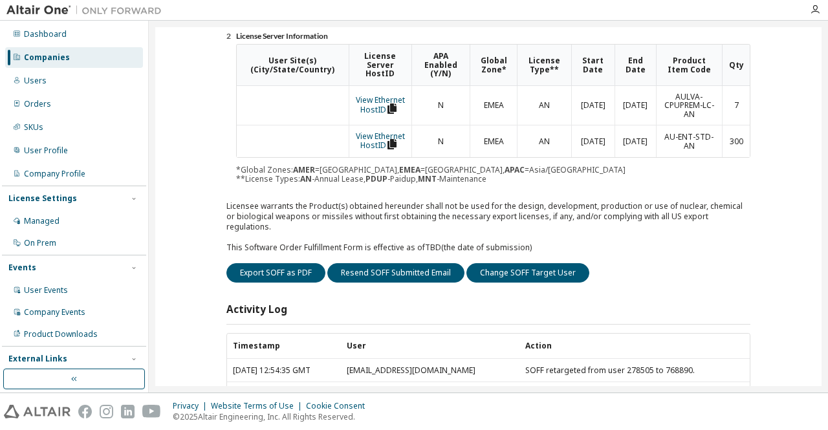
scroll to position [264, 0]
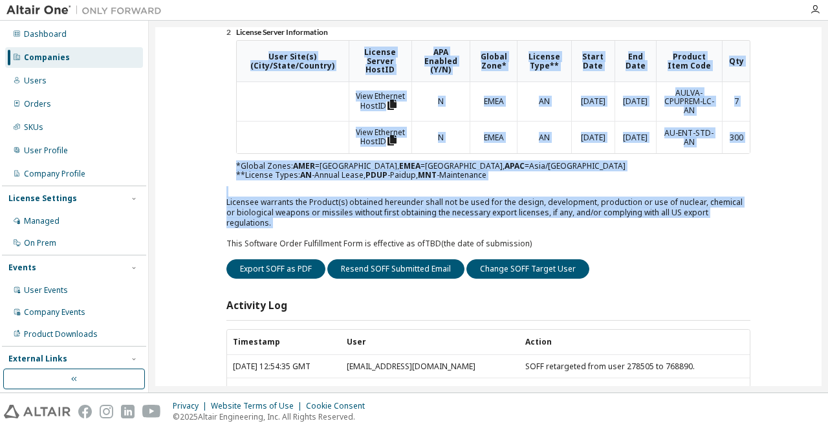
drag, startPoint x: 815, startPoint y: 221, endPoint x: 818, endPoint y: 67, distance: 154.7
click at [818, 67] on div "CEER - 94938 Clear Load Save Save As Field Operator Value Select filter Select …" at bounding box center [488, 206] width 667 height 359
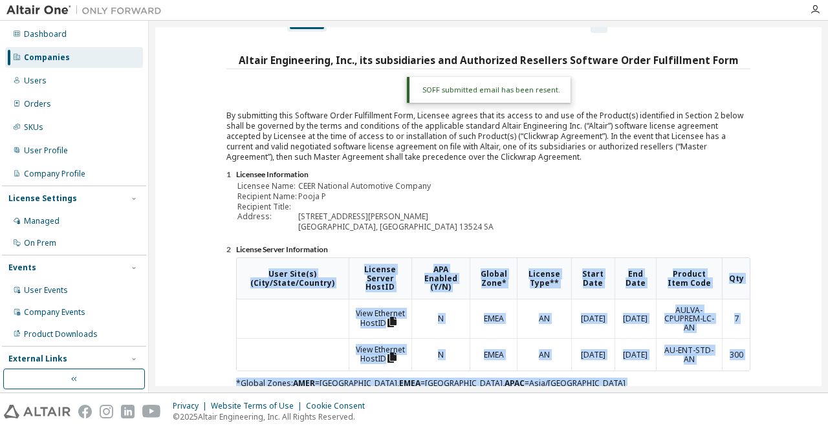
scroll to position [0, 0]
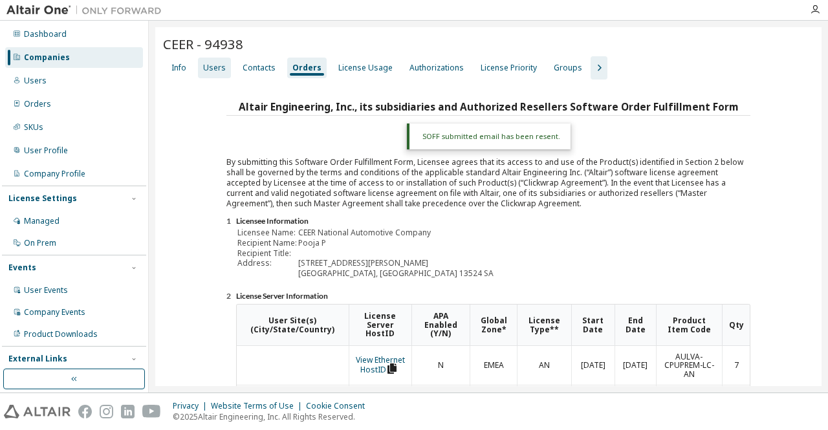
click at [216, 67] on div "Users" at bounding box center [214, 68] width 23 height 10
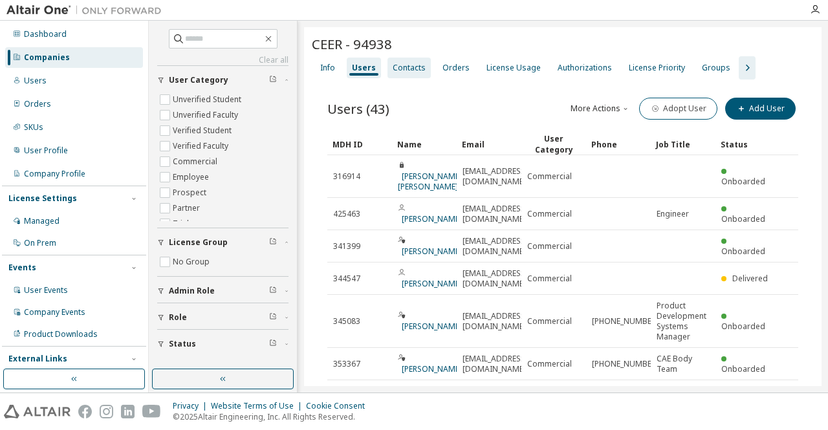
click at [410, 72] on div "Contacts" at bounding box center [409, 68] width 33 height 10
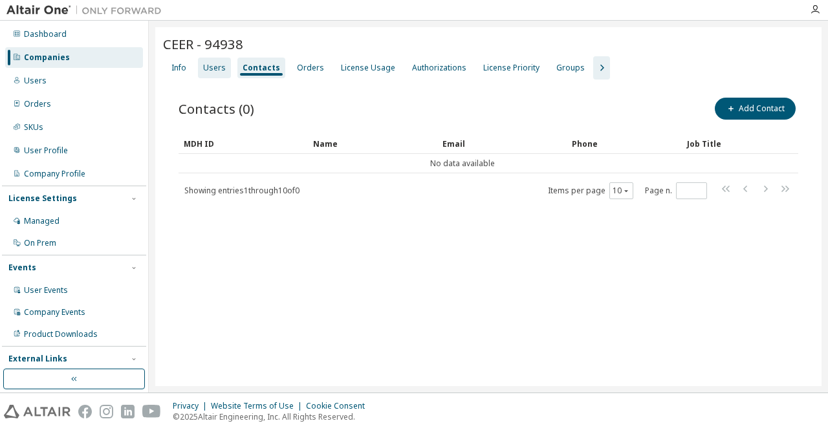
click at [211, 71] on div "Users" at bounding box center [214, 68] width 23 height 10
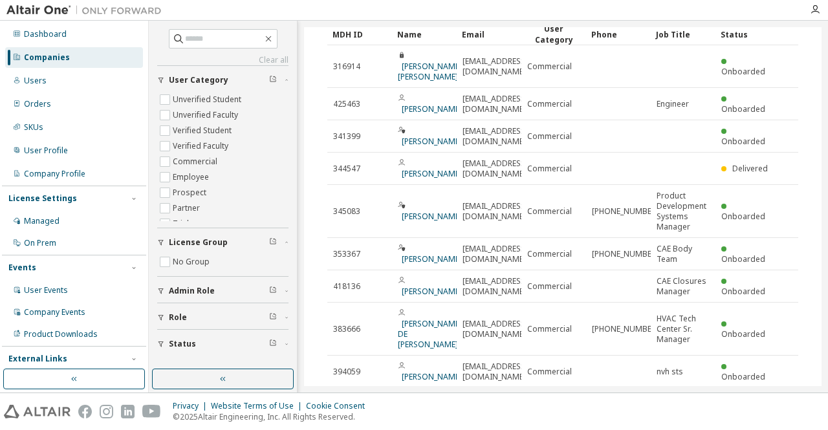
scroll to position [199, 0]
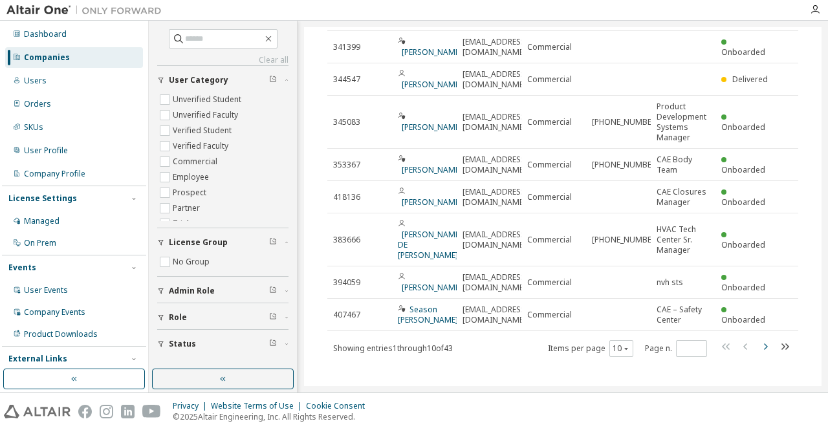
click at [758, 339] on icon "button" at bounding box center [766, 347] width 16 height 16
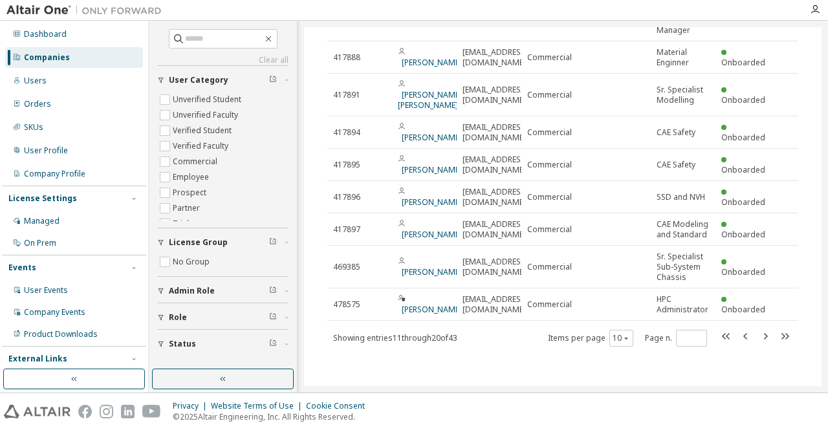
drag, startPoint x: 813, startPoint y: 296, endPoint x: 822, endPoint y: 292, distance: 9.0
click at [822, 292] on div "Clear all Status Role Admin Role License Group No Group User Category Unverifie…" at bounding box center [488, 207] width 679 height 372
drag, startPoint x: 822, startPoint y: 292, endPoint x: 824, endPoint y: 250, distance: 42.8
click at [824, 250] on div "Clear all Status Role Admin Role License Group No Group User Category Unverifie…" at bounding box center [488, 207] width 679 height 372
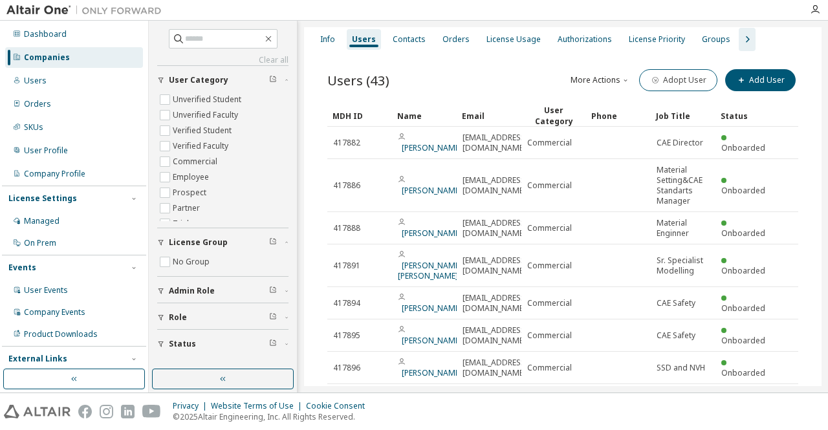
scroll to position [210, 0]
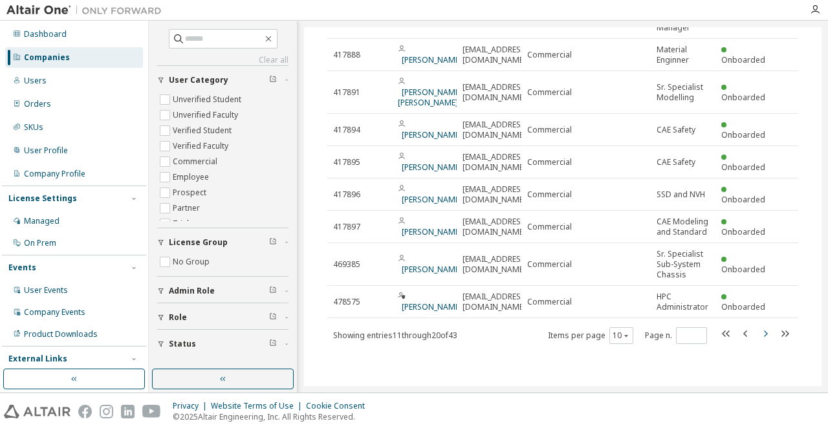
click at [758, 337] on icon "button" at bounding box center [766, 334] width 16 height 16
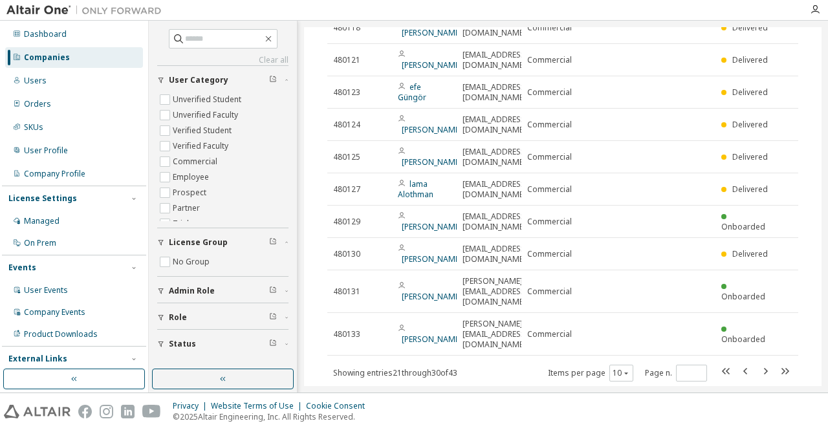
scroll to position [158, 0]
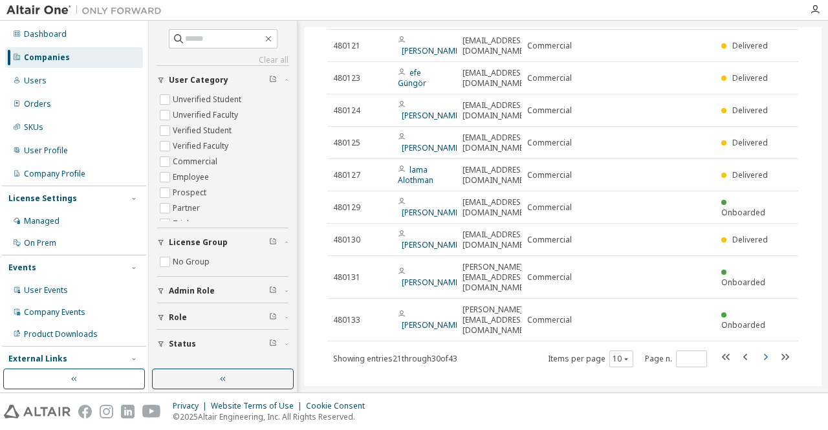
click at [758, 349] on icon "button" at bounding box center [766, 357] width 16 height 16
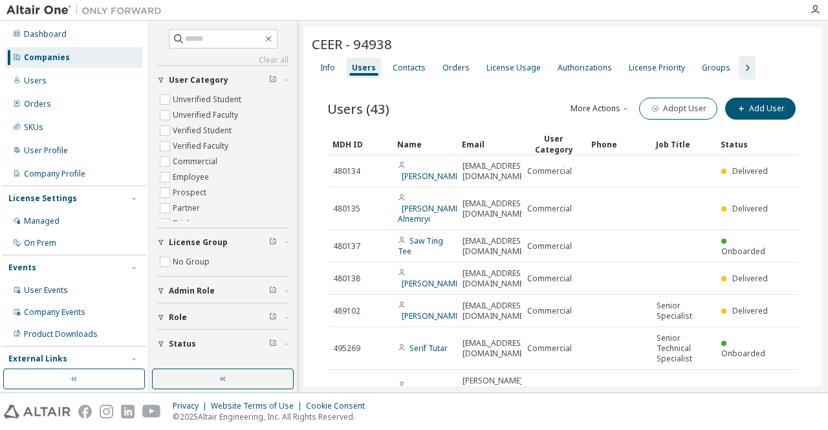
scroll to position [189, 0]
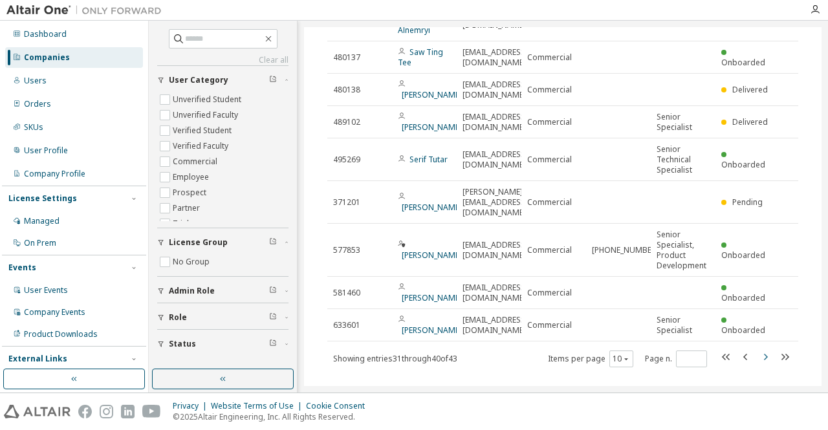
click at [758, 349] on icon "button" at bounding box center [766, 357] width 16 height 16
type input "*"
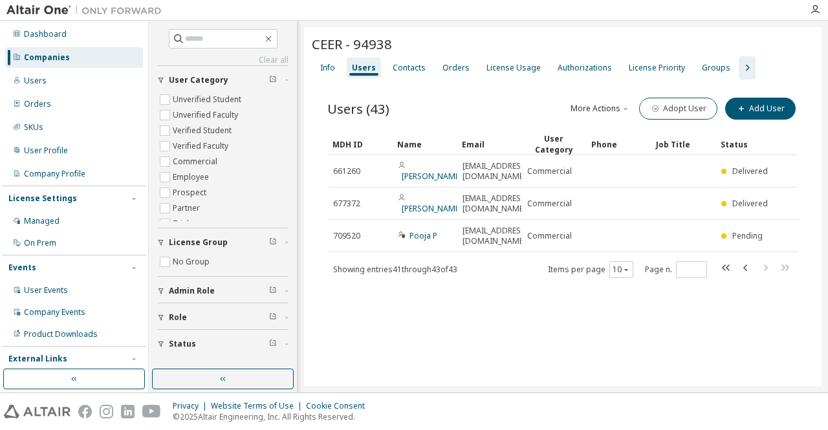
scroll to position [0, 0]
click at [226, 42] on input "text" at bounding box center [224, 38] width 78 height 13
paste input "*****"
type input "*****"
type input "*"
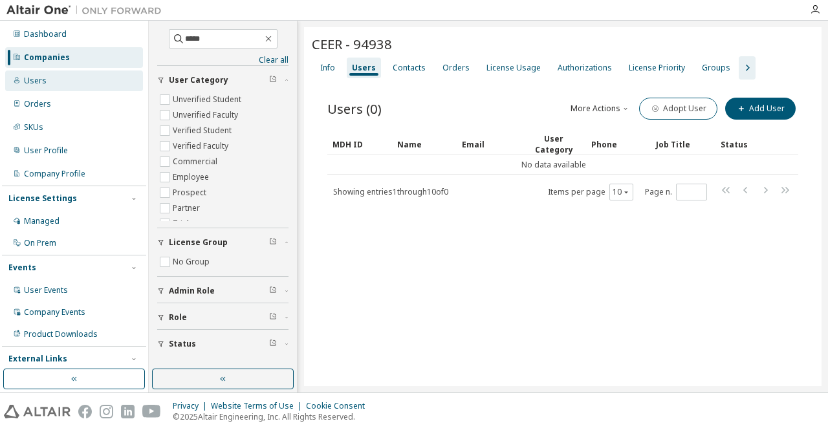
click at [54, 75] on div "Users" at bounding box center [74, 81] width 138 height 21
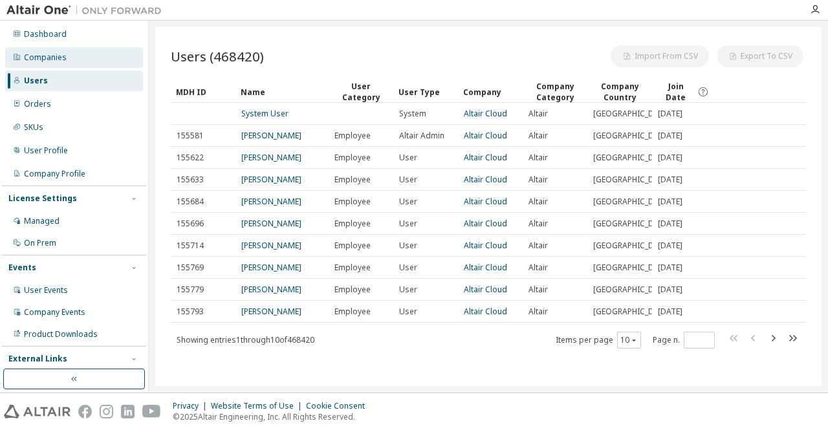
click at [54, 67] on div "Companies" at bounding box center [74, 57] width 138 height 21
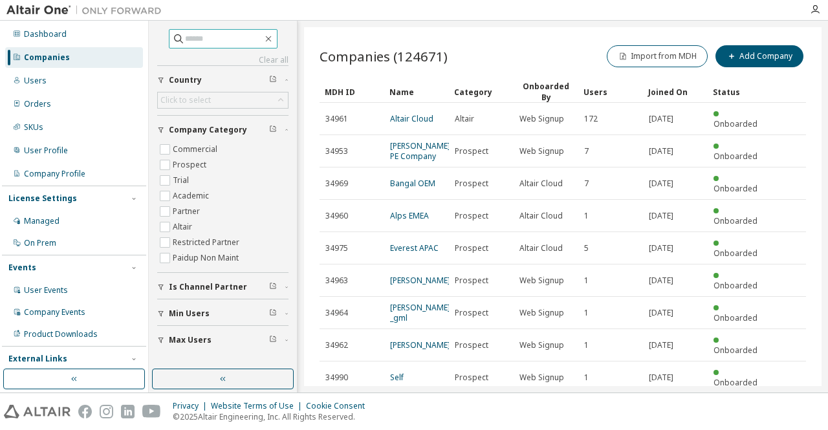
click at [247, 43] on input "text" at bounding box center [224, 38] width 78 height 13
paste input "*****"
type input "*****"
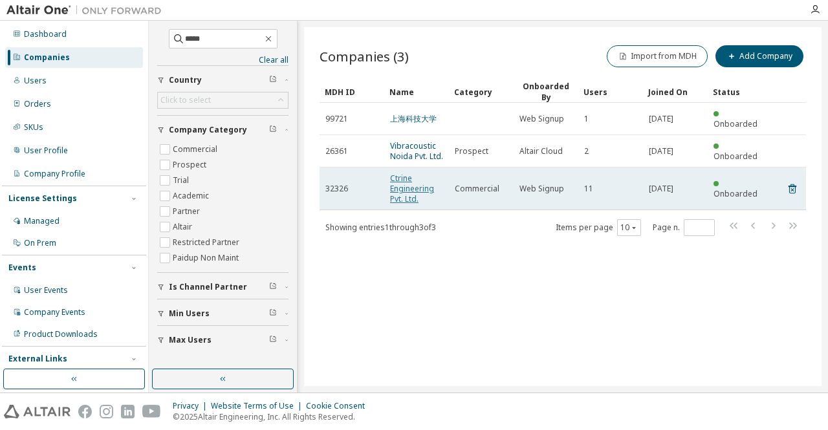
click at [409, 185] on link "Ctrine Engineering Pvt. Ltd." at bounding box center [412, 189] width 44 height 32
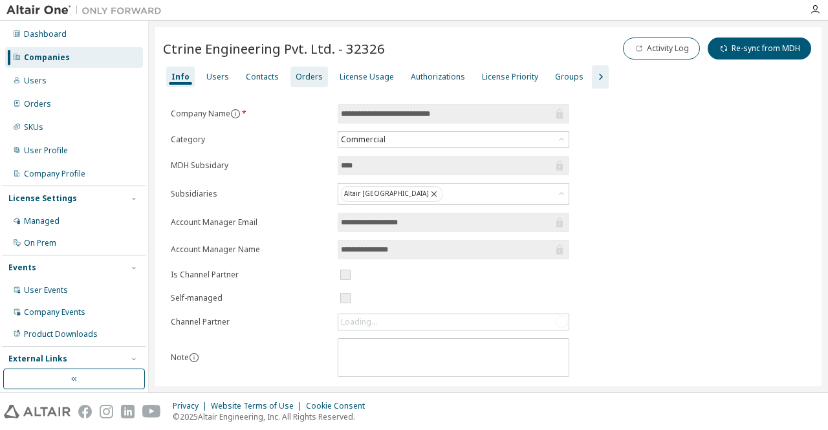
click at [318, 70] on div "Orders" at bounding box center [310, 77] width 38 height 21
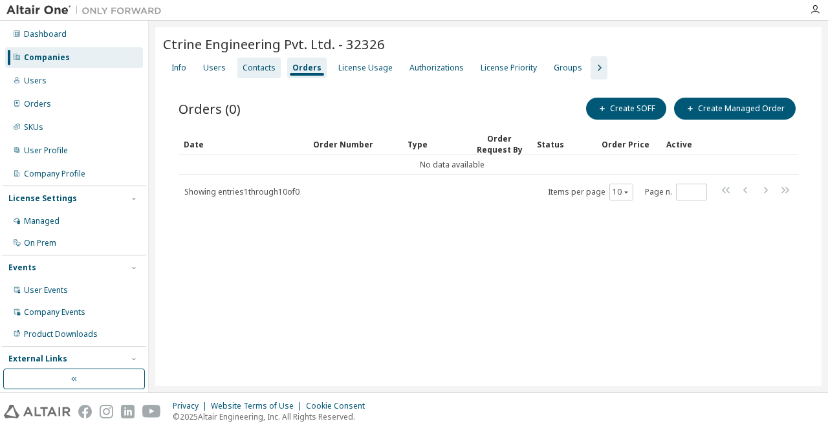
click at [265, 67] on div "Contacts" at bounding box center [259, 68] width 33 height 10
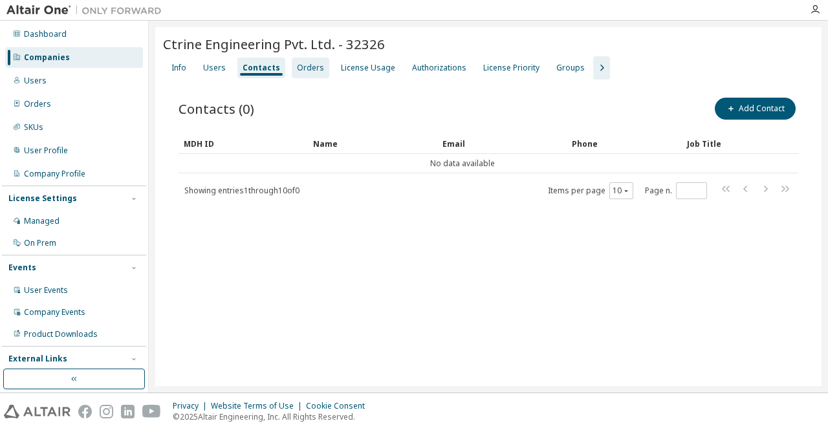
click at [308, 69] on div "Orders" at bounding box center [310, 68] width 27 height 10
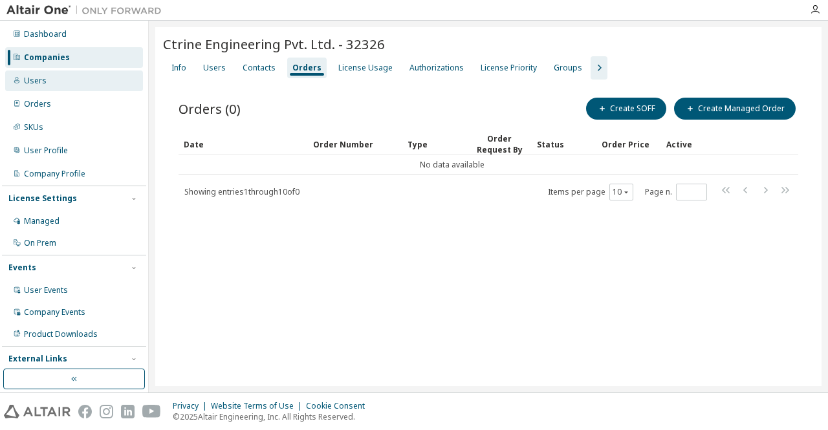
click at [40, 85] on div "Users" at bounding box center [35, 81] width 23 height 10
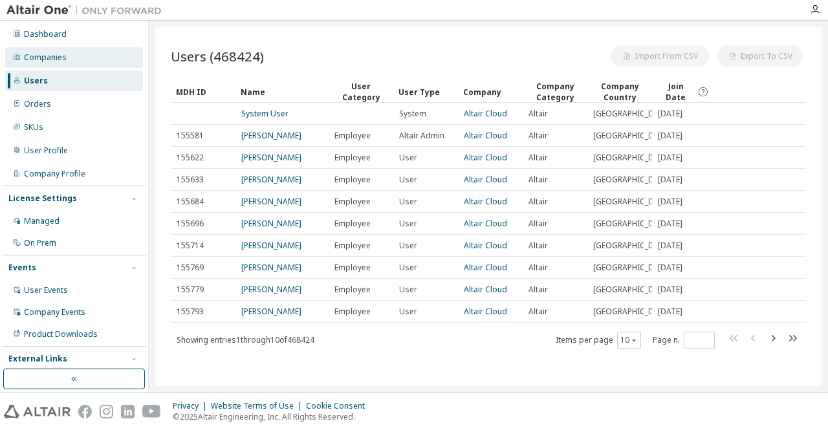
click at [58, 60] on div "Companies" at bounding box center [45, 57] width 43 height 10
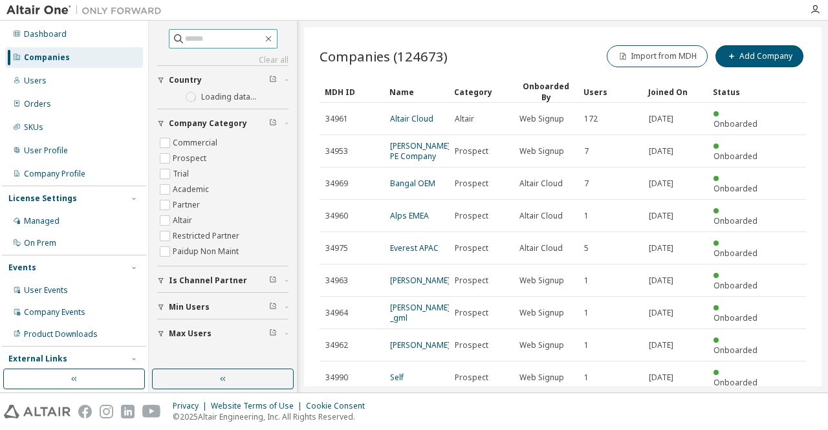
click at [199, 35] on input "text" at bounding box center [224, 38] width 78 height 13
paste input "*****"
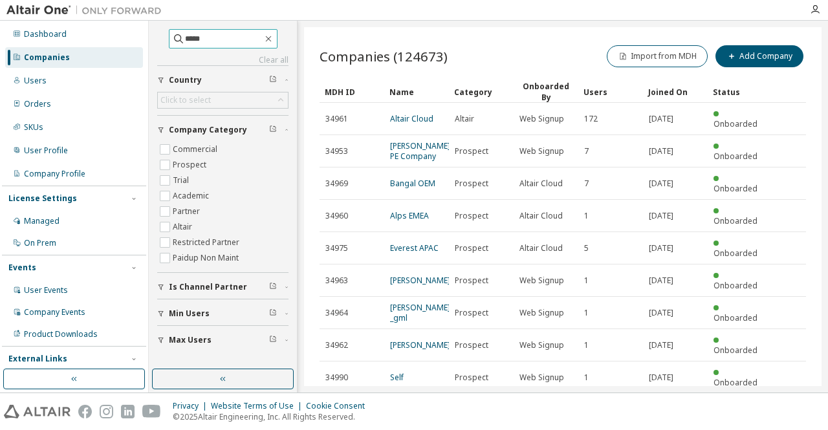
type input "*****"
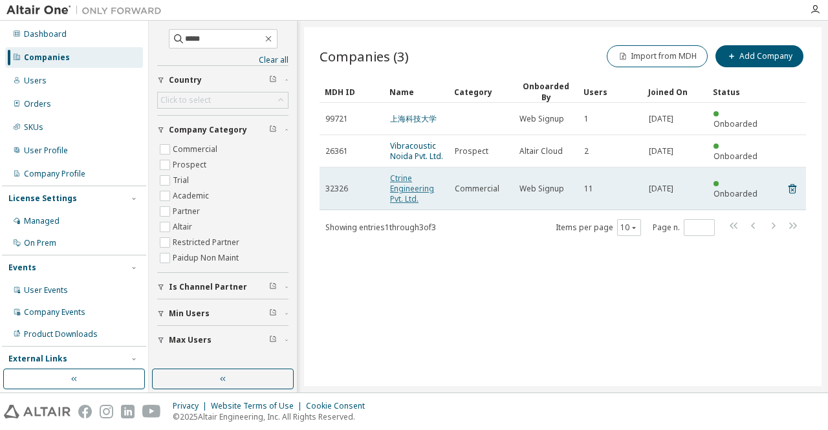
click at [425, 178] on link "Ctrine Engineering Pvt. Ltd." at bounding box center [412, 189] width 44 height 32
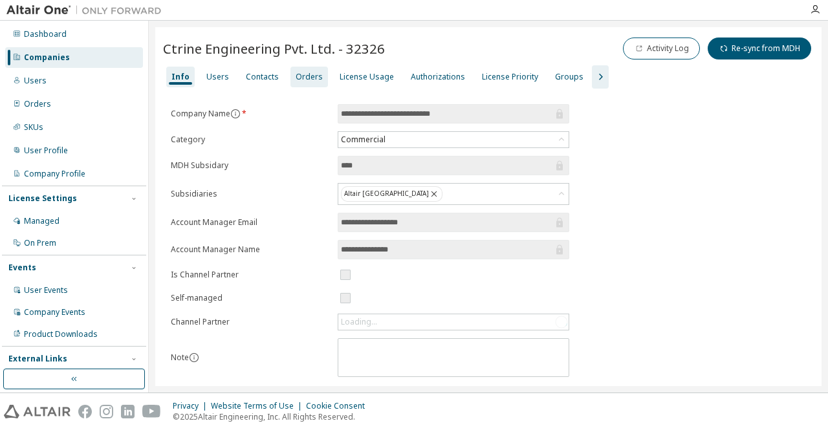
click at [313, 77] on div "Orders" at bounding box center [309, 77] width 27 height 10
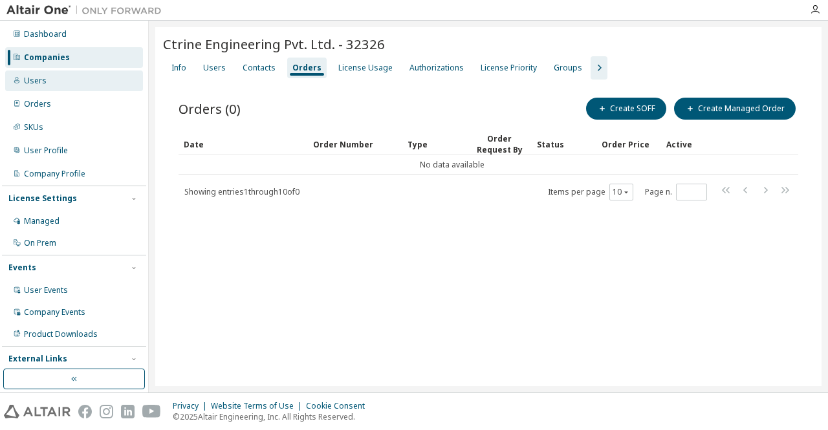
click at [50, 74] on div "Users" at bounding box center [74, 81] width 138 height 21
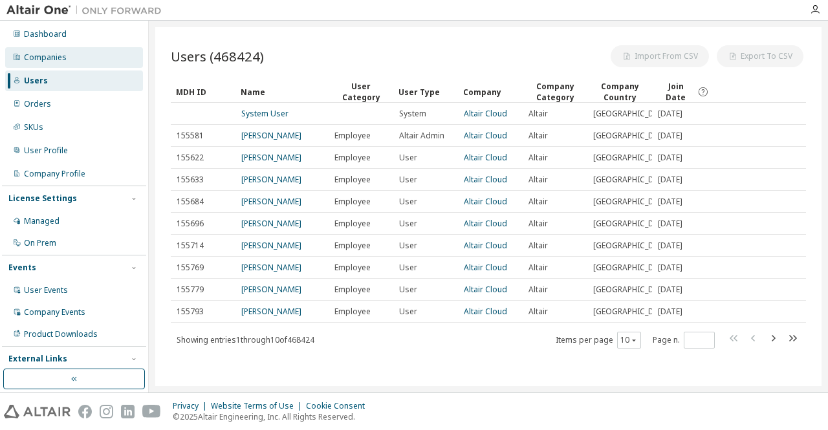
click at [62, 64] on div "Companies" at bounding box center [74, 57] width 138 height 21
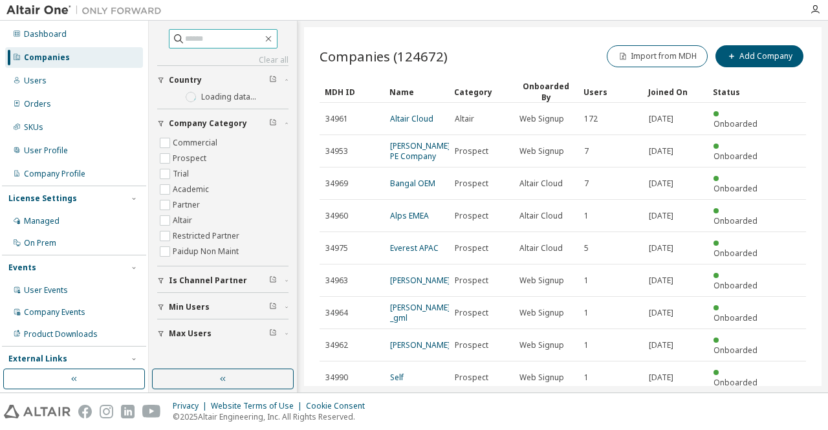
click at [252, 39] on input "text" at bounding box center [224, 38] width 78 height 13
paste input "*****"
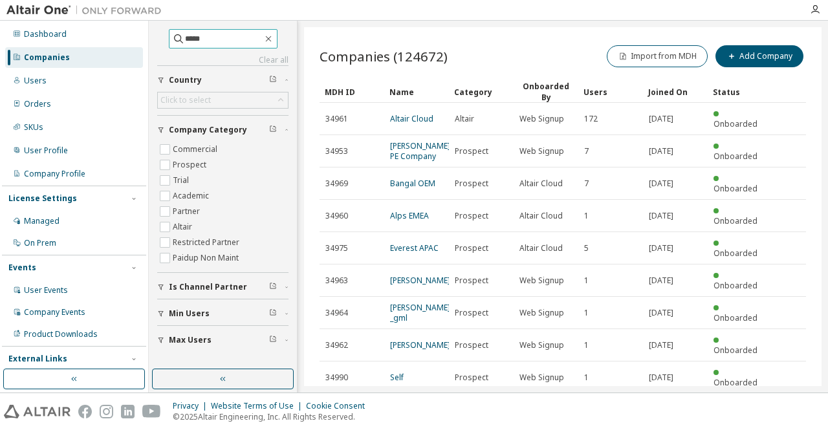
type input "*****"
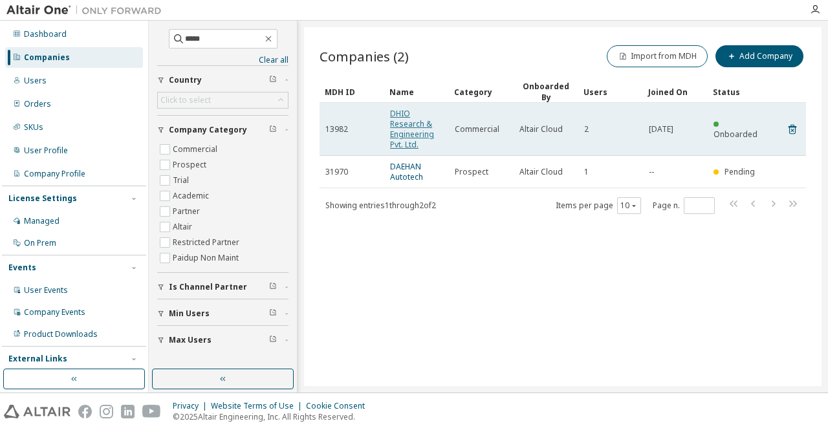
click at [410, 126] on link "DHIO Research & Engineering Pvt. Ltd." at bounding box center [412, 129] width 44 height 42
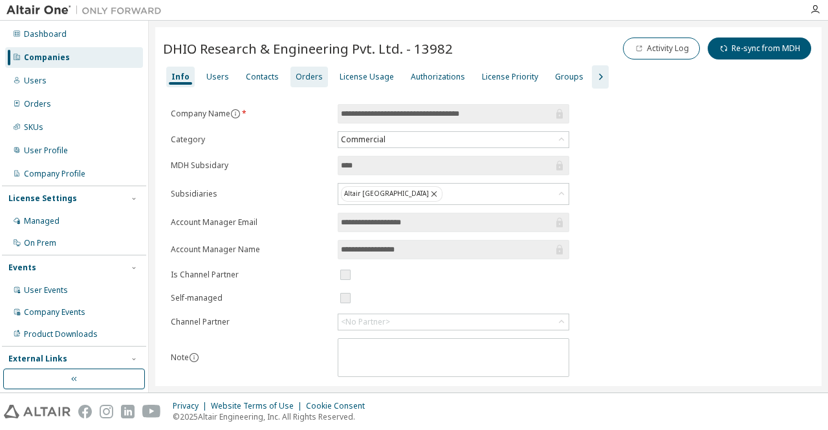
click at [300, 78] on div "Orders" at bounding box center [309, 77] width 27 height 10
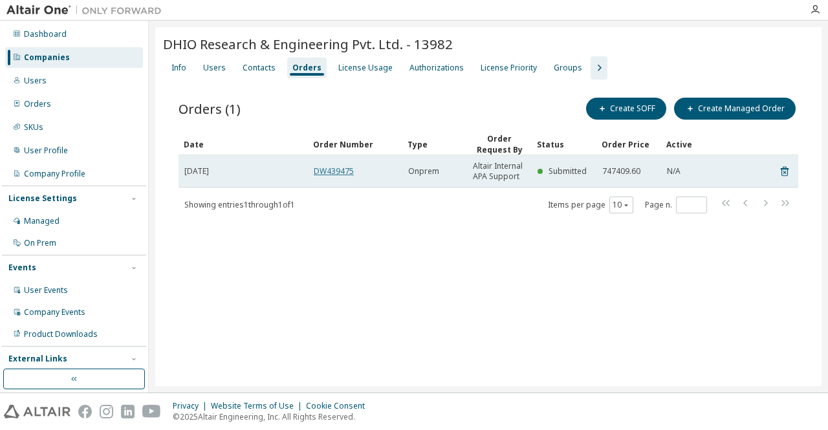
click at [336, 170] on link "DW439475" at bounding box center [334, 171] width 40 height 11
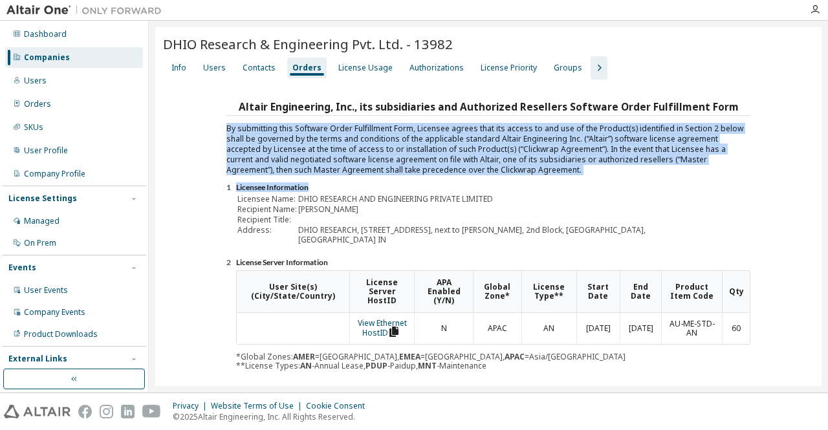
drag, startPoint x: 814, startPoint y: 104, endPoint x: 823, endPoint y: 253, distance: 149.8
click at [823, 253] on div "DHIO Research & Engineering Pvt. Ltd. - 13982 Clear Load Save Save As Field Ope…" at bounding box center [488, 207] width 679 height 372
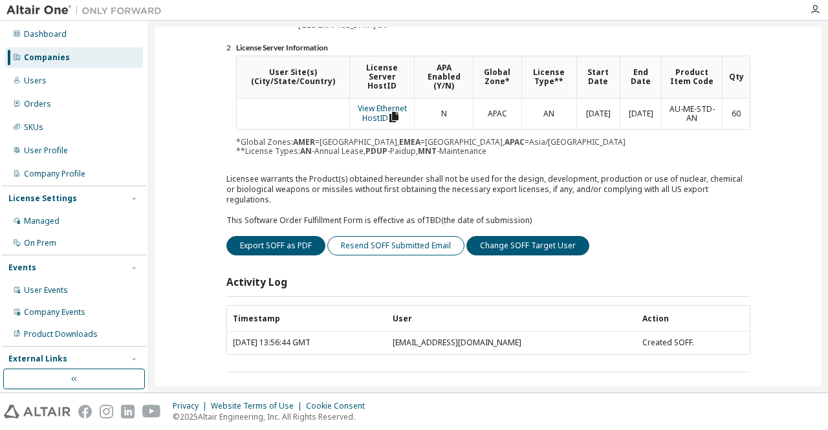
click at [353, 236] on button "Resend SOFF Submitted Email" at bounding box center [395, 245] width 137 height 19
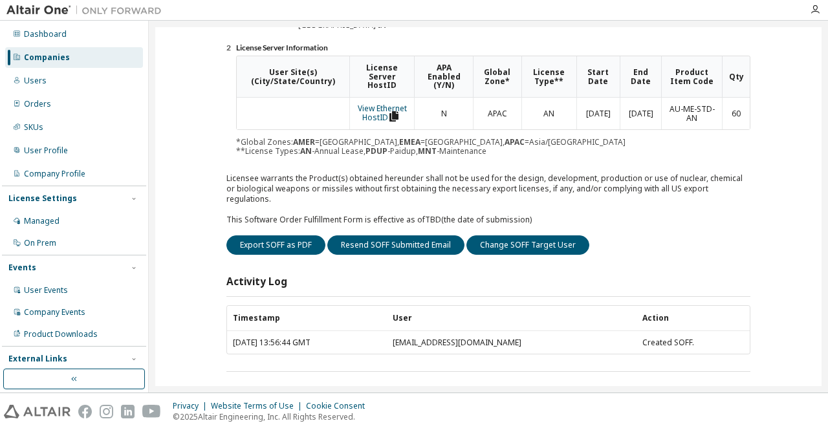
scroll to position [0, 0]
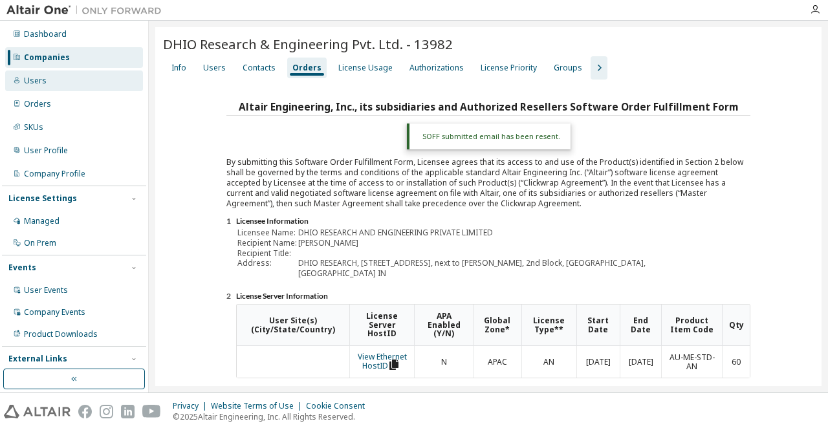
click at [43, 79] on div "Users" at bounding box center [35, 81] width 23 height 10
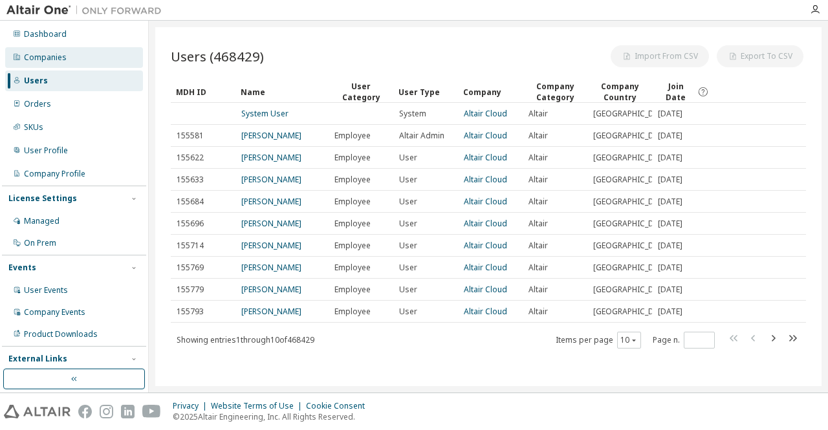
click at [57, 59] on div "Companies" at bounding box center [45, 57] width 43 height 10
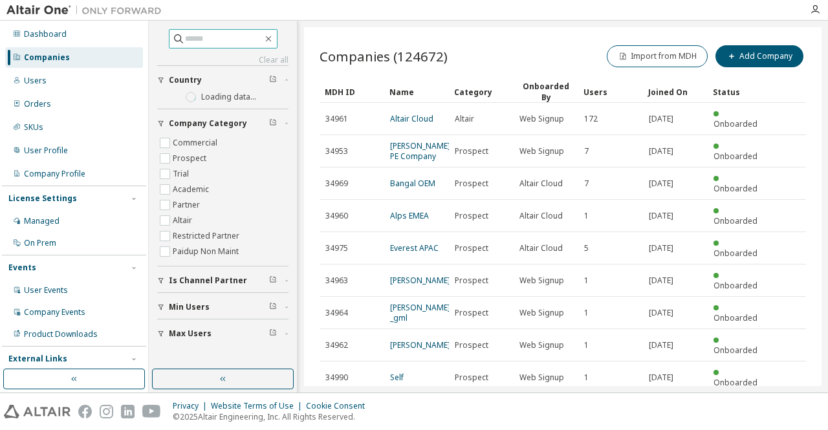
click at [263, 41] on input "text" at bounding box center [224, 38] width 78 height 13
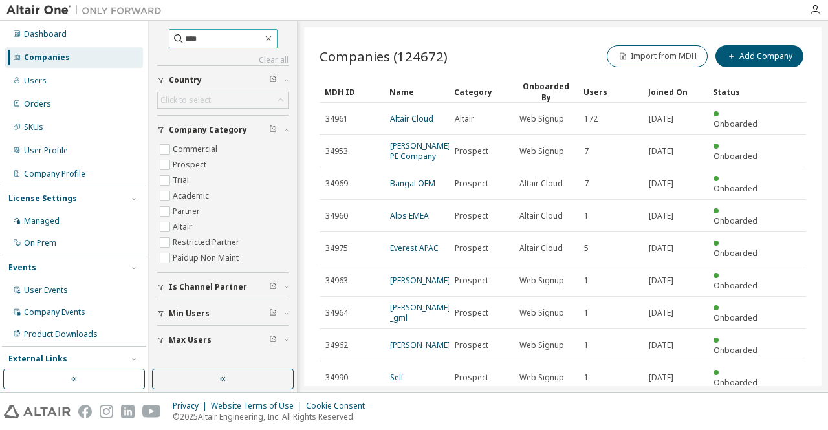
type input "****"
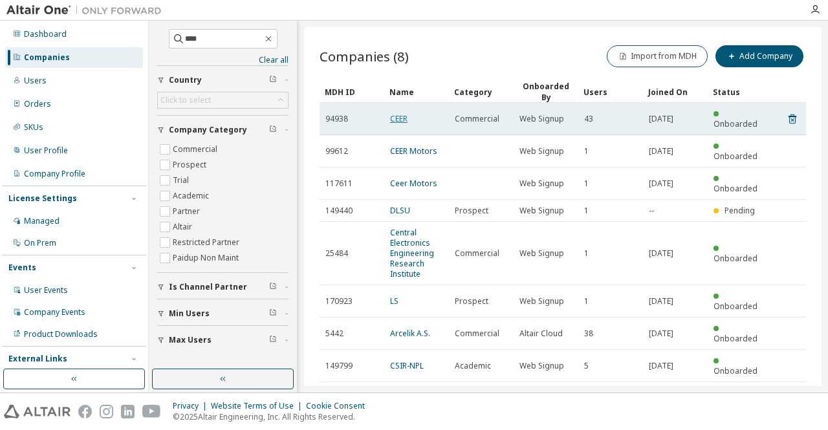
click at [401, 113] on link "CEER" at bounding box center [398, 118] width 17 height 11
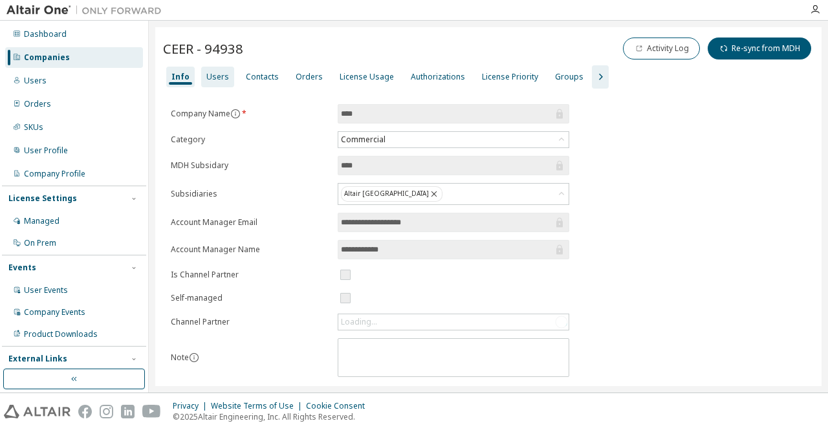
click at [223, 77] on div "Users" at bounding box center [217, 77] width 23 height 10
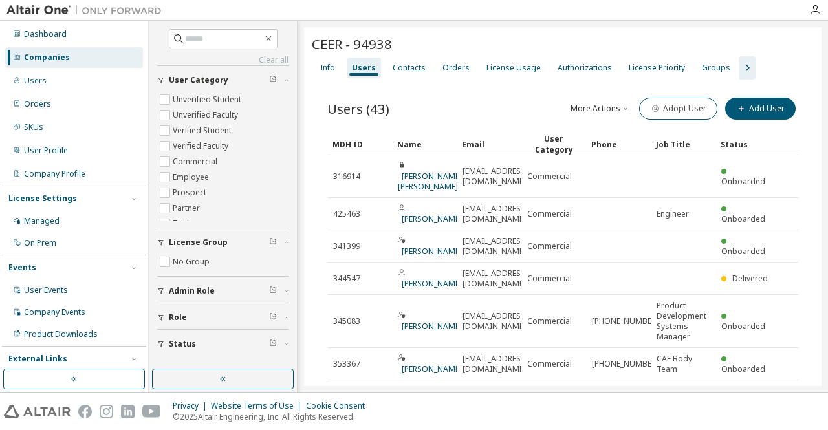
scroll to position [199, 0]
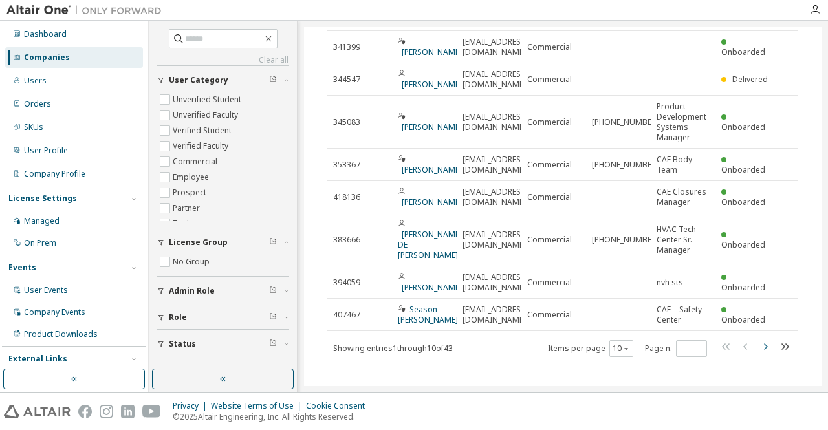
click at [764, 344] on icon "button" at bounding box center [766, 347] width 4 height 6
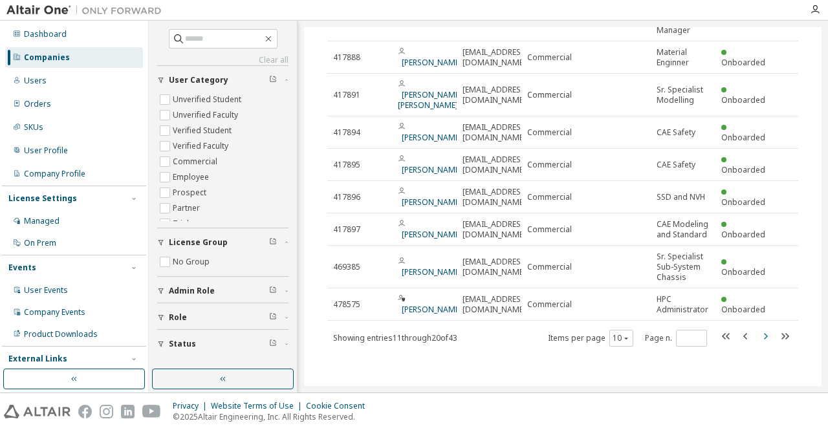
click at [759, 336] on div "MDH ID Name Email User Category Phone Job Title Status 417882 [PERSON_NAME] [EM…" at bounding box center [562, 141] width 471 height 414
click at [761, 344] on icon "button" at bounding box center [766, 337] width 16 height 16
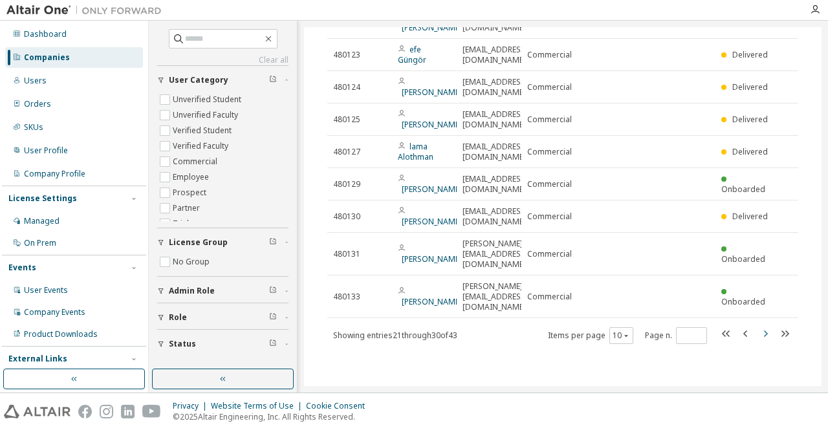
scroll to position [158, 0]
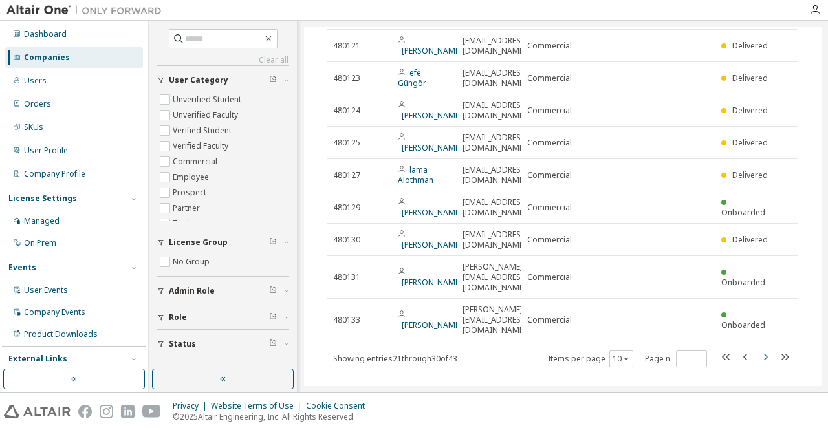
click at [761, 346] on div "Users (43) More Actions Import From CSV Export To CSV Adopt User Add User Clear…" at bounding box center [563, 162] width 502 height 480
click at [764, 349] on icon "button" at bounding box center [766, 357] width 16 height 16
type input "*"
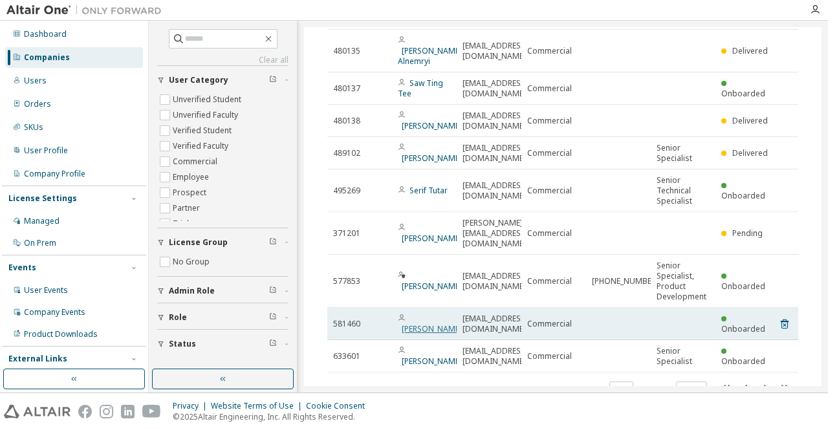
click at [422, 324] on link "[PERSON_NAME]" at bounding box center [432, 329] width 60 height 11
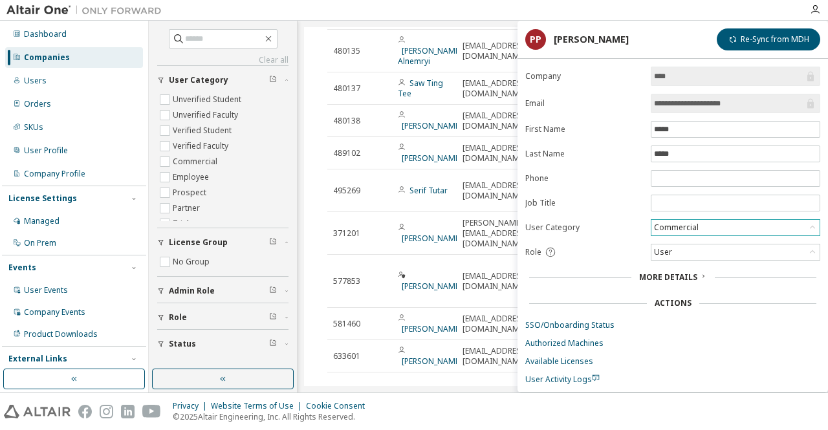
click at [813, 224] on icon at bounding box center [812, 227] width 13 height 13
click at [626, 249] on div "Role" at bounding box center [584, 253] width 118 height 12
click at [703, 246] on div "User" at bounding box center [736, 253] width 168 height 16
click at [669, 265] on li "Admin" at bounding box center [735, 266] width 166 height 17
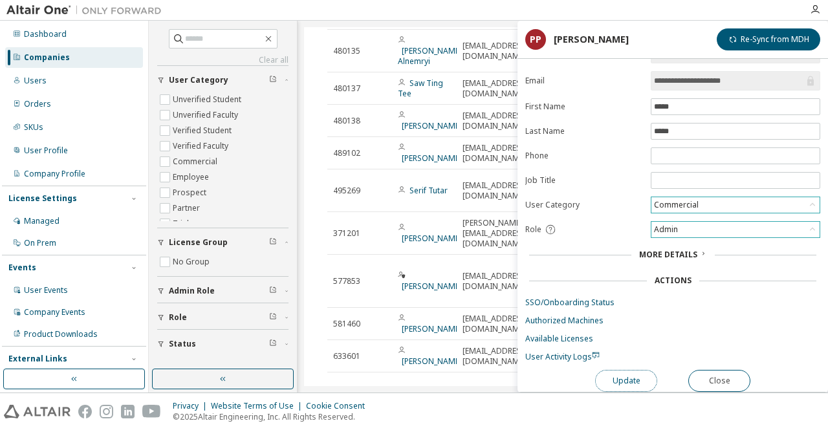
click at [621, 377] on button "Update" at bounding box center [626, 381] width 62 height 22
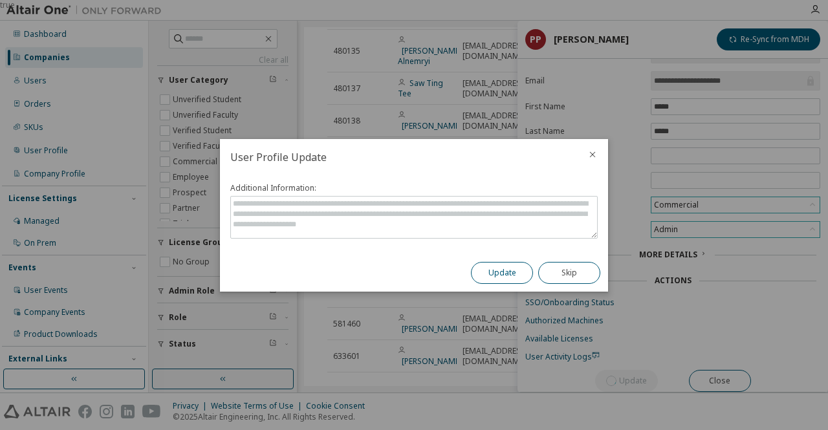
click at [490, 270] on button "Update" at bounding box center [502, 273] width 62 height 22
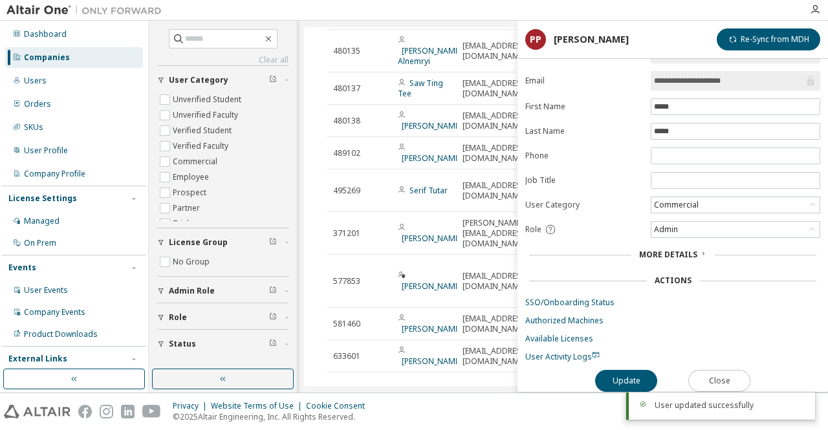
click at [730, 377] on button "Close" at bounding box center [720, 381] width 62 height 22
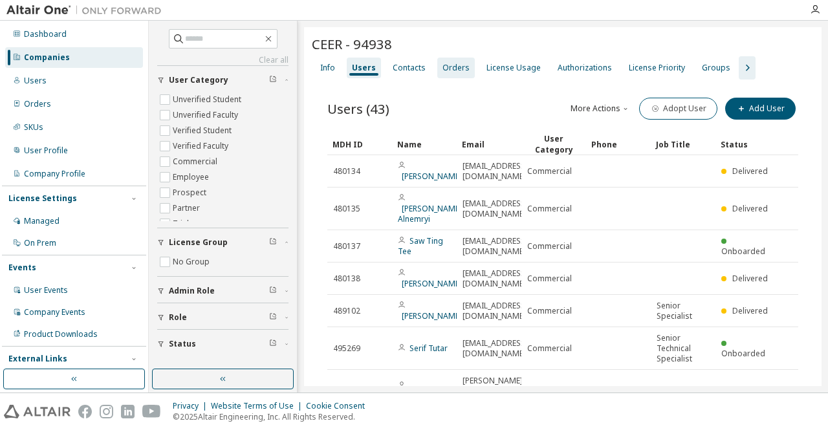
click at [459, 69] on div "Orders" at bounding box center [456, 68] width 27 height 10
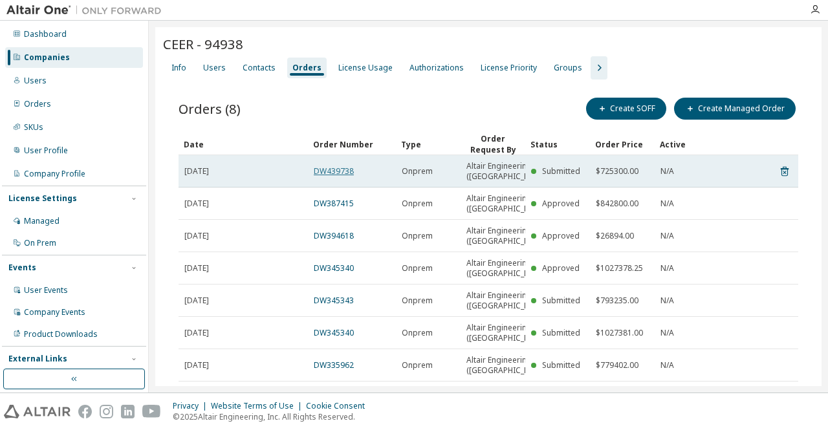
click at [336, 173] on link "DW439738" at bounding box center [334, 171] width 40 height 11
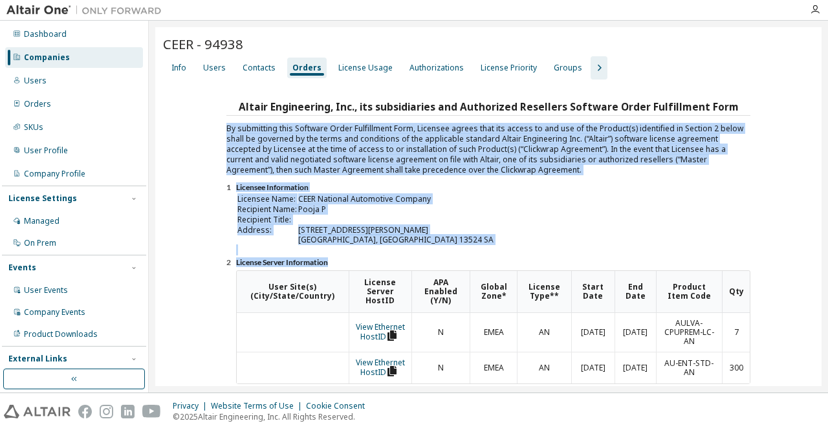
drag, startPoint x: 822, startPoint y: 90, endPoint x: 828, endPoint y: 276, distance: 186.5
click at [828, 276] on div "CEER - 94938 Clear Load Save Save As Field Operator Value Select filter Select …" at bounding box center [488, 207] width 679 height 372
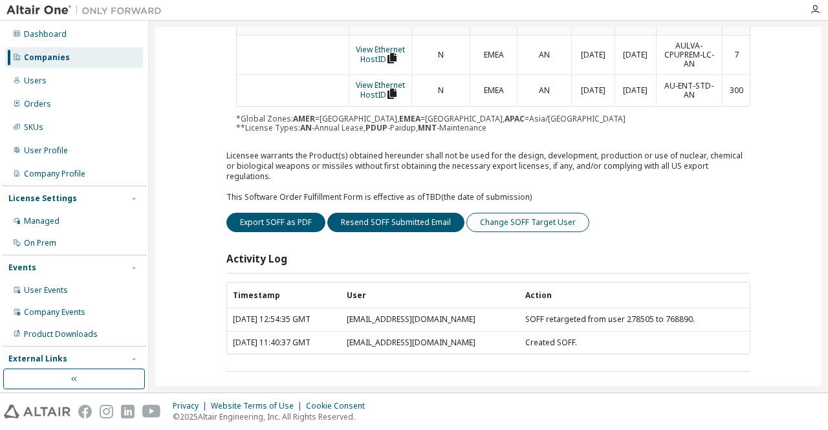
click at [502, 213] on button "Change SOFF Target User" at bounding box center [528, 222] width 123 height 19
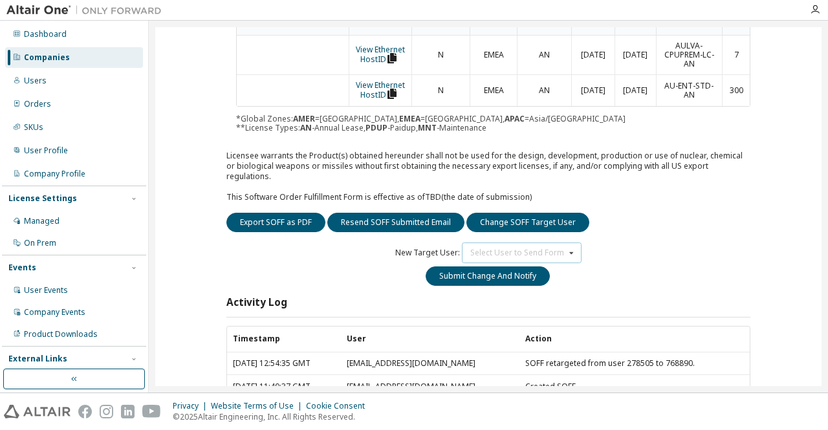
click at [565, 243] on icon at bounding box center [572, 253] width 16 height 20
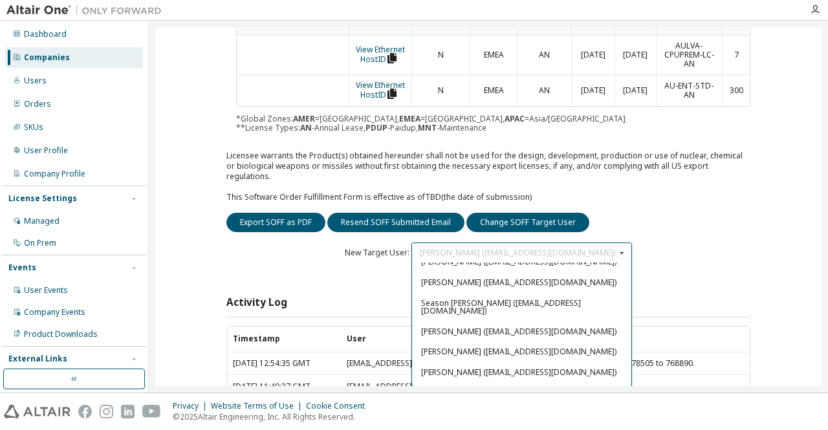
scroll to position [67, 0]
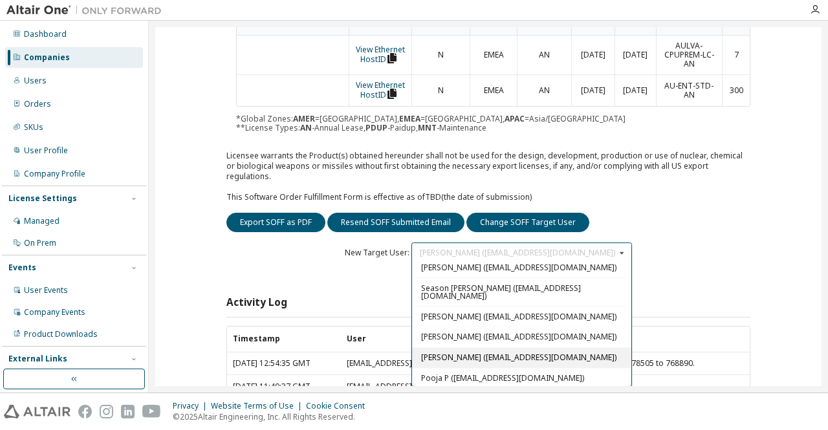
click at [507, 353] on span "[PERSON_NAME] ([EMAIL_ADDRESS][DOMAIN_NAME])" at bounding box center [518, 358] width 195 height 11
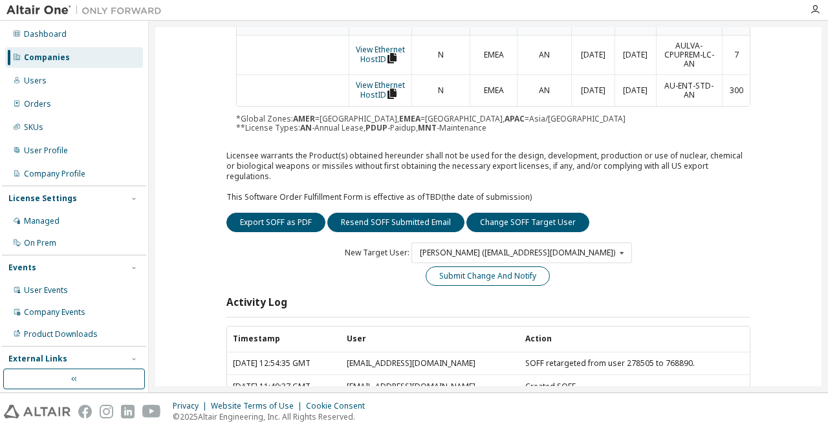
click at [463, 267] on button "Submit Change And Notify" at bounding box center [488, 276] width 124 height 19
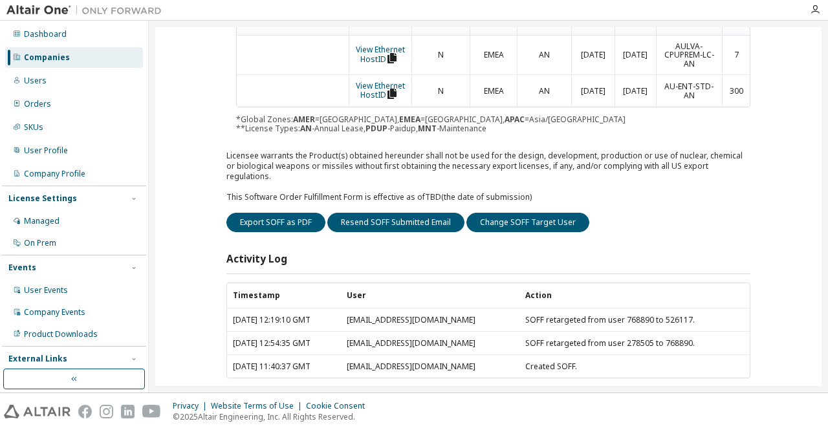
scroll to position [0, 0]
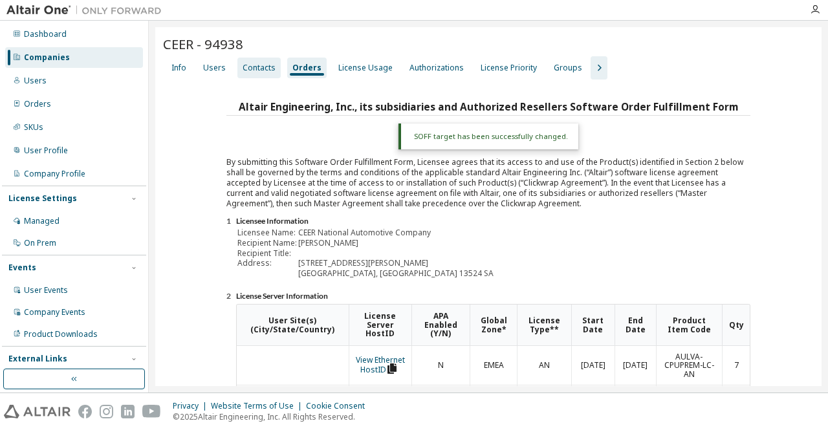
click at [250, 69] on div "Contacts" at bounding box center [259, 68] width 33 height 10
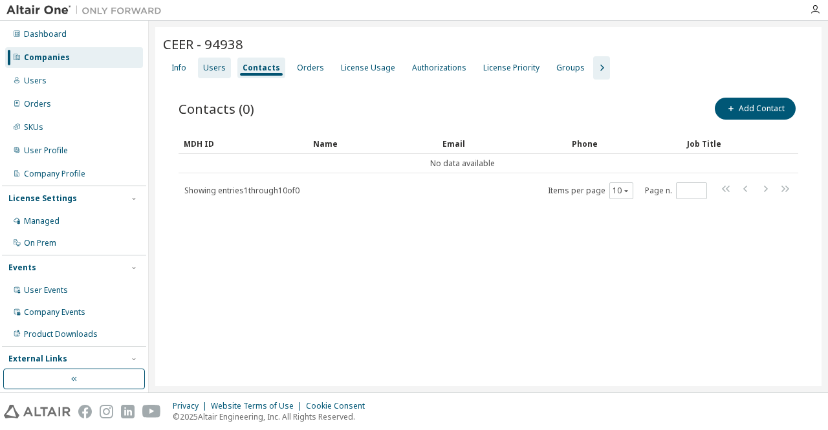
click at [211, 69] on div "Users" at bounding box center [214, 68] width 23 height 10
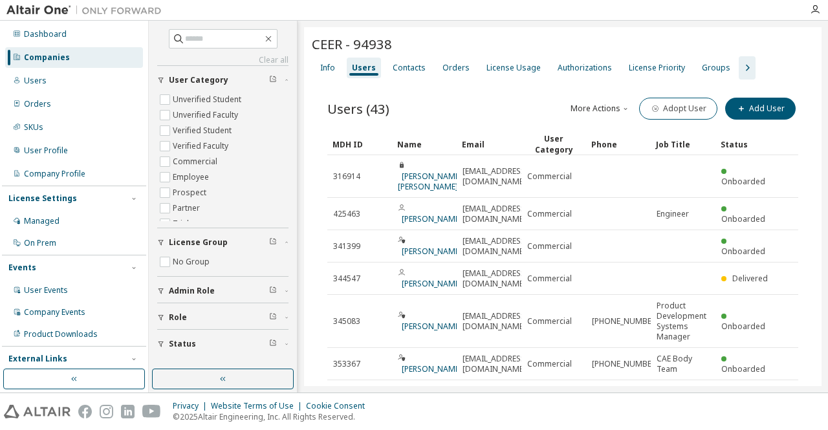
scroll to position [199, 0]
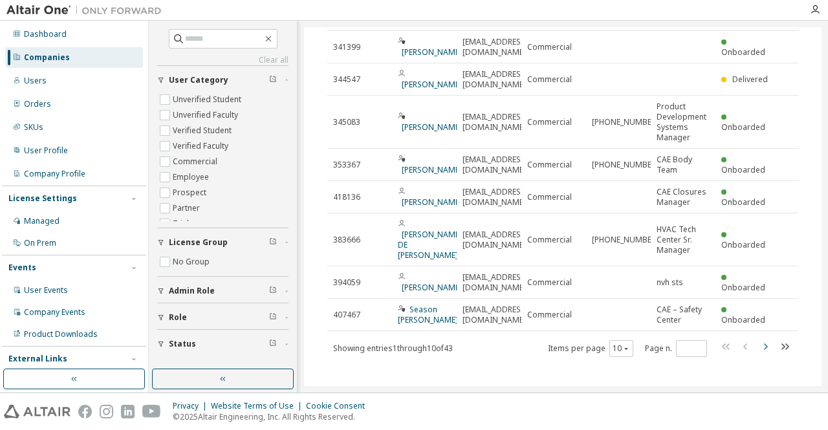
click at [758, 339] on icon "button" at bounding box center [766, 347] width 16 height 16
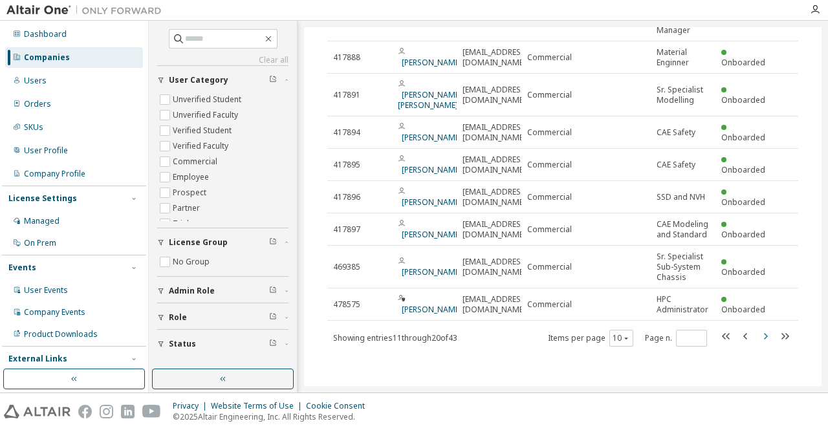
click at [764, 340] on icon "button" at bounding box center [766, 336] width 4 height 6
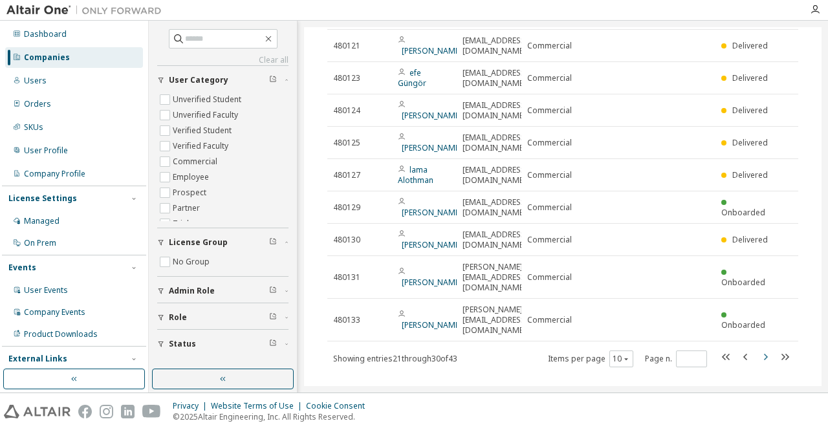
click at [759, 346] on div "Users (43) More Actions Import From CSV Export To CSV Adopt User Add User Clear…" at bounding box center [563, 162] width 502 height 480
click at [758, 349] on icon "button" at bounding box center [766, 357] width 16 height 16
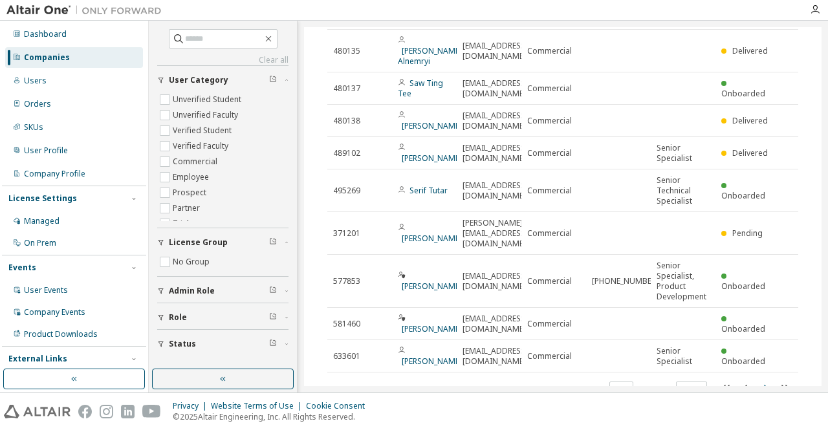
click at [758, 381] on icon "button" at bounding box center [766, 389] width 16 height 16
type input "*"
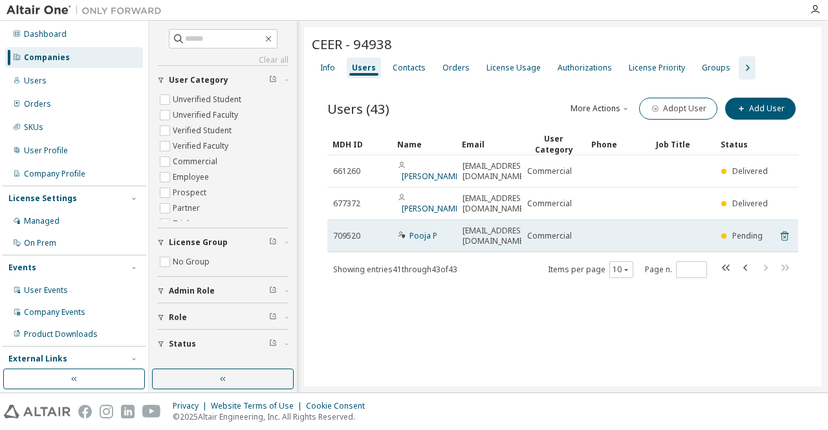
click at [784, 236] on icon at bounding box center [784, 237] width 3 height 3
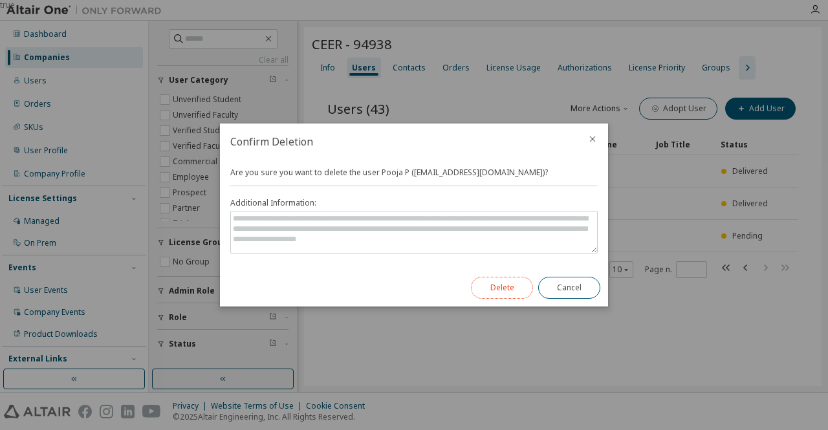
click at [500, 285] on button "Delete" at bounding box center [502, 288] width 62 height 22
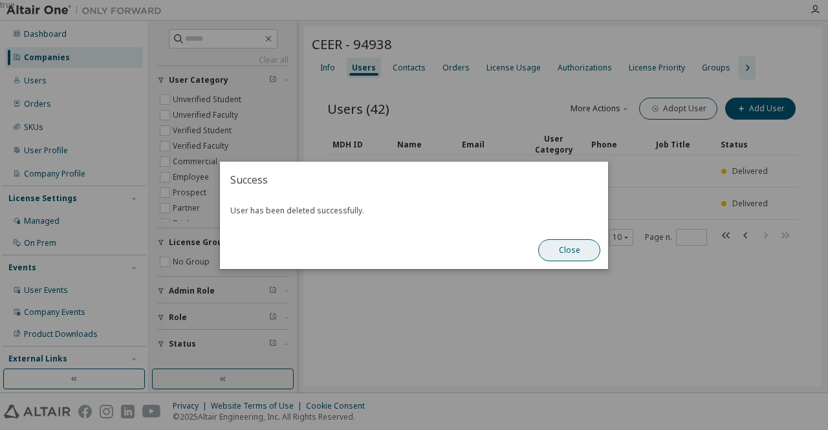
click at [580, 245] on button "Close" at bounding box center [569, 250] width 62 height 22
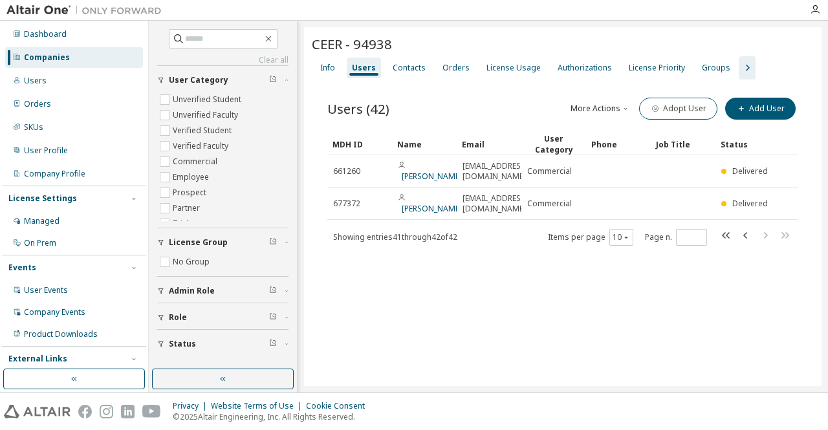
click at [592, 305] on div "CEER - 94938 Clear Load Save Save As Field Operator Value Select filter Select …" at bounding box center [563, 206] width 518 height 359
click at [38, 77] on div "Users" at bounding box center [35, 81] width 23 height 10
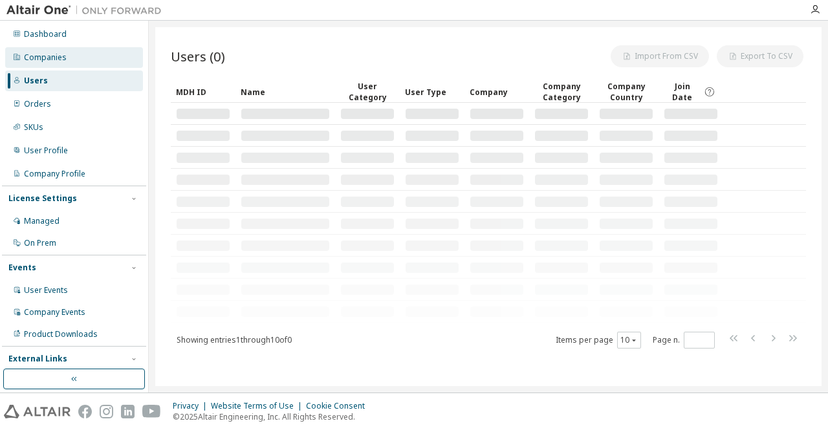
click at [60, 61] on div "Companies" at bounding box center [45, 57] width 43 height 10
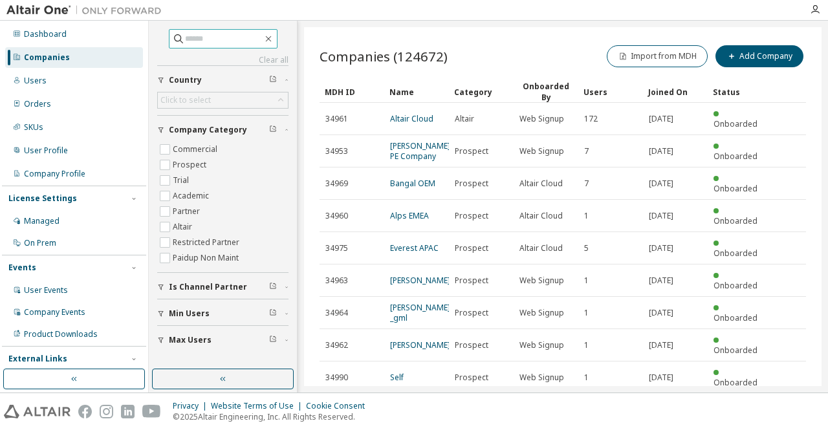
click at [206, 39] on input "text" at bounding box center [224, 38] width 78 height 13
paste input "******"
type input "******"
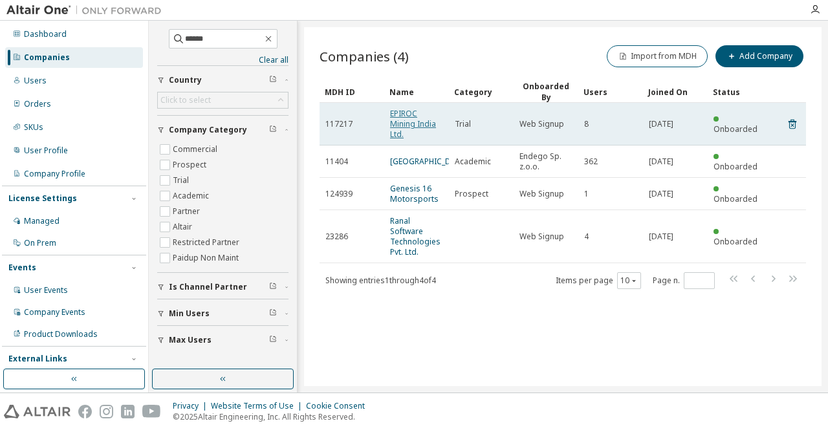
click at [419, 120] on link "EPIROC Mining India Ltd." at bounding box center [413, 124] width 46 height 32
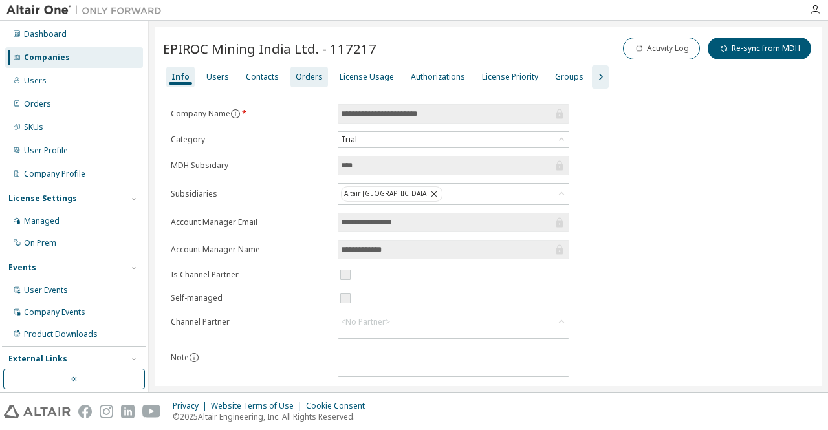
click at [299, 77] on div "Orders" at bounding box center [309, 77] width 27 height 10
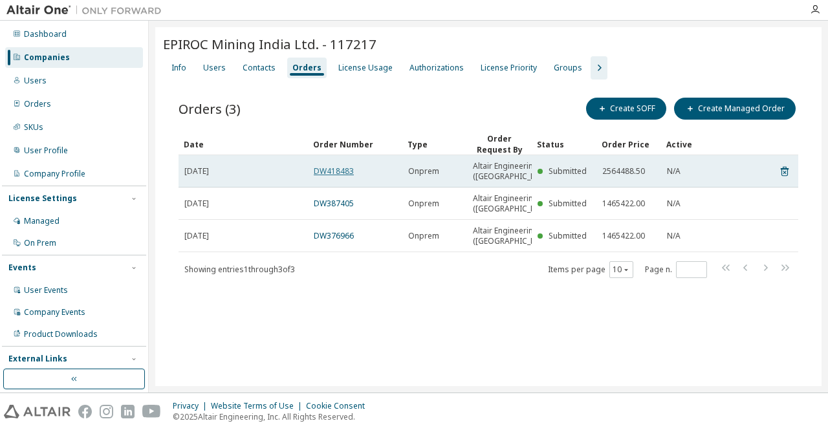
click at [343, 175] on link "DW418483" at bounding box center [334, 171] width 40 height 11
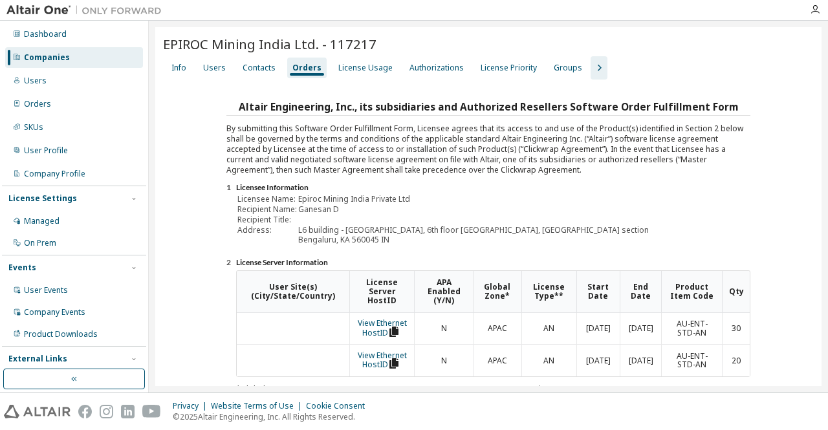
scroll to position [247, 0]
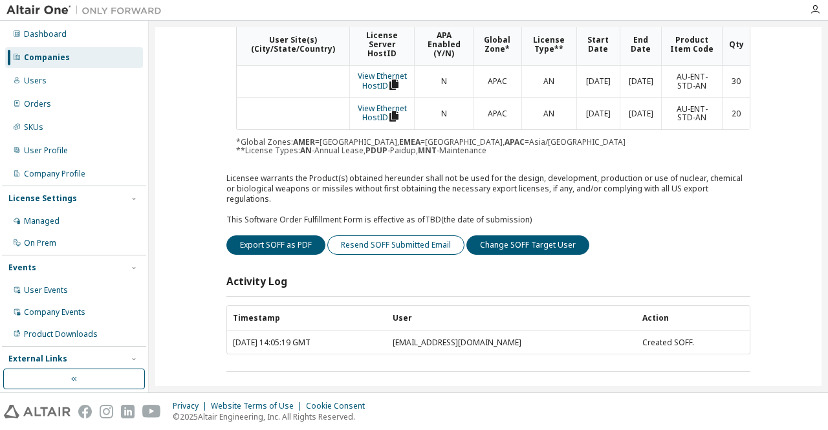
click at [357, 236] on button "Resend SOFF Submitted Email" at bounding box center [395, 245] width 137 height 19
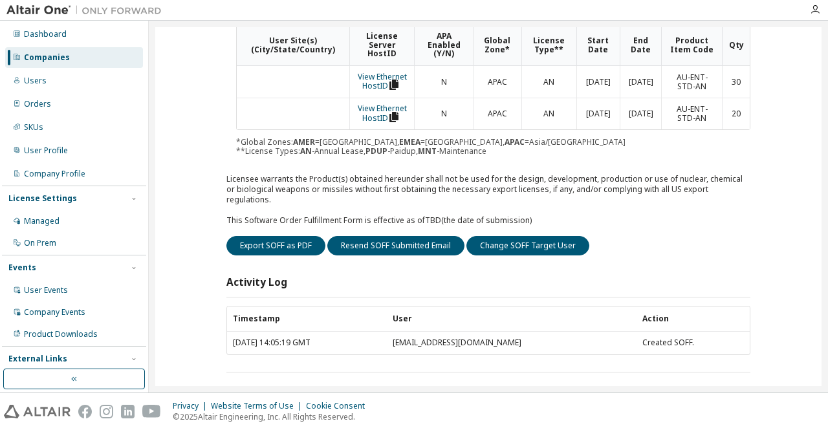
scroll to position [0, 0]
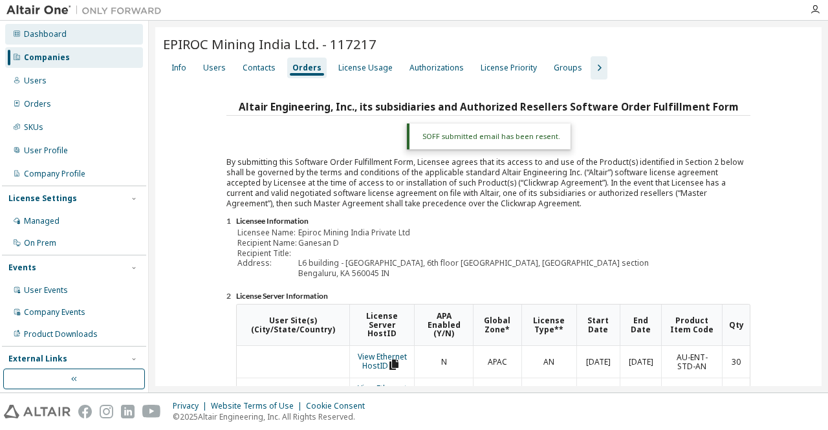
click at [54, 43] on div "Dashboard" at bounding box center [74, 34] width 138 height 21
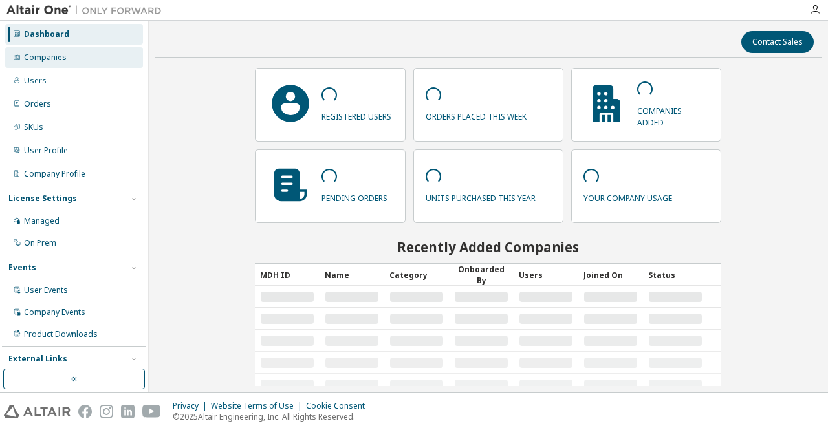
click at [57, 58] on div "Companies" at bounding box center [45, 57] width 43 height 10
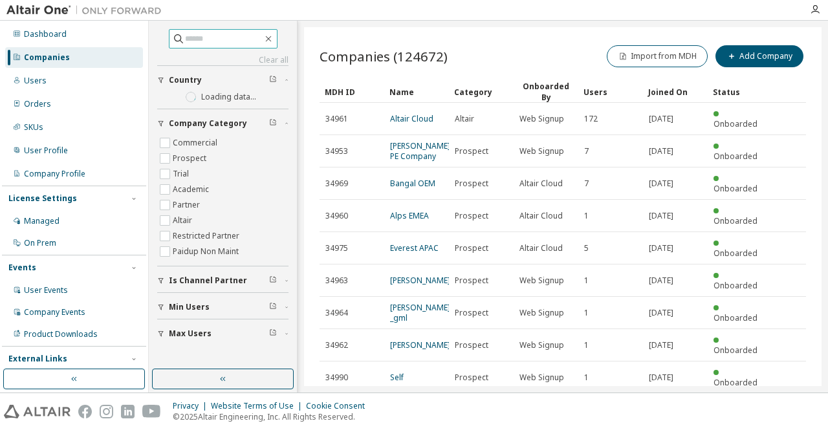
click at [185, 38] on input "text" at bounding box center [224, 38] width 78 height 13
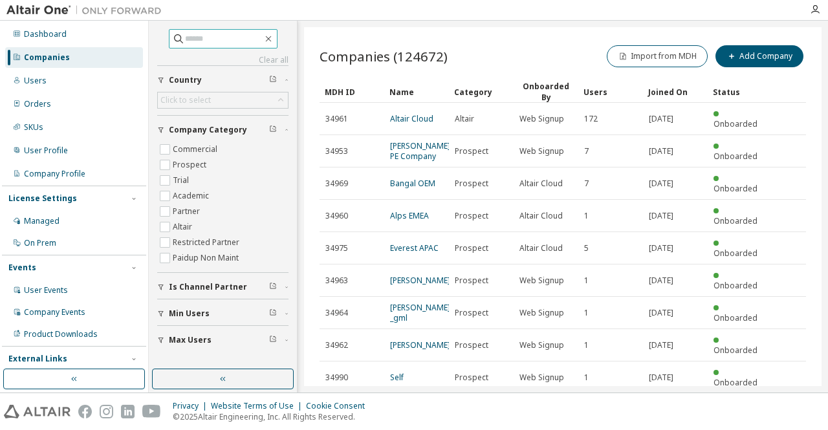
paste input "******"
type input "******"
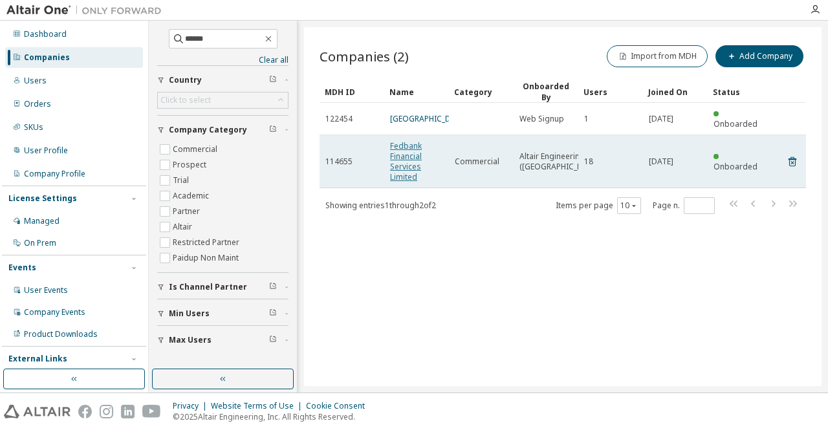
click at [413, 153] on link "Fedbank Financial Services Limited" at bounding box center [406, 161] width 32 height 42
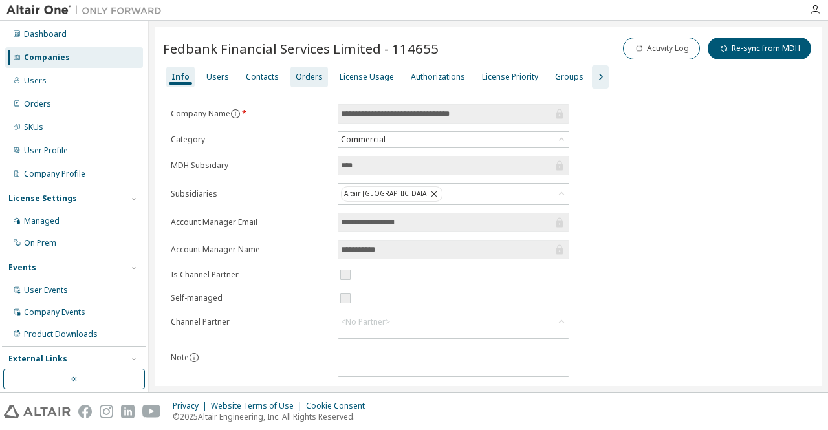
click at [310, 77] on div "Orders" at bounding box center [309, 77] width 27 height 10
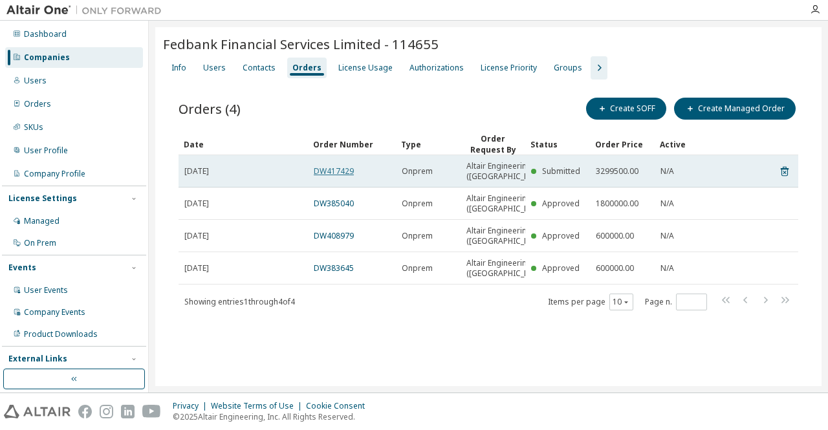
click at [323, 173] on link "DW417429" at bounding box center [334, 171] width 40 height 11
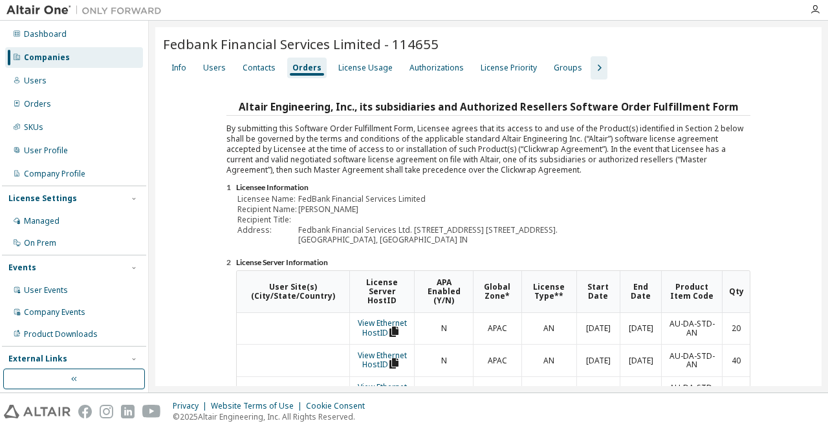
scroll to position [305, 0]
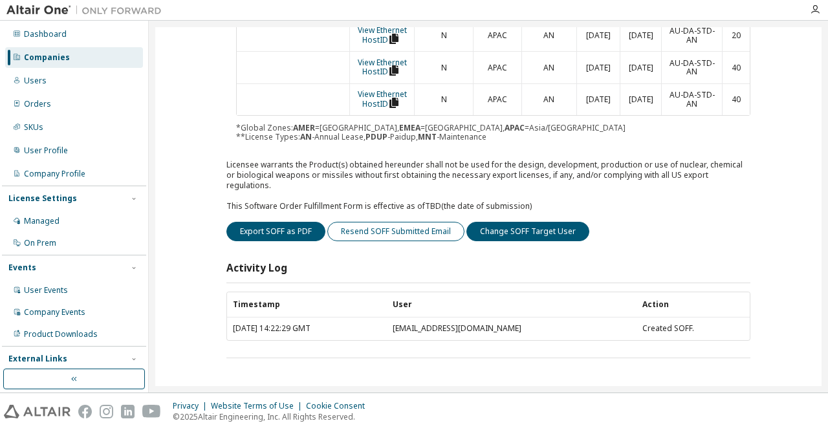
click at [381, 236] on button "Resend SOFF Submitted Email" at bounding box center [395, 231] width 137 height 19
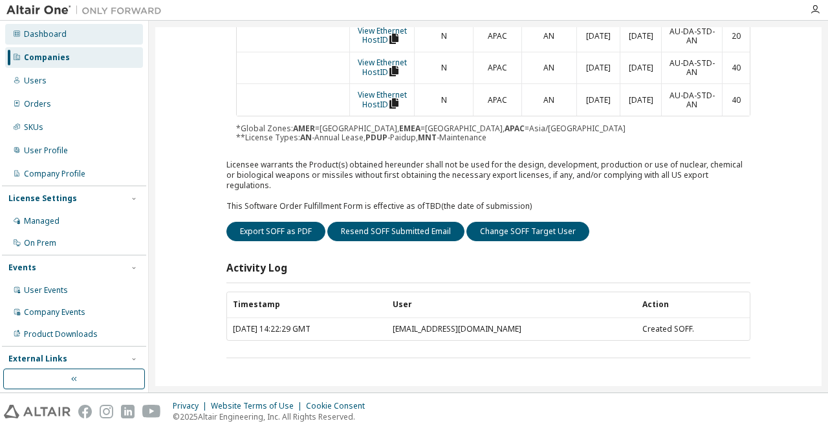
click at [52, 40] on div "Dashboard" at bounding box center [74, 34] width 138 height 21
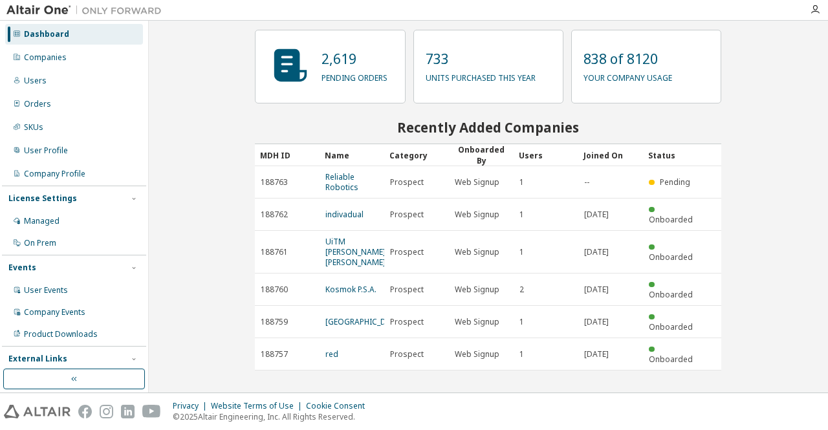
scroll to position [52, 0]
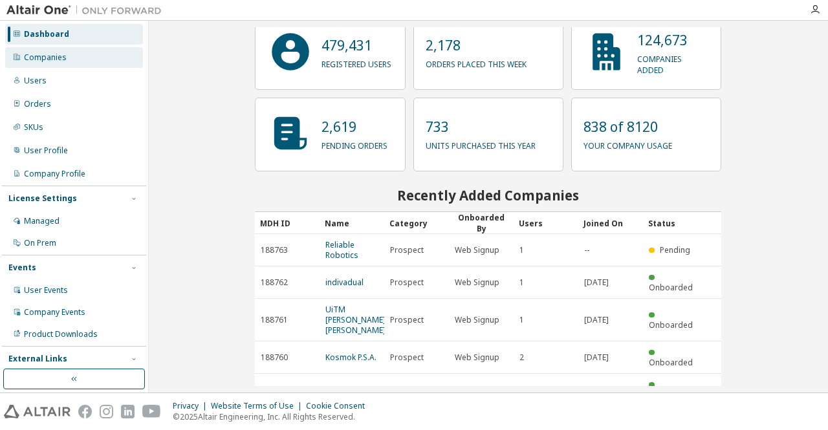
click at [52, 54] on div "Companies" at bounding box center [45, 57] width 43 height 10
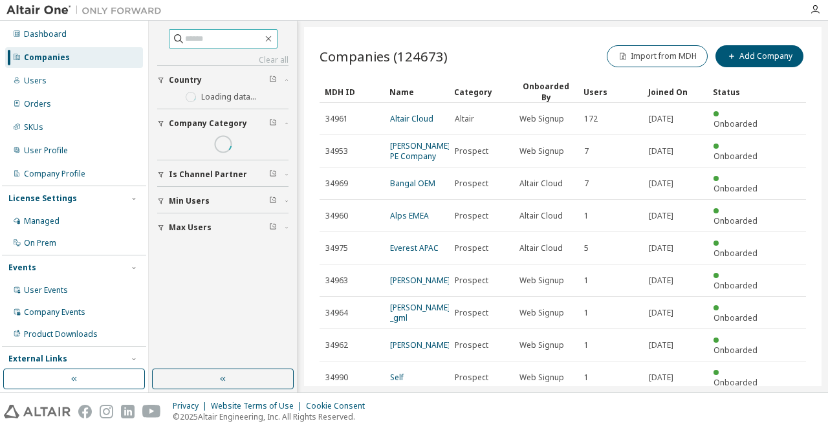
click at [192, 39] on input "text" at bounding box center [224, 38] width 78 height 13
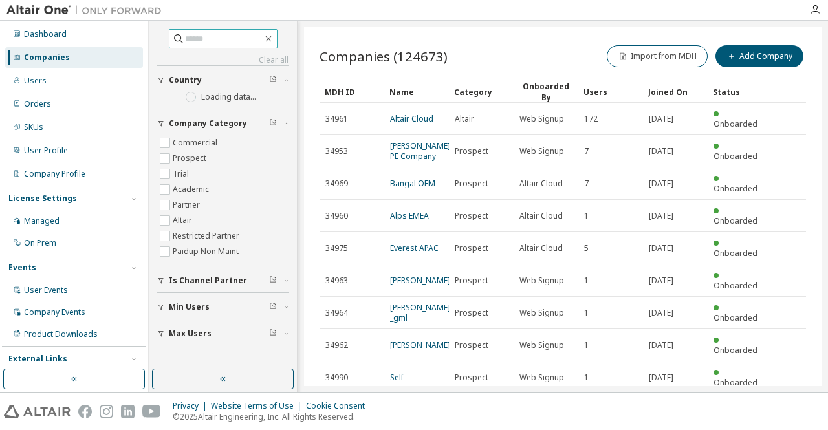
paste input "******"
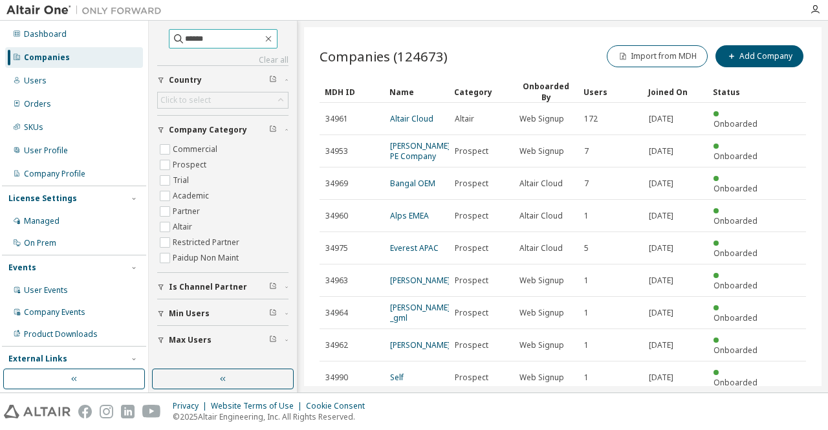
type input "******"
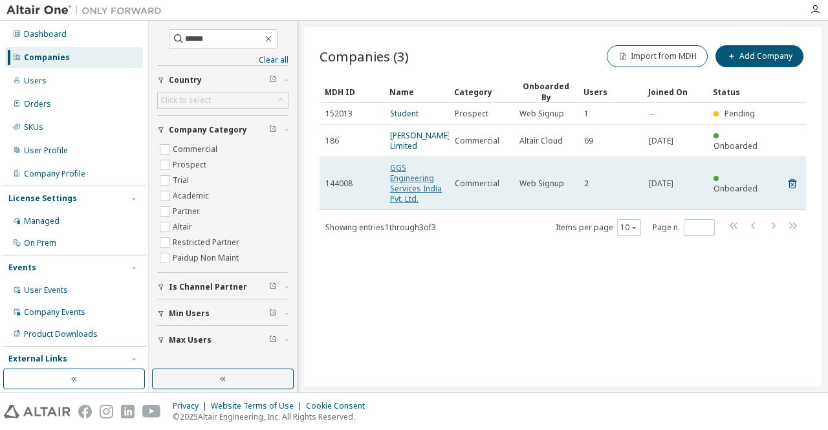
click at [414, 177] on link "GGS Engineering Services India Pvt. Ltd." at bounding box center [416, 183] width 52 height 42
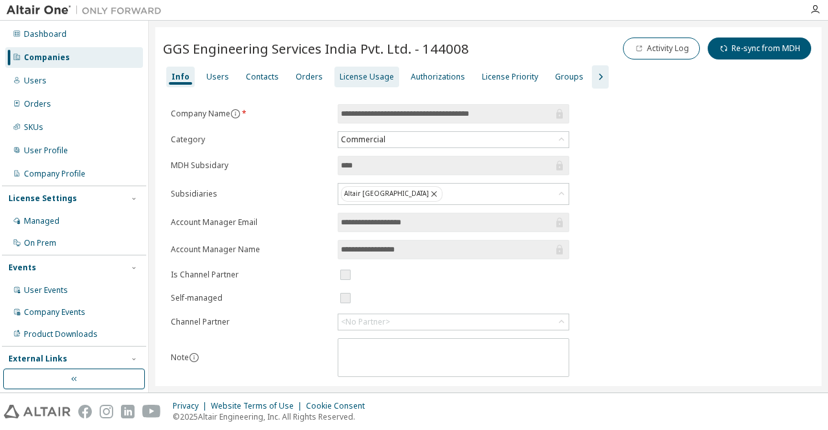
click at [342, 74] on div "License Usage" at bounding box center [367, 77] width 54 height 10
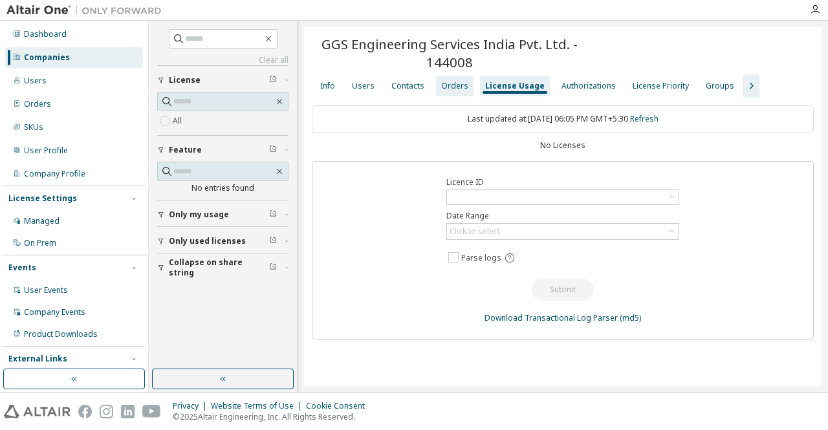
click at [454, 93] on div "Orders" at bounding box center [455, 86] width 38 height 21
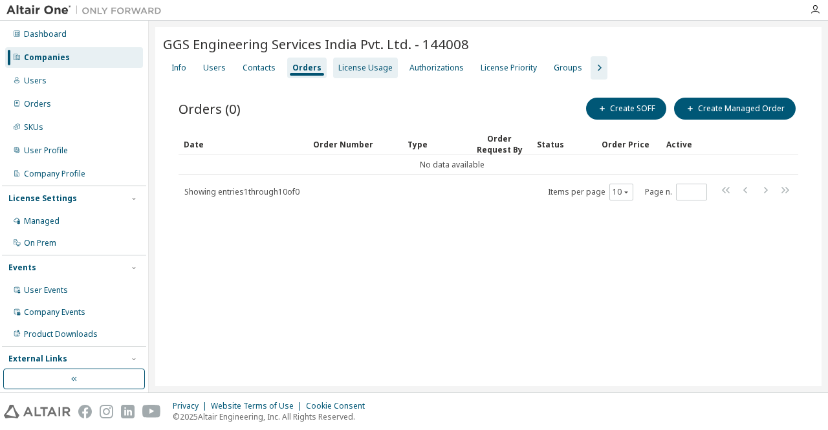
click at [367, 67] on div "License Usage" at bounding box center [365, 68] width 54 height 10
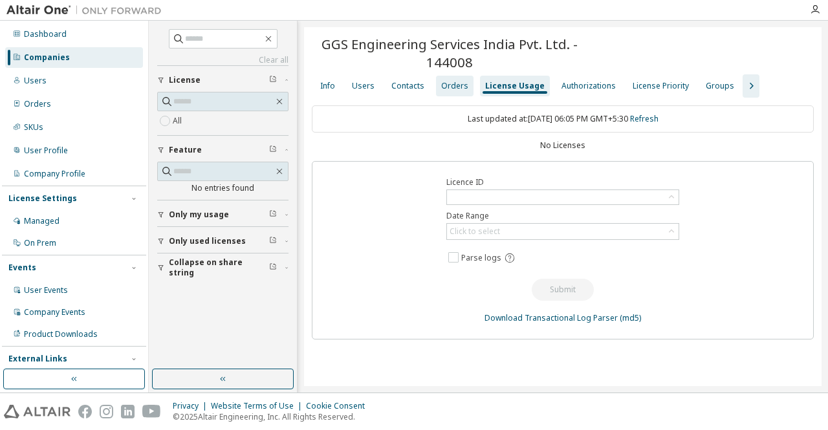
click at [449, 83] on div "Orders" at bounding box center [454, 86] width 27 height 10
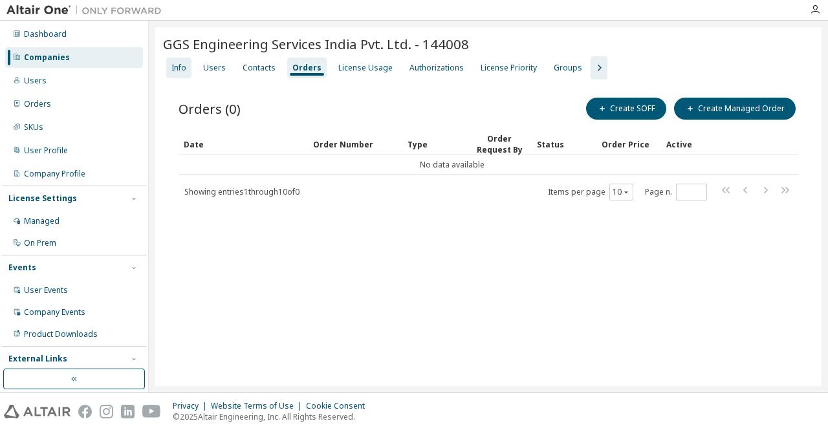
click at [183, 74] on div "Info" at bounding box center [178, 68] width 25 height 21
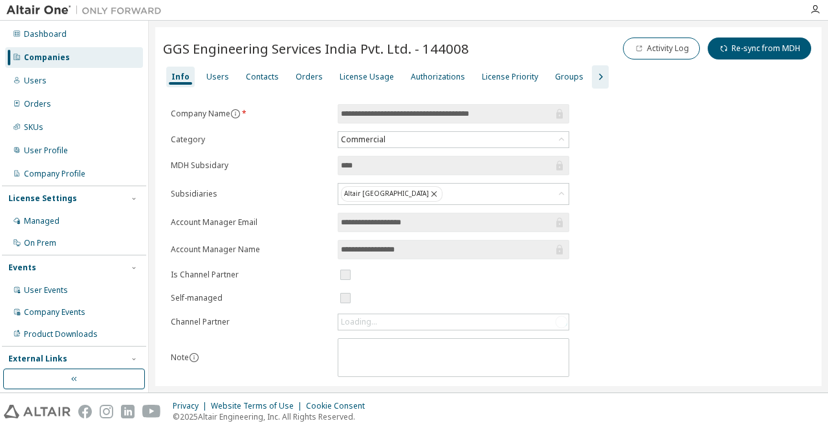
scroll to position [198, 0]
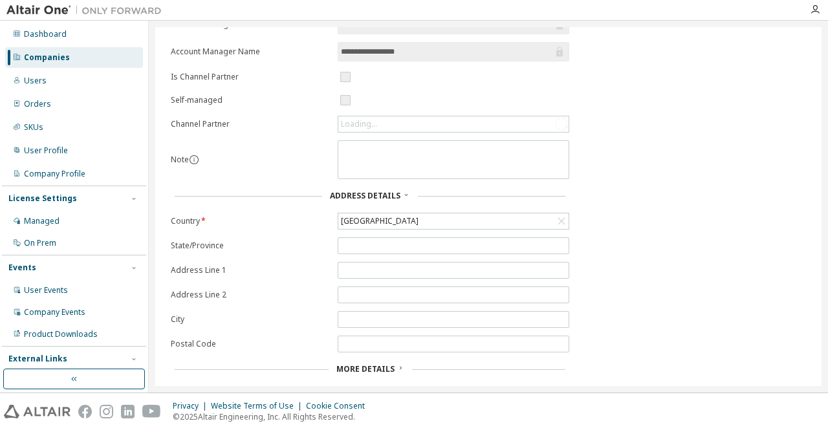
click at [371, 364] on span "More Details" at bounding box center [365, 369] width 58 height 11
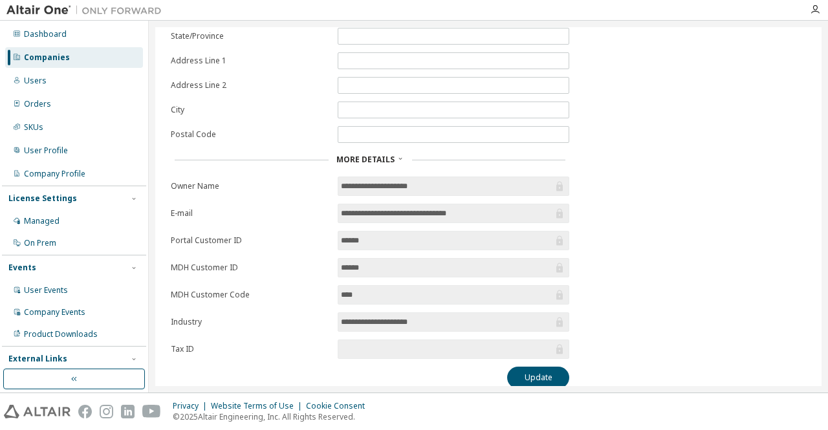
scroll to position [0, 0]
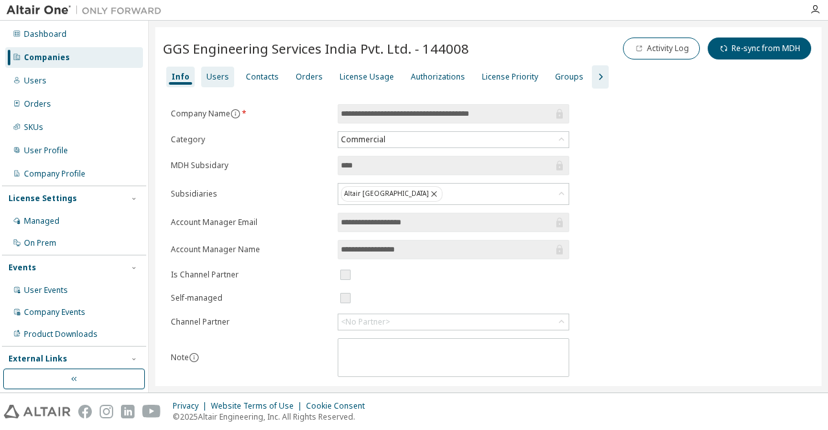
click at [214, 77] on div "Users" at bounding box center [217, 77] width 23 height 10
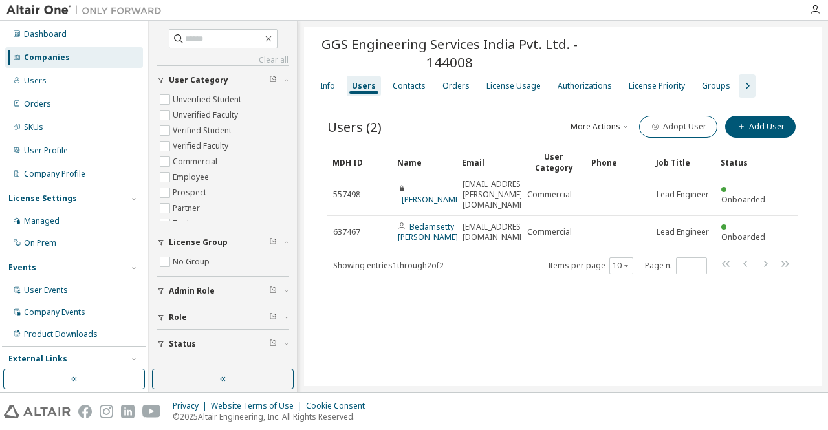
click at [471, 336] on div "GGS Engineering Services India Pvt. Ltd. - 144008 Clear Load Save Save As Field…" at bounding box center [563, 206] width 518 height 359
click at [461, 88] on div "Orders" at bounding box center [456, 86] width 27 height 10
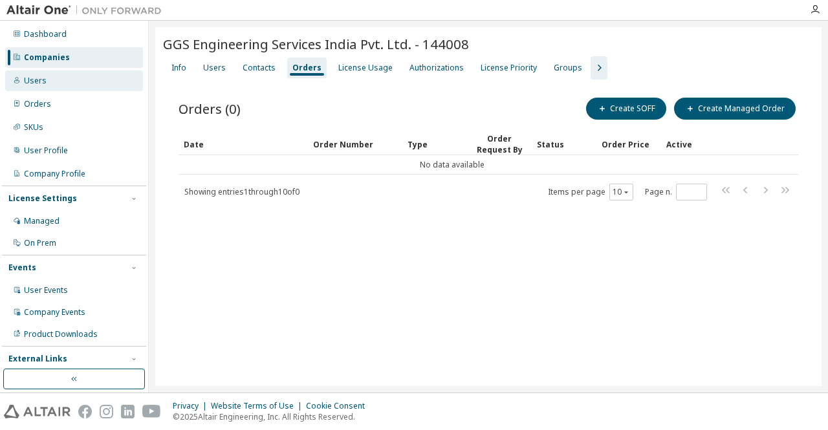
click at [82, 81] on div "Users" at bounding box center [74, 81] width 138 height 21
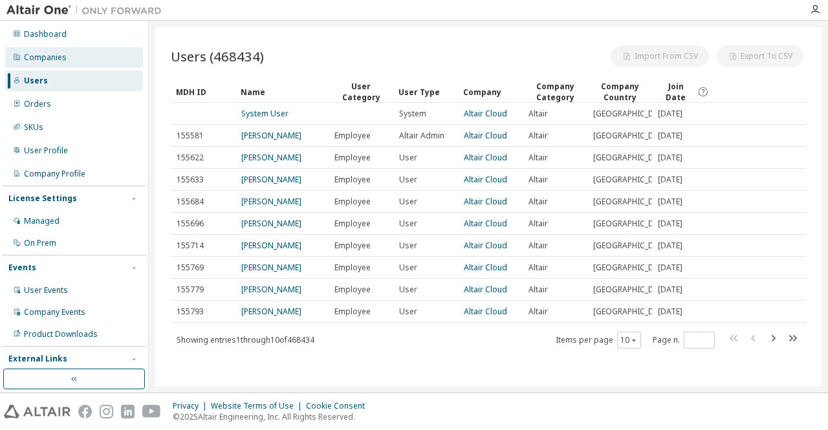
click at [78, 61] on div "Companies" at bounding box center [74, 57] width 138 height 21
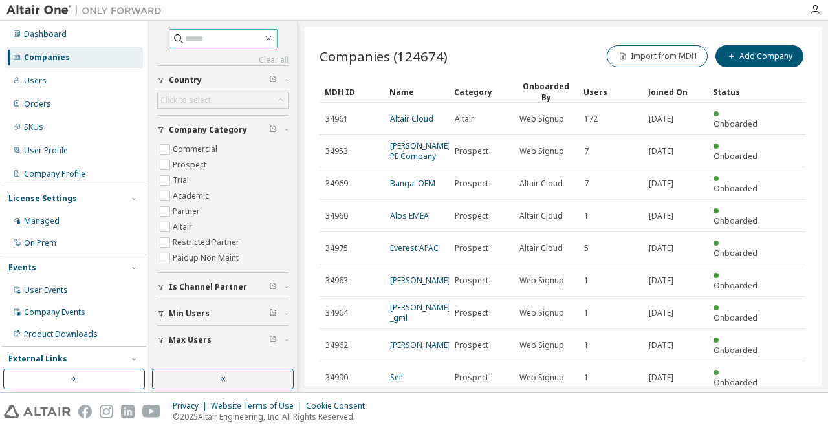
click at [224, 38] on input "text" at bounding box center [224, 38] width 78 height 13
paste input "****"
type input "****"
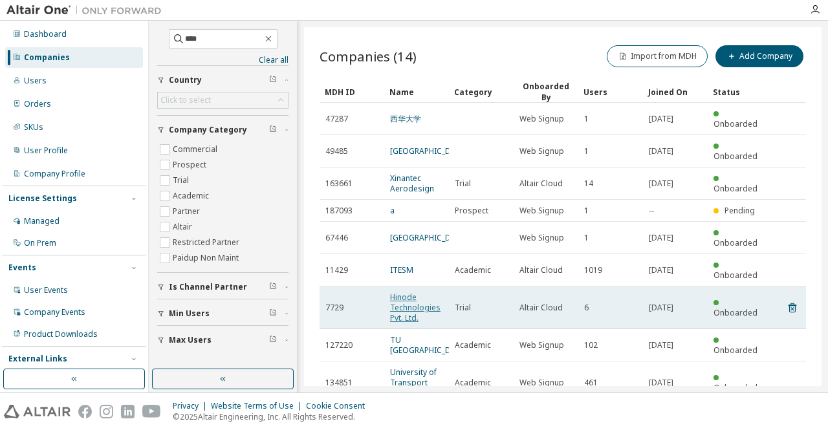
click at [401, 292] on link "Hinode Technologies Pvt. Ltd." at bounding box center [415, 308] width 50 height 32
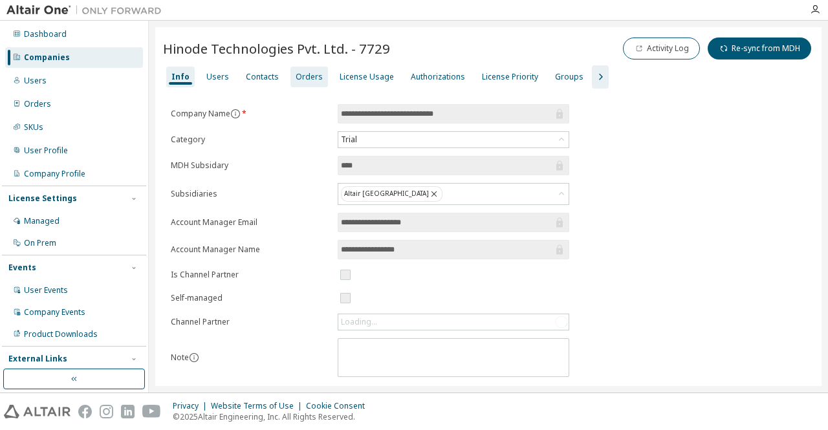
click at [294, 82] on div "Orders" at bounding box center [310, 77] width 38 height 21
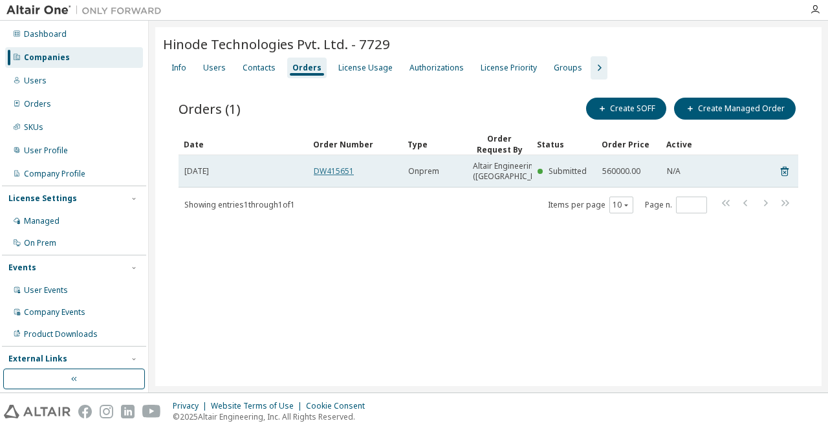
click at [340, 176] on link "DW415651" at bounding box center [334, 171] width 40 height 11
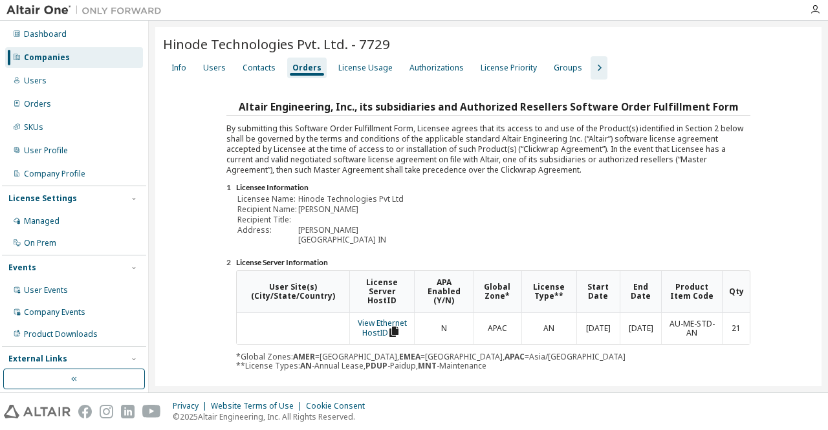
scroll to position [193, 0]
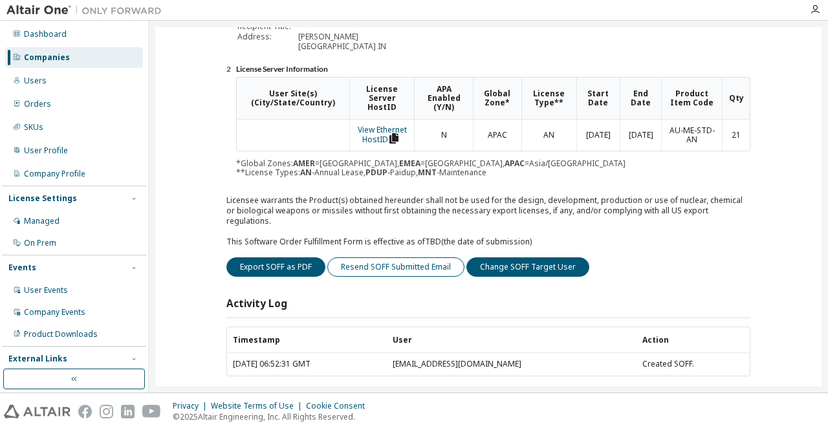
click at [384, 258] on button "Resend SOFF Submitted Email" at bounding box center [395, 267] width 137 height 19
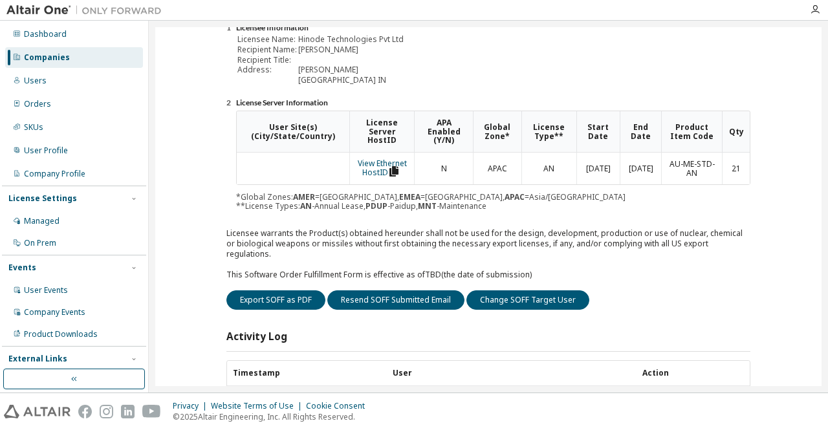
scroll to position [226, 0]
